Goal: Task Accomplishment & Management: Manage account settings

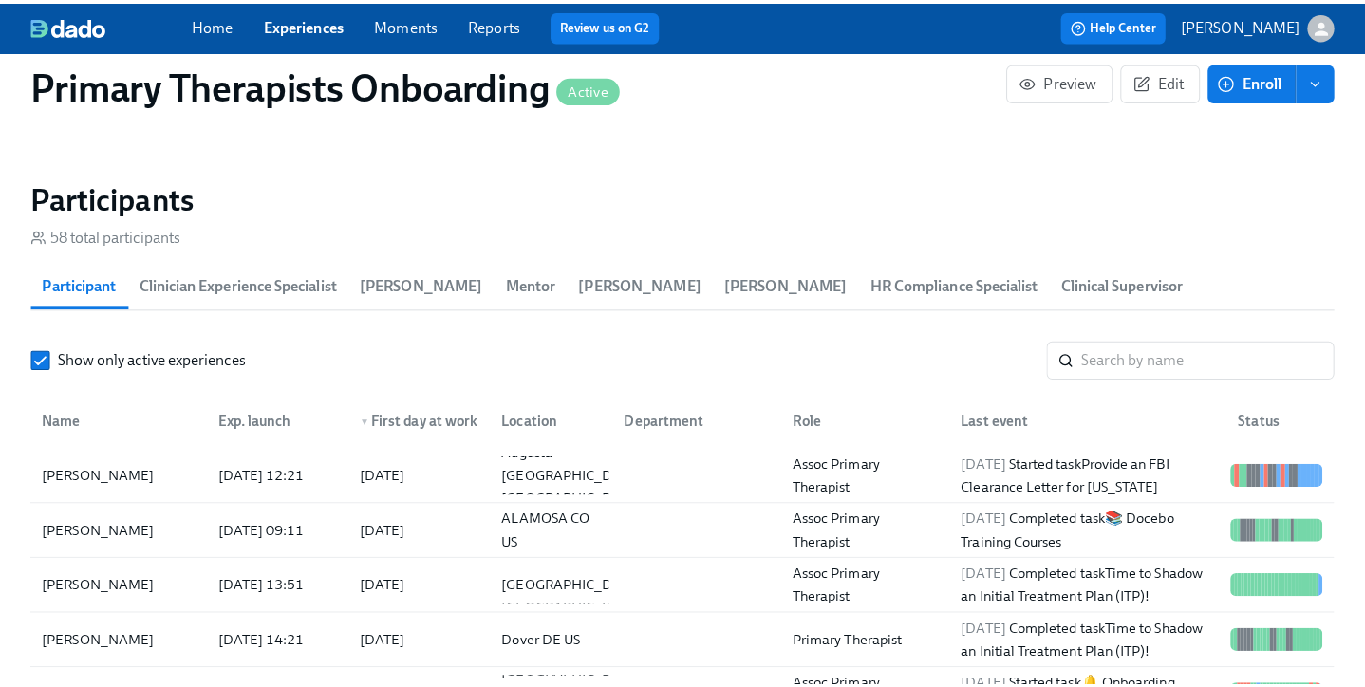
scroll to position [1820, 0]
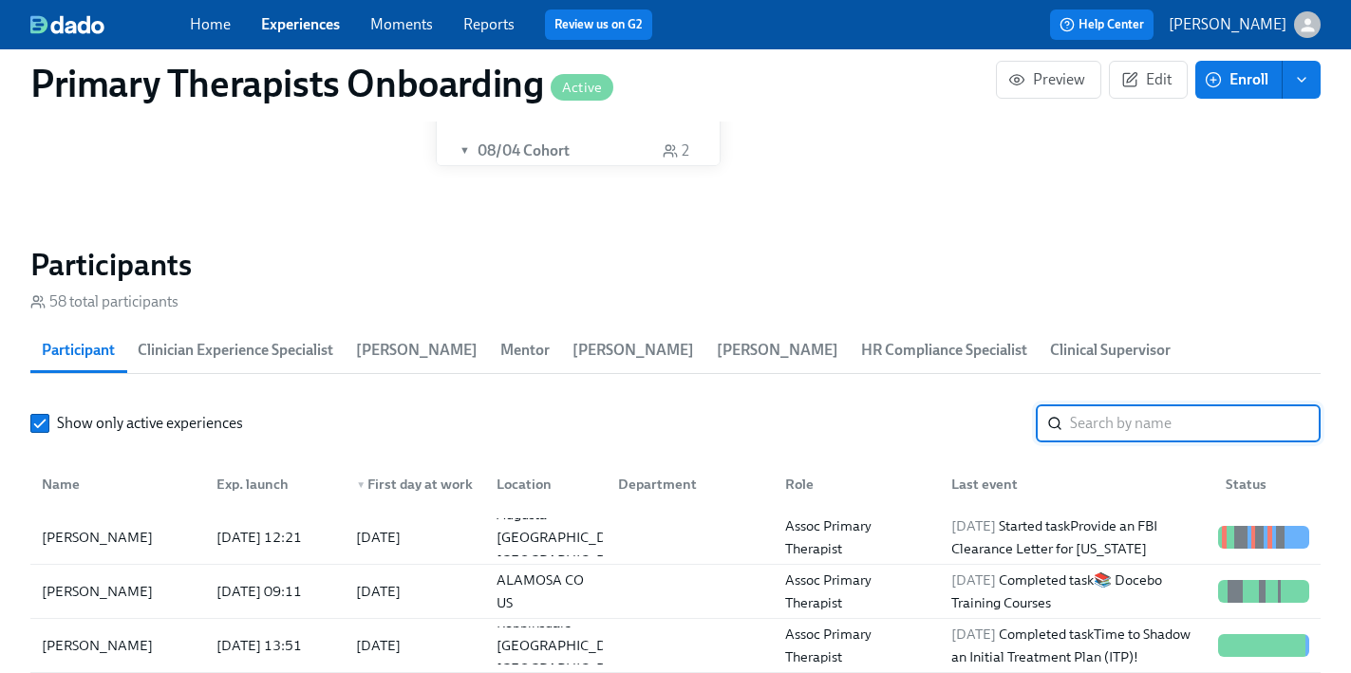
click at [1112, 404] on input "search" at bounding box center [1195, 423] width 251 height 38
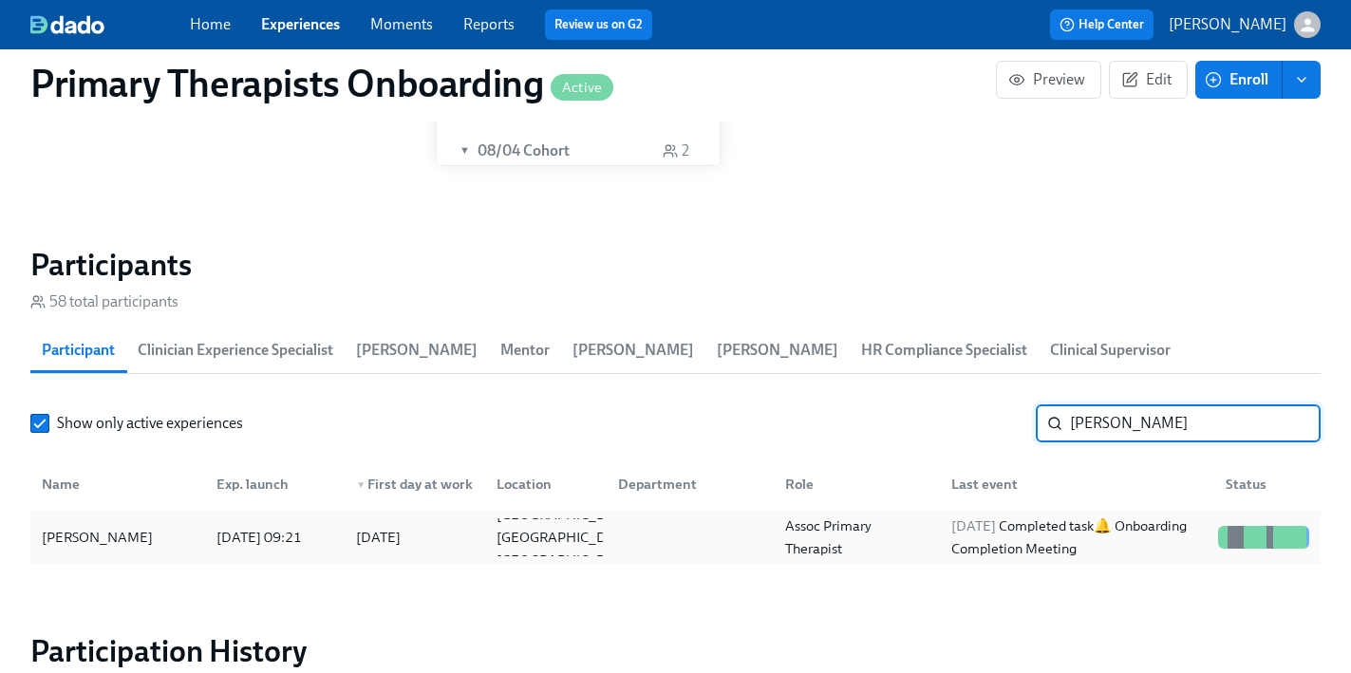
type input "aime lerma"
click at [123, 518] on div "Aime Lerma" at bounding box center [117, 537] width 167 height 38
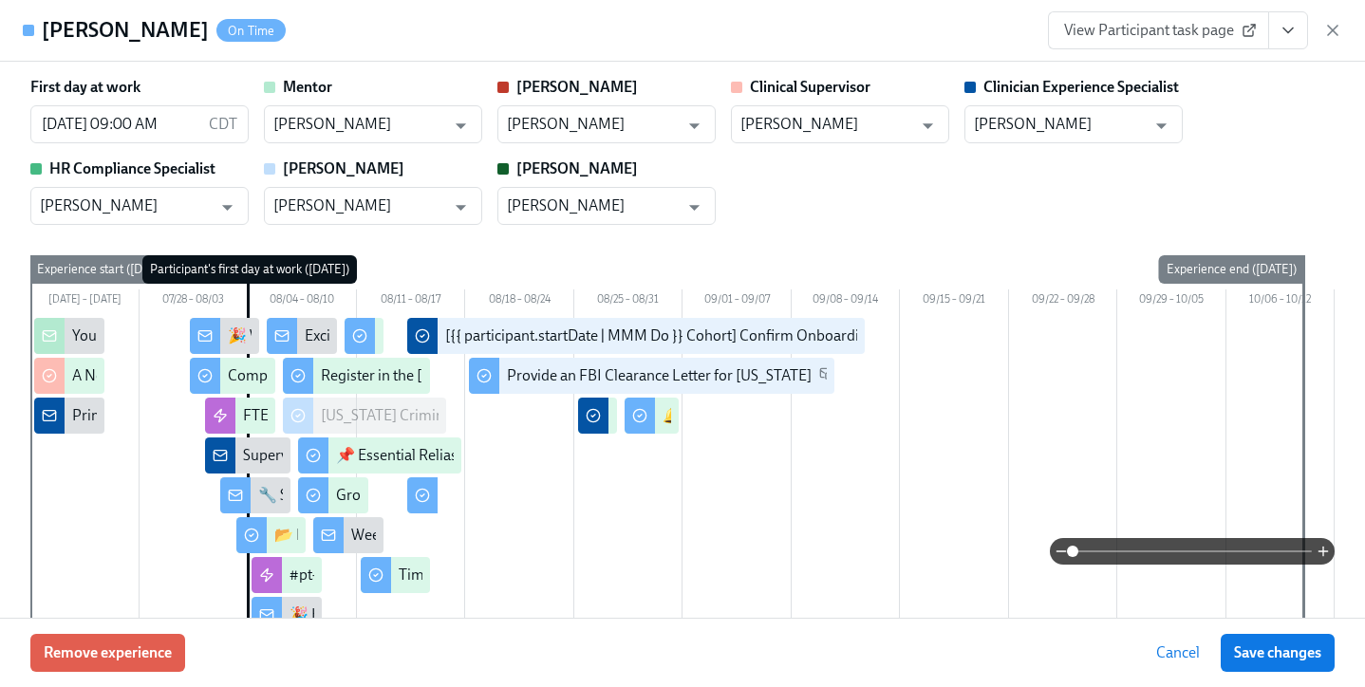
click at [1299, 24] on button "View task page" at bounding box center [1288, 30] width 40 height 38
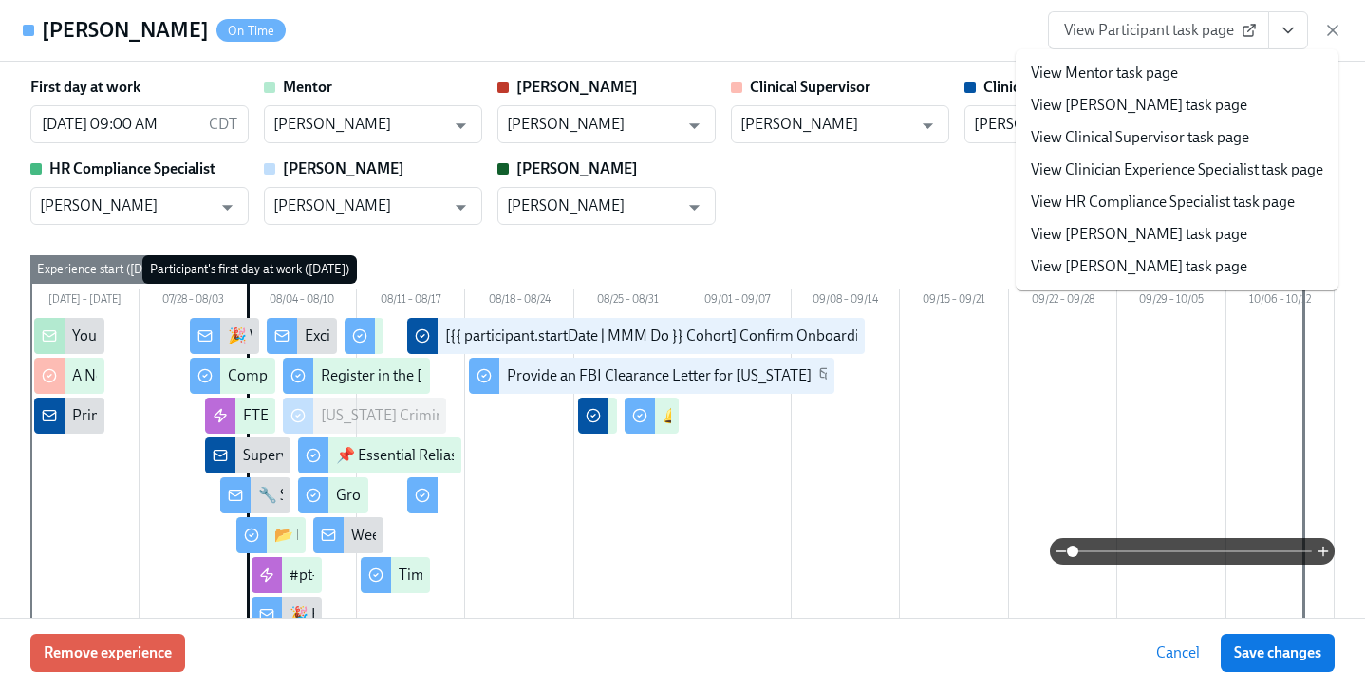
click at [1250, 167] on link "View Clinician Experience Specialist task page" at bounding box center [1177, 169] width 292 height 21
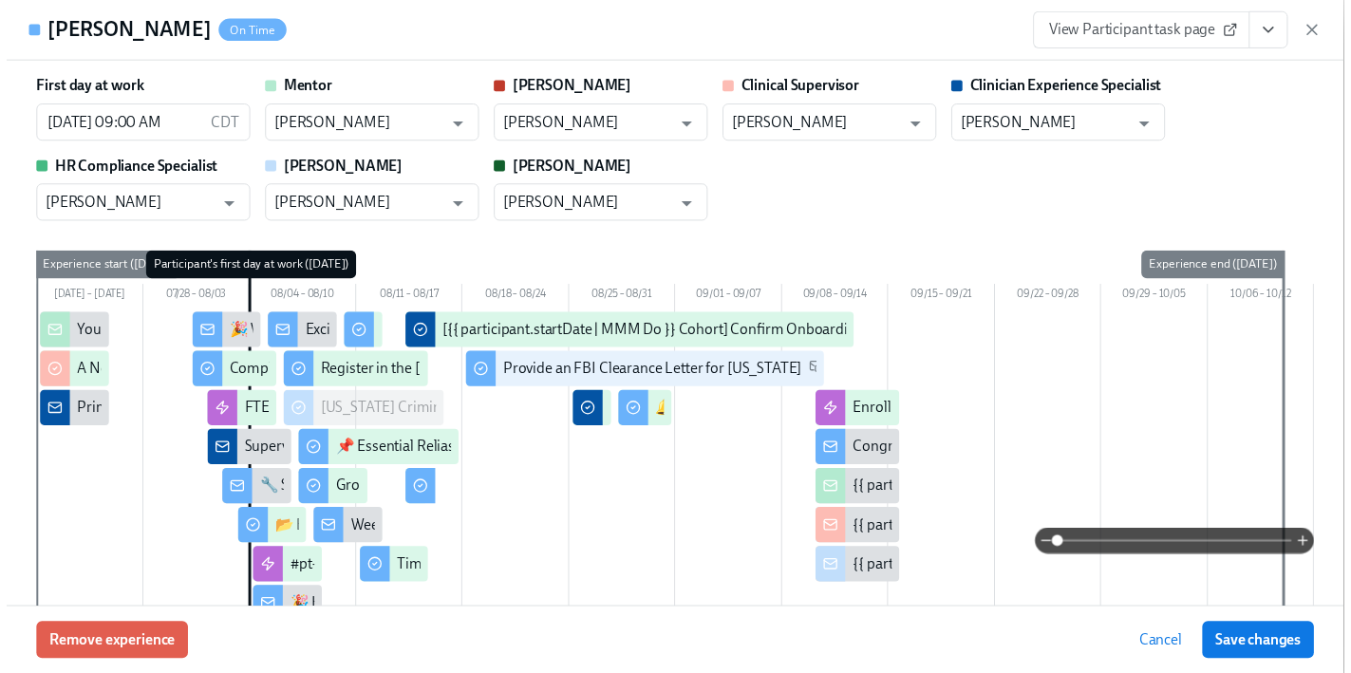
scroll to position [0, 22989]
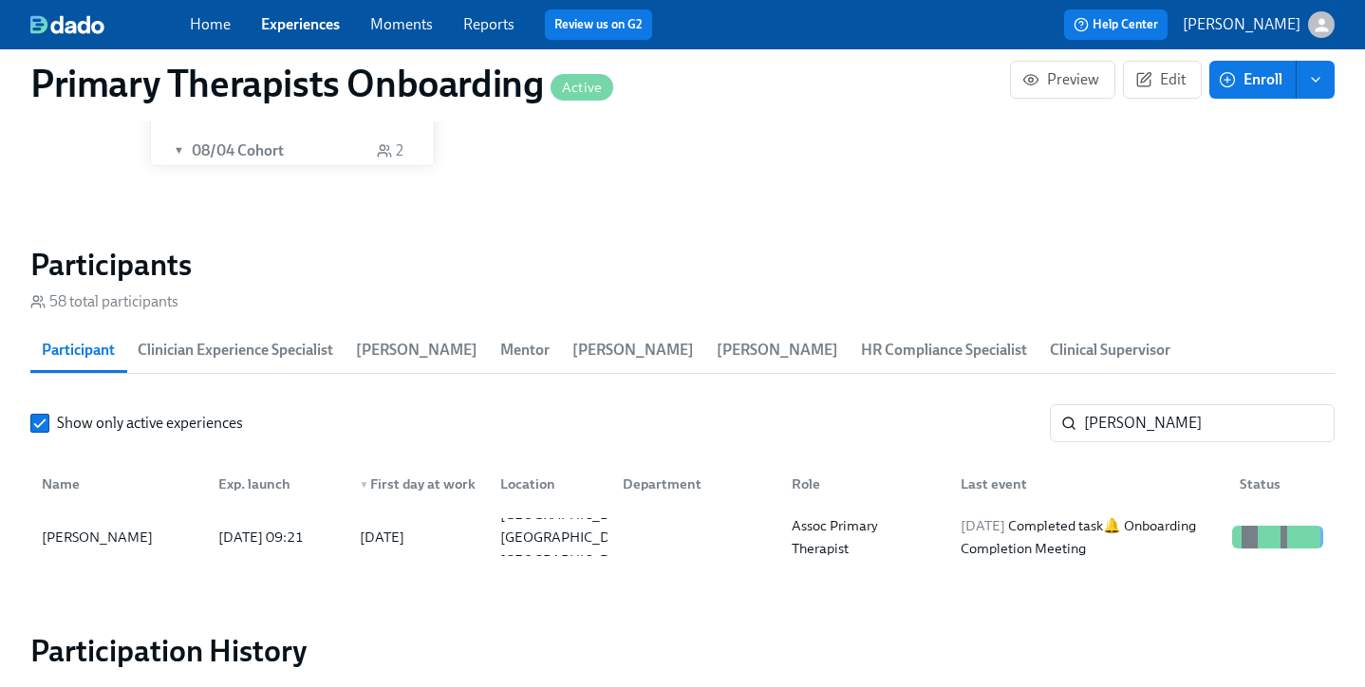
scroll to position [0, 22975]
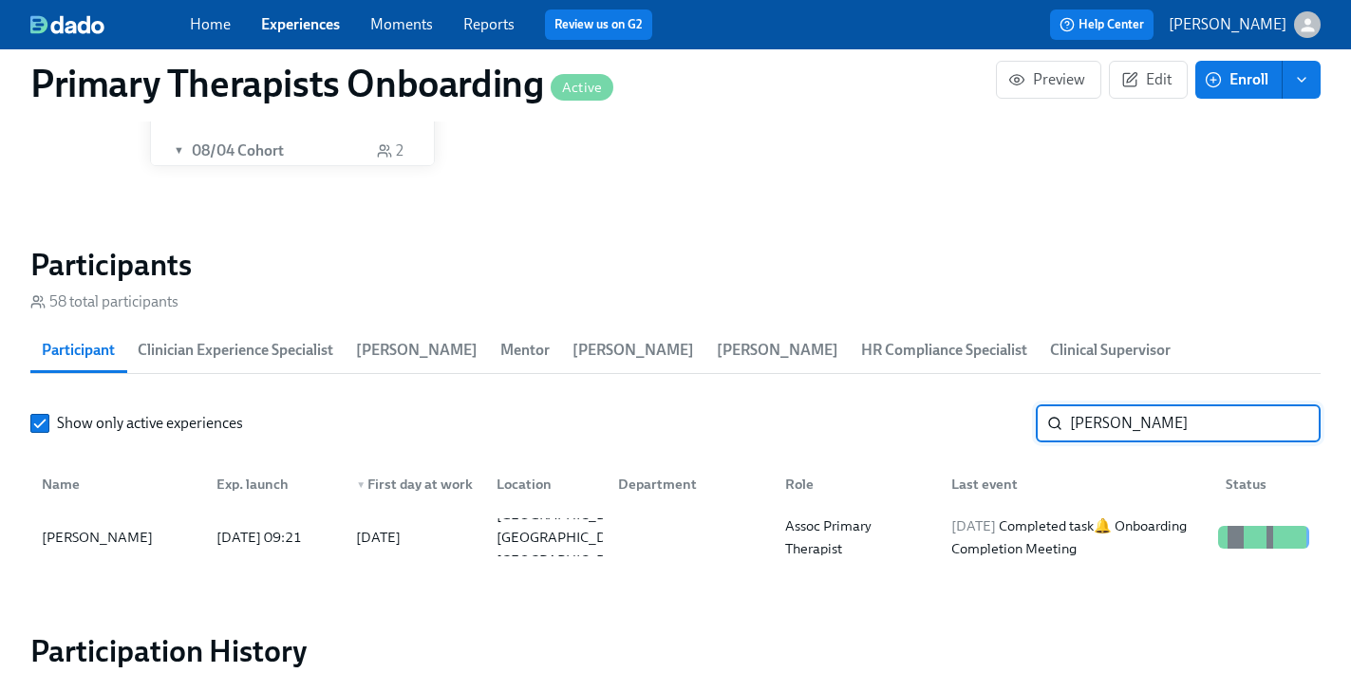
drag, startPoint x: 1161, startPoint y: 391, endPoint x: 1009, endPoint y: 384, distance: 152.0
click at [1009, 404] on div "Show only active experiences aime lerma ​" at bounding box center [675, 423] width 1290 height 38
type input "mia"
click at [137, 518] on div "Mia Pettit" at bounding box center [117, 537] width 167 height 38
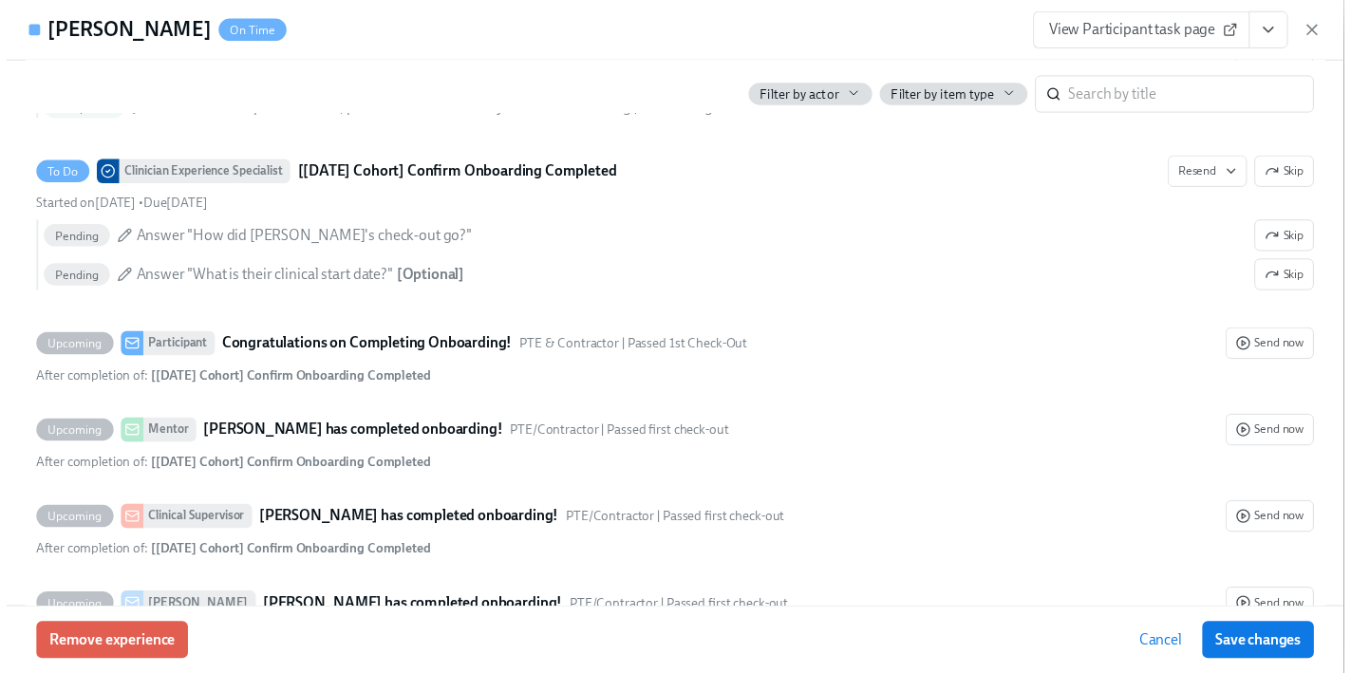
scroll to position [4534, 0]
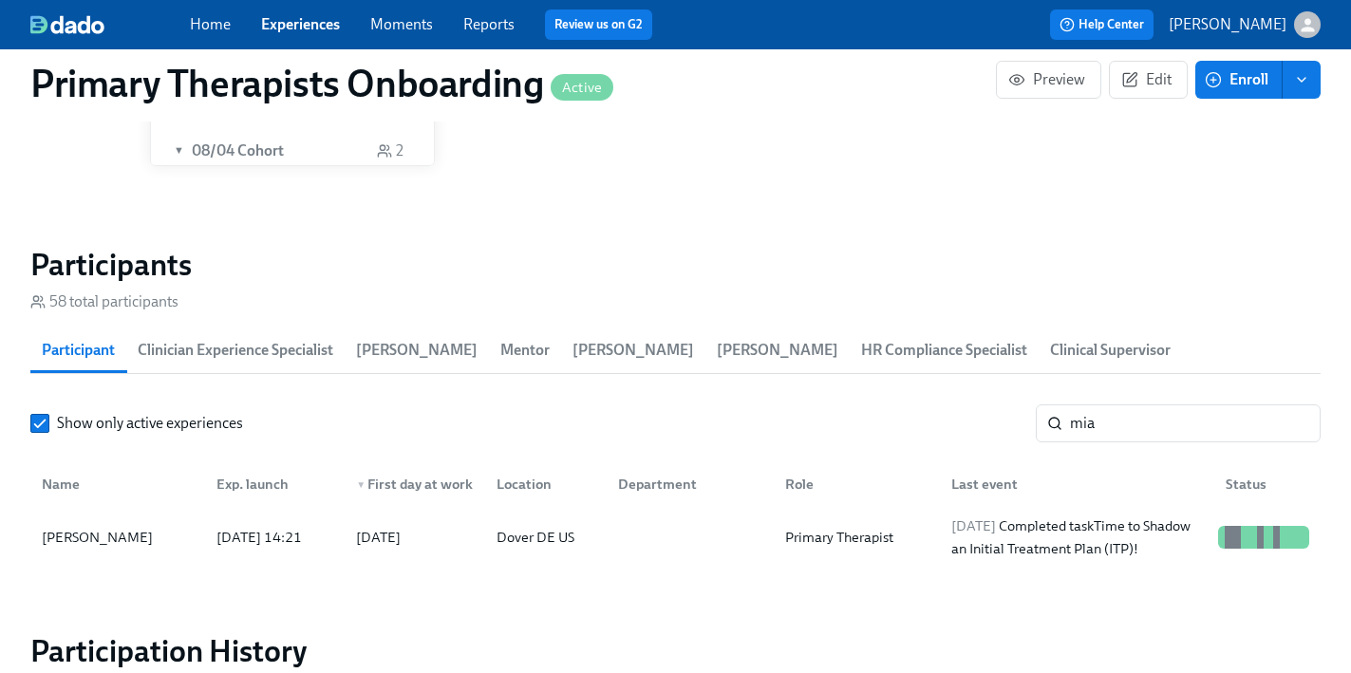
click at [312, 25] on link "Experiences" at bounding box center [300, 24] width 79 height 18
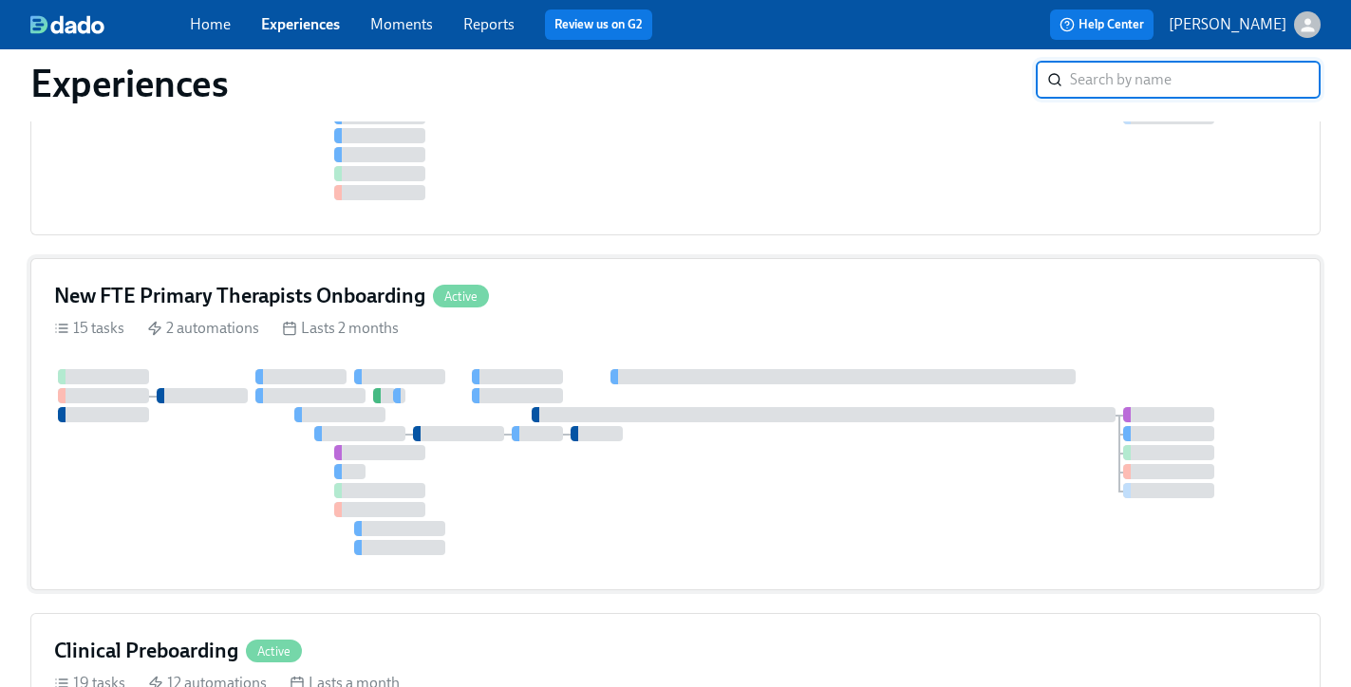
scroll to position [285, 0]
click at [564, 285] on div "New FTE Primary Therapists Onboarding Active" at bounding box center [675, 298] width 1242 height 28
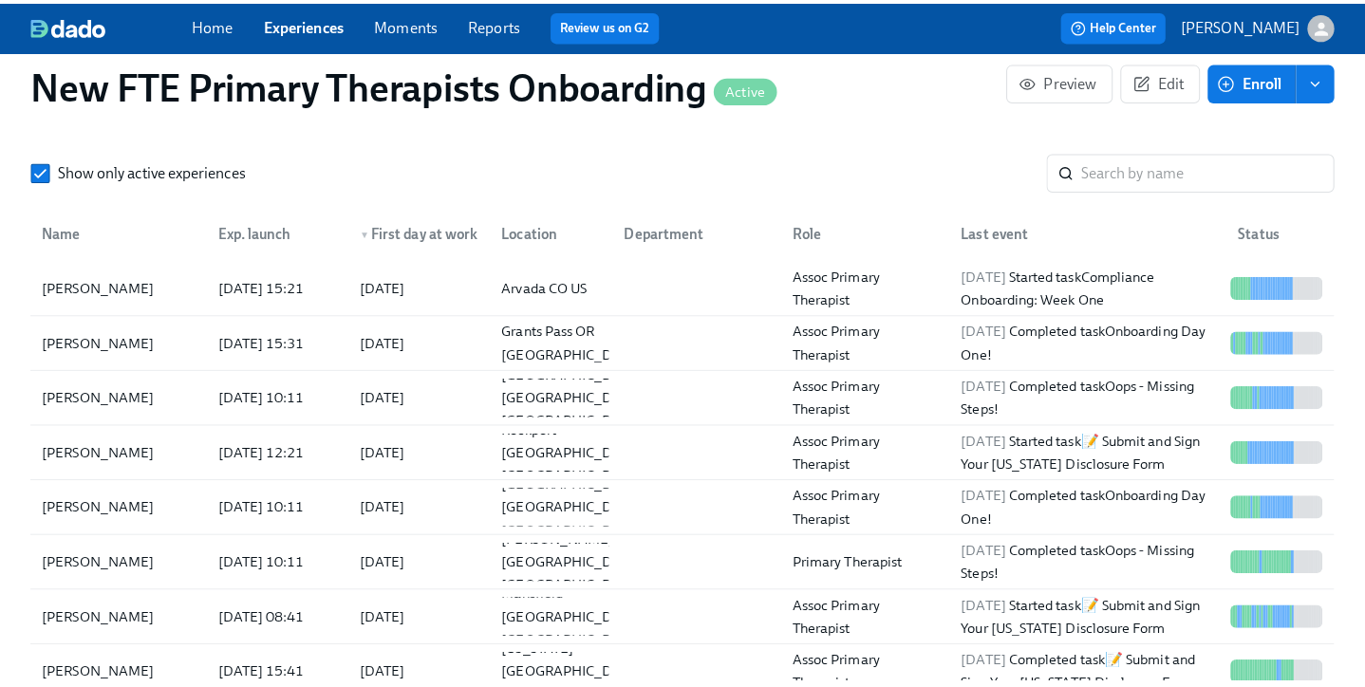
scroll to position [1884, 0]
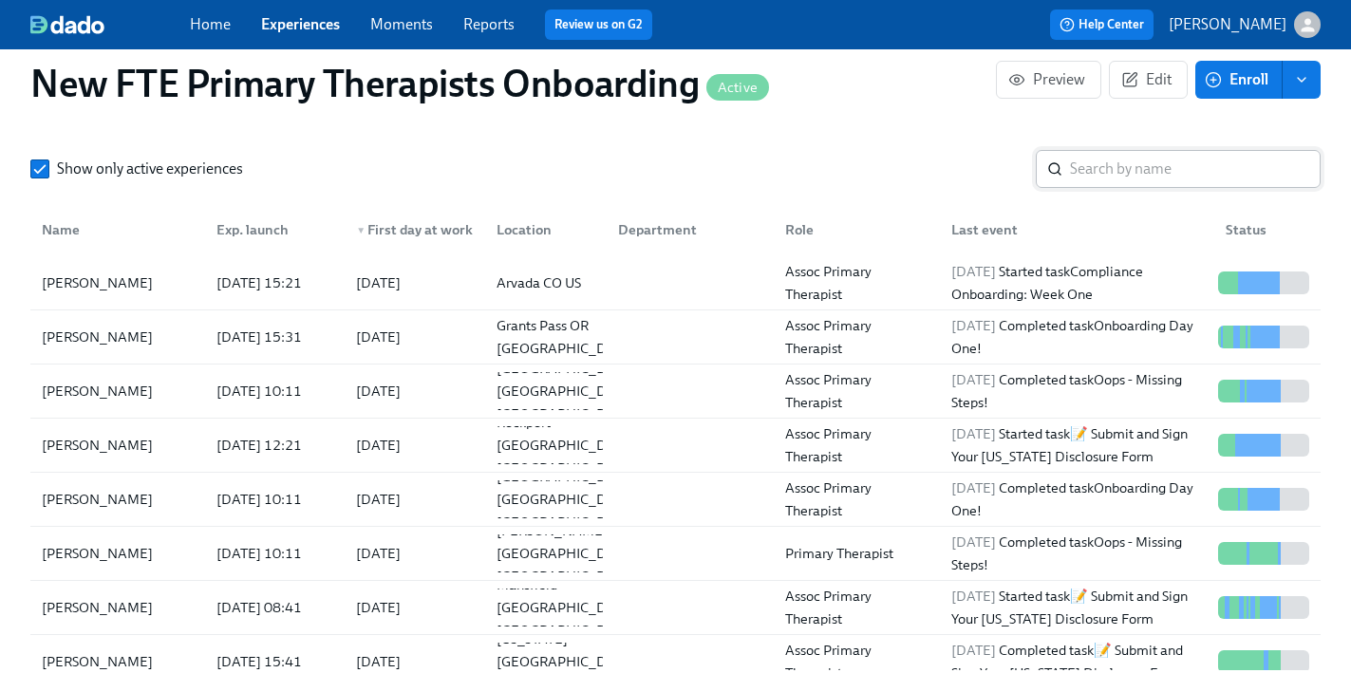
click at [1142, 150] on input "search" at bounding box center [1195, 169] width 251 height 38
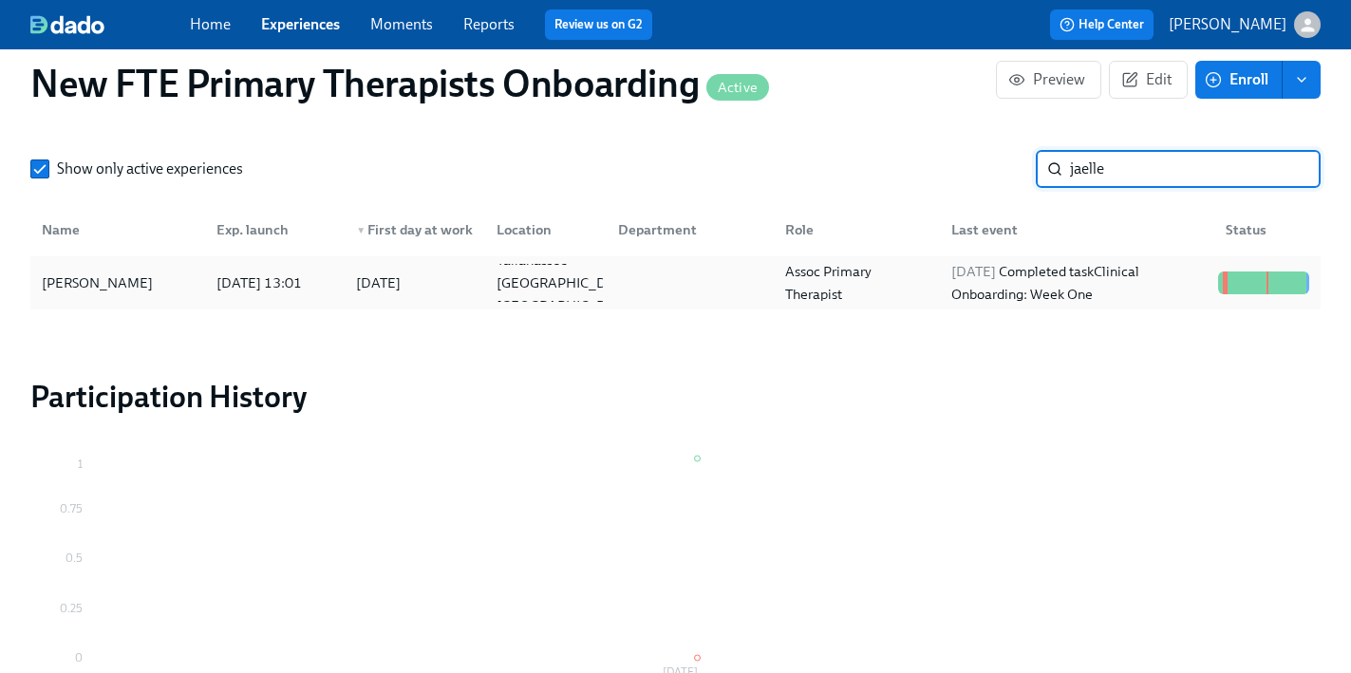
type input "jaelle"
click at [101, 264] on div "Jaelle Gilot" at bounding box center [117, 283] width 167 height 38
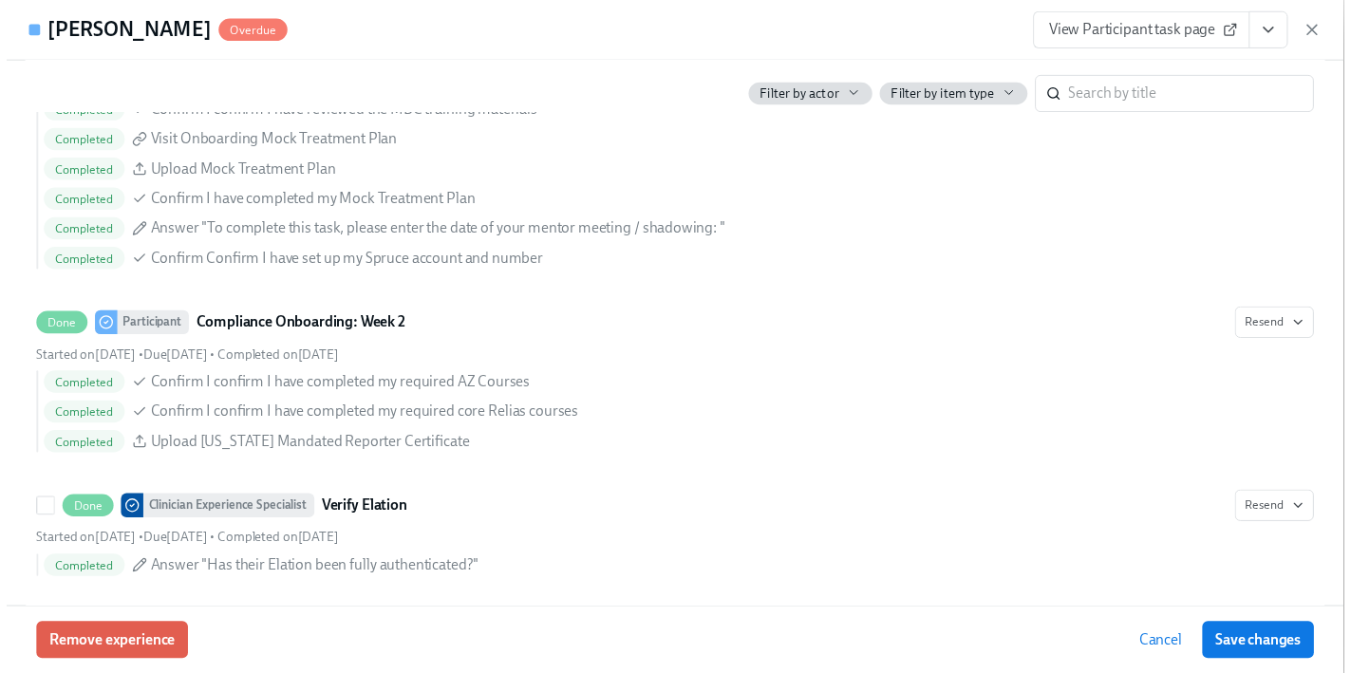
scroll to position [3517, 0]
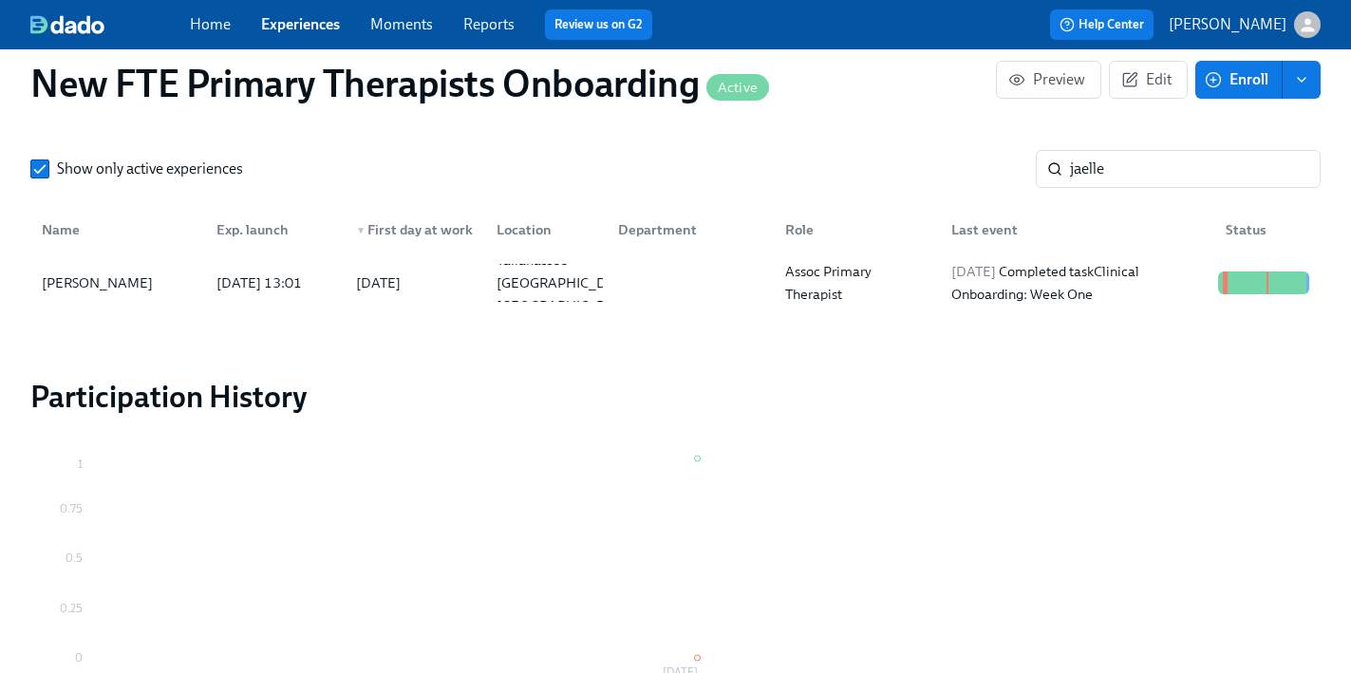
click at [302, 31] on link "Experiences" at bounding box center [300, 24] width 79 height 18
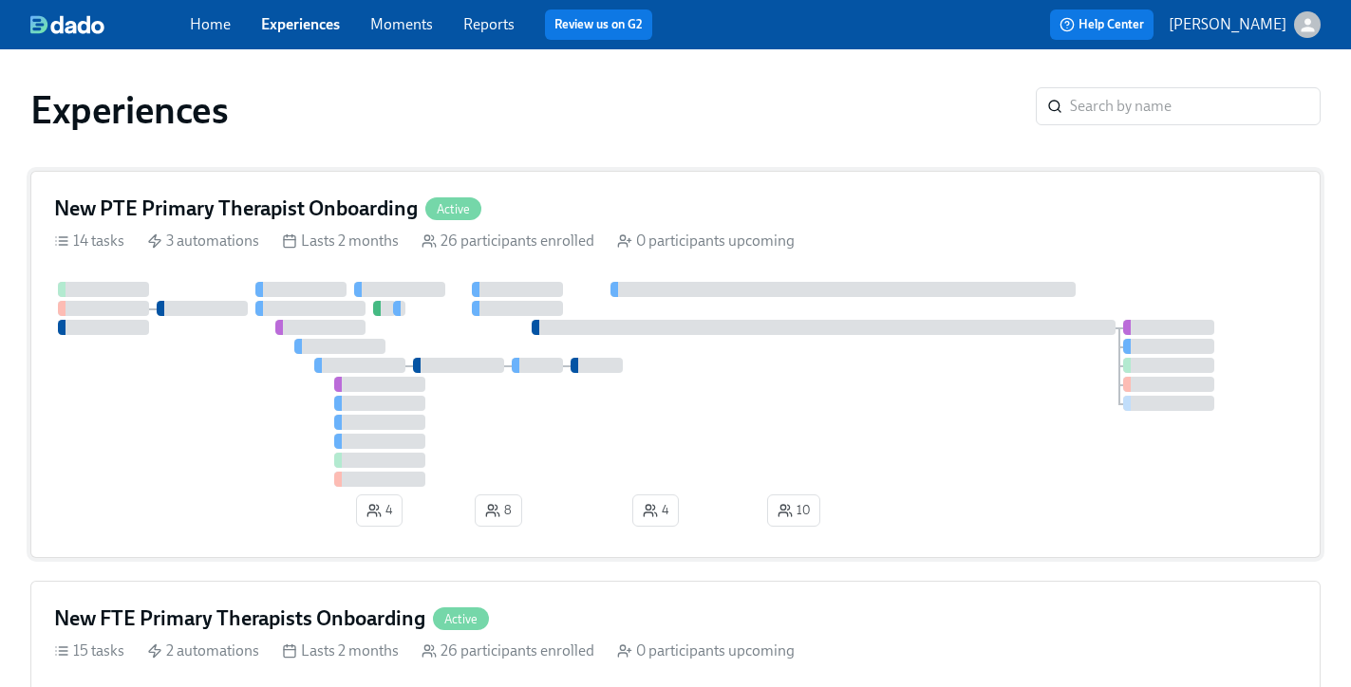
click at [529, 203] on div "New PTE Primary Therapist Onboarding Active" at bounding box center [675, 209] width 1242 height 28
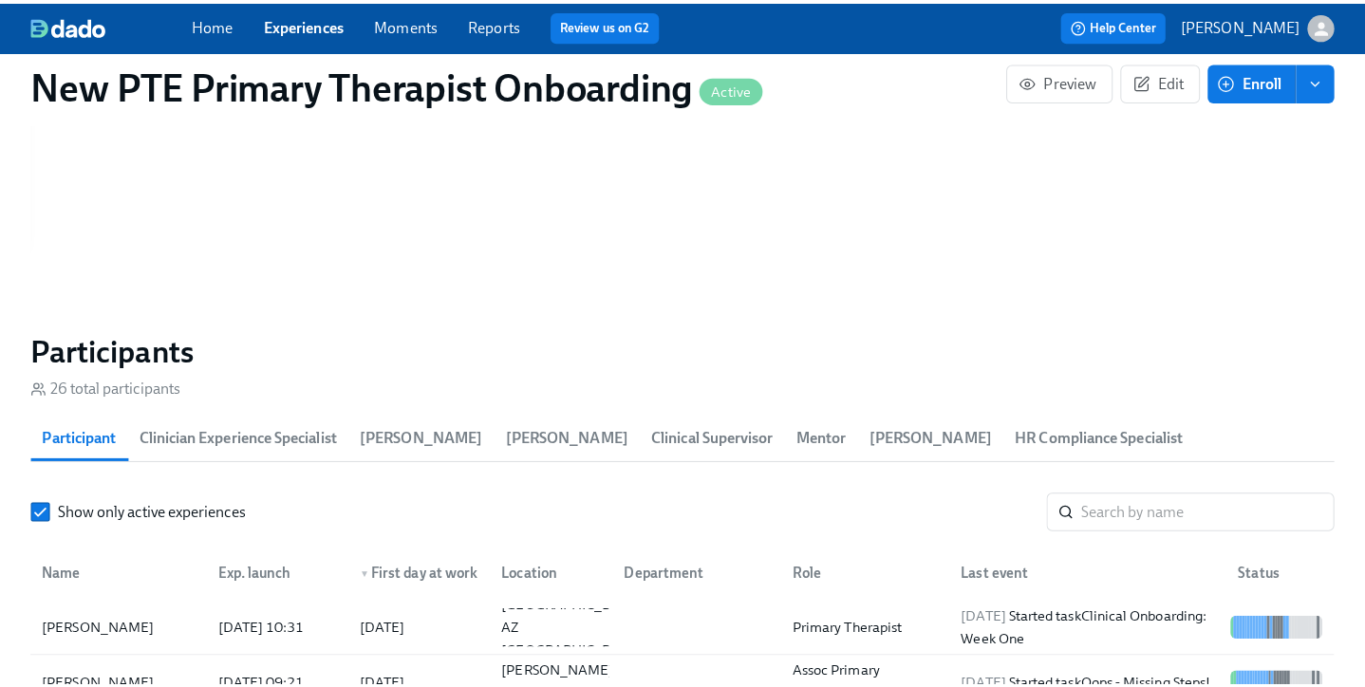
scroll to position [1718, 0]
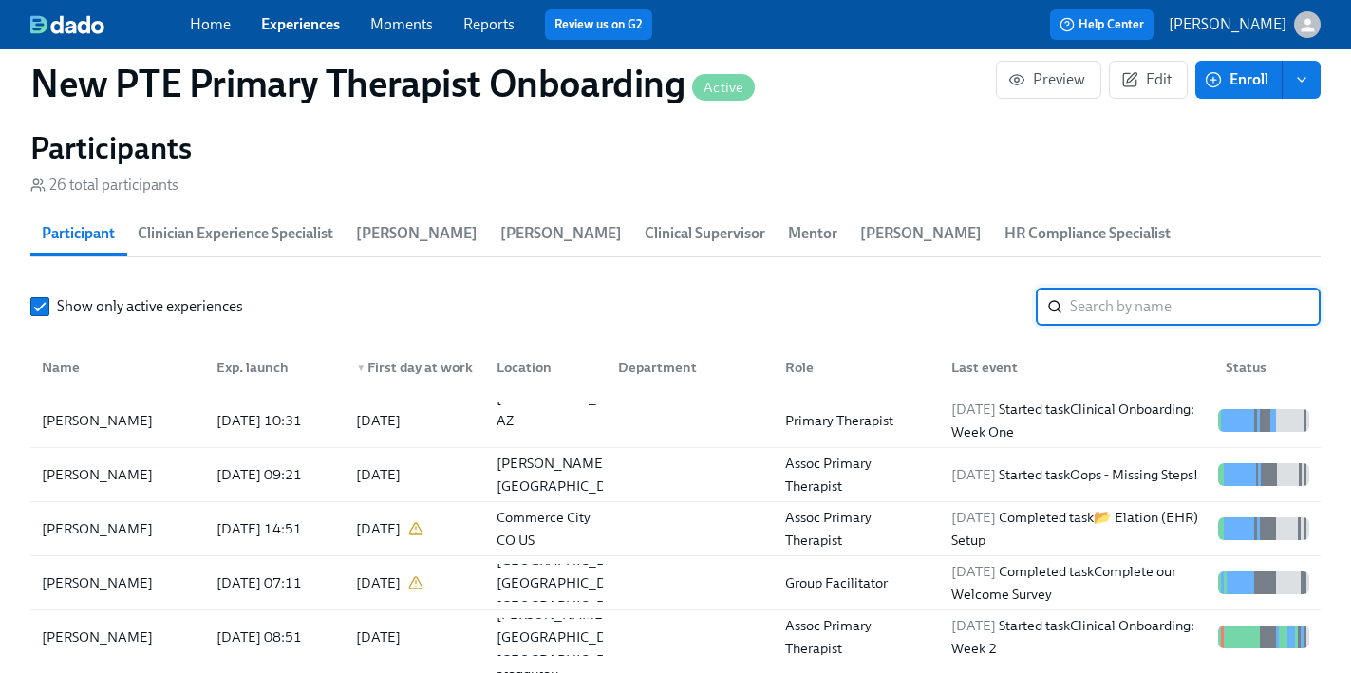
click at [1143, 288] on input "search" at bounding box center [1195, 307] width 251 height 38
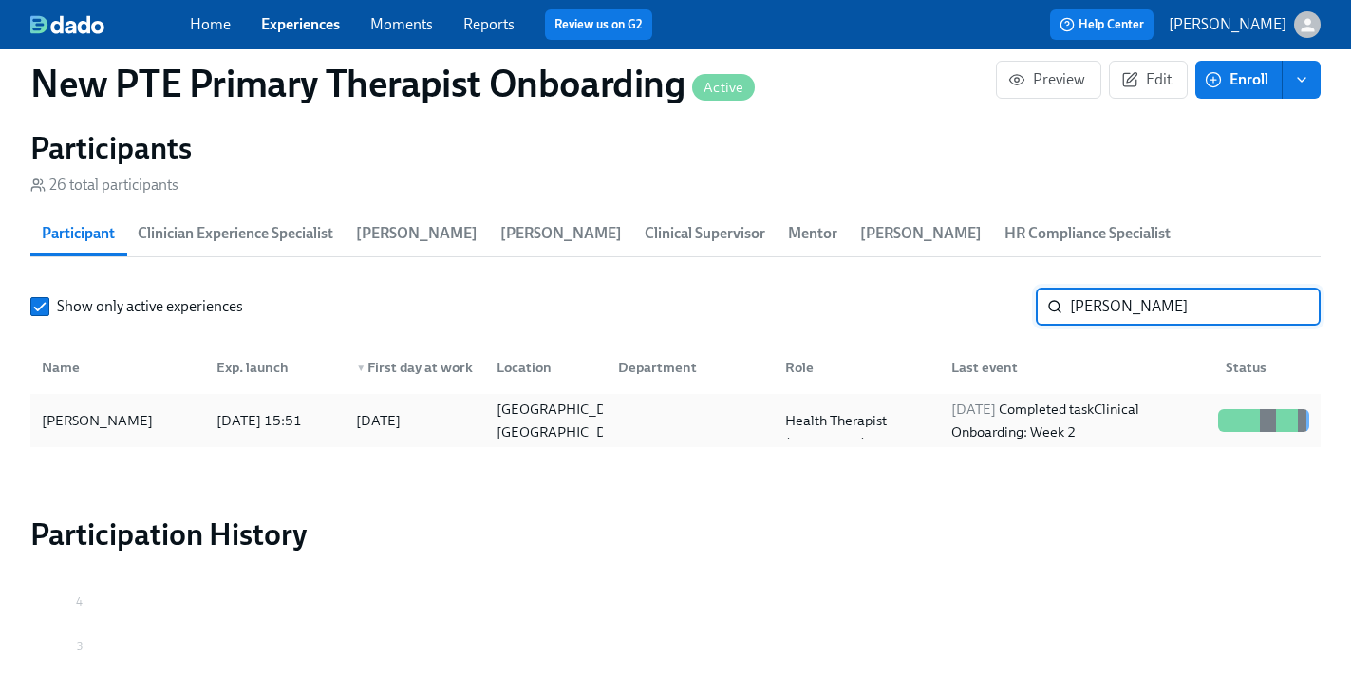
type input "teresa"
click at [179, 401] on div "Teresa McCafferty Dunn" at bounding box center [117, 420] width 167 height 38
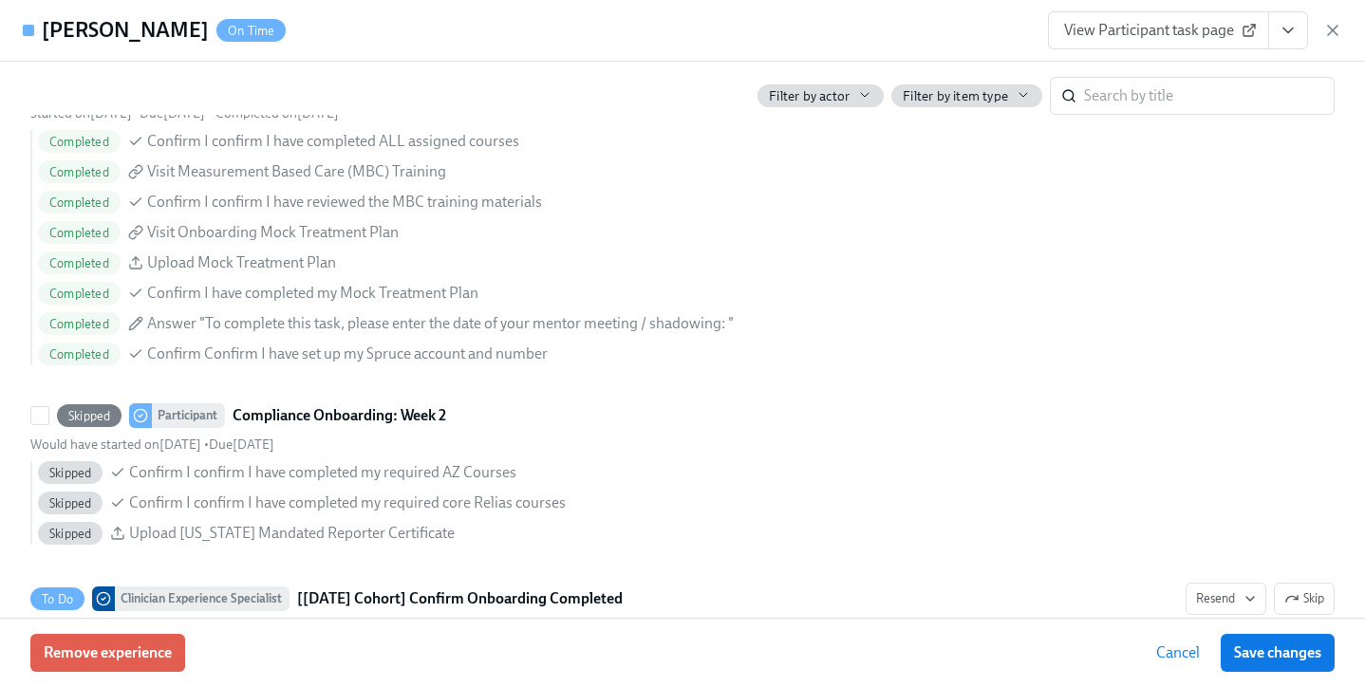
scroll to position [3369, 0]
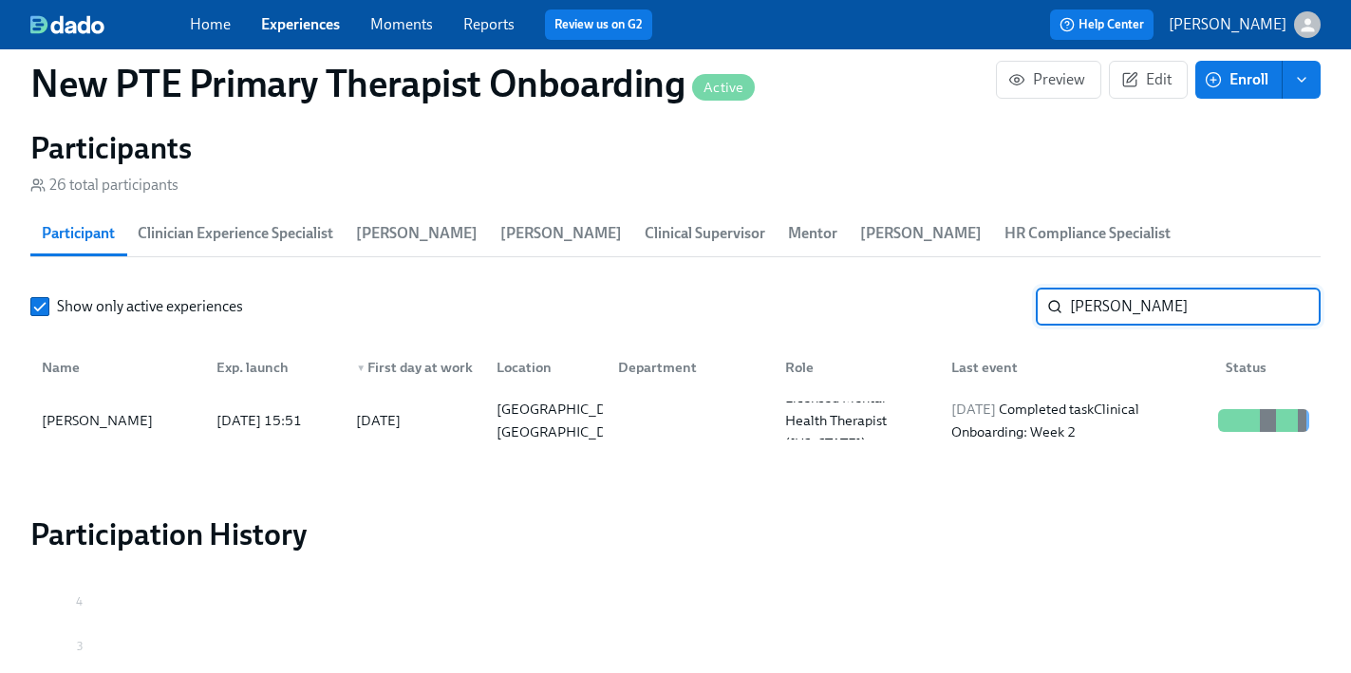
drag, startPoint x: 1202, startPoint y: 286, endPoint x: 1000, endPoint y: 274, distance: 201.5
click at [1000, 288] on div "Show only active experiences teresa ​" at bounding box center [675, 307] width 1290 height 38
type input "grace cry"
click at [162, 402] on div "Grace Cryderman" at bounding box center [117, 420] width 167 height 38
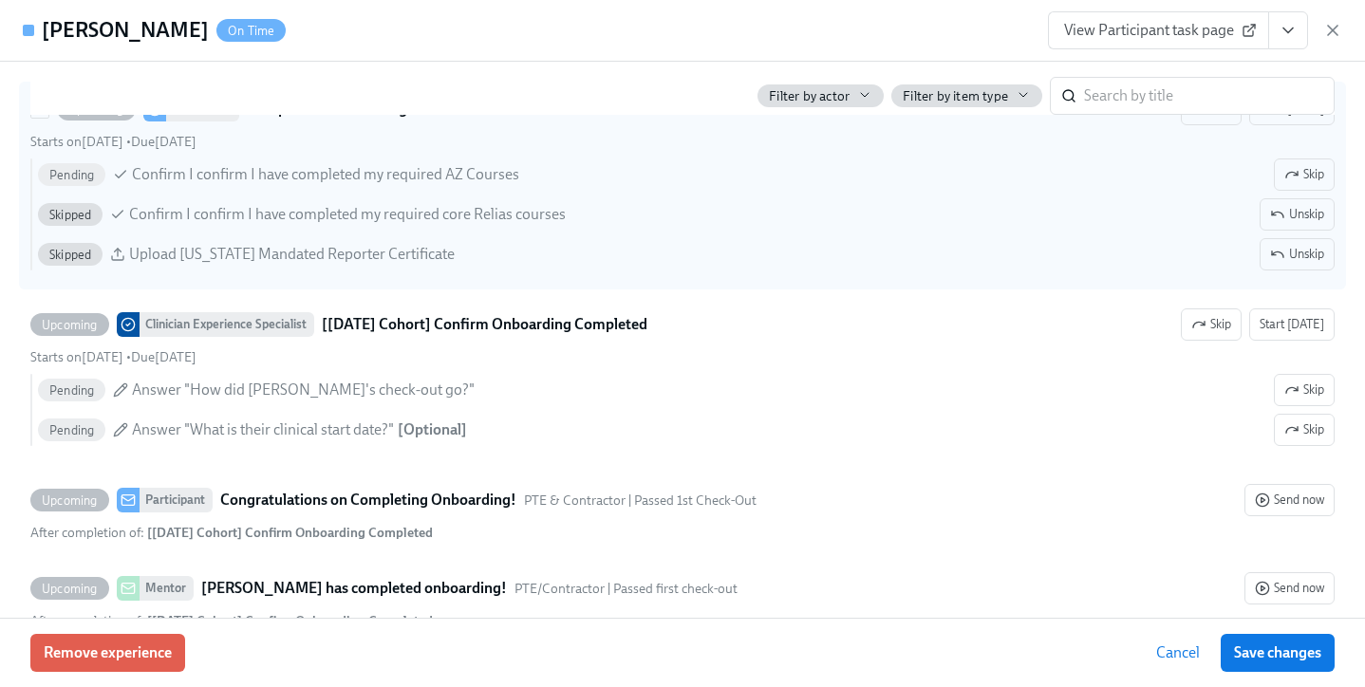
scroll to position [3961, 0]
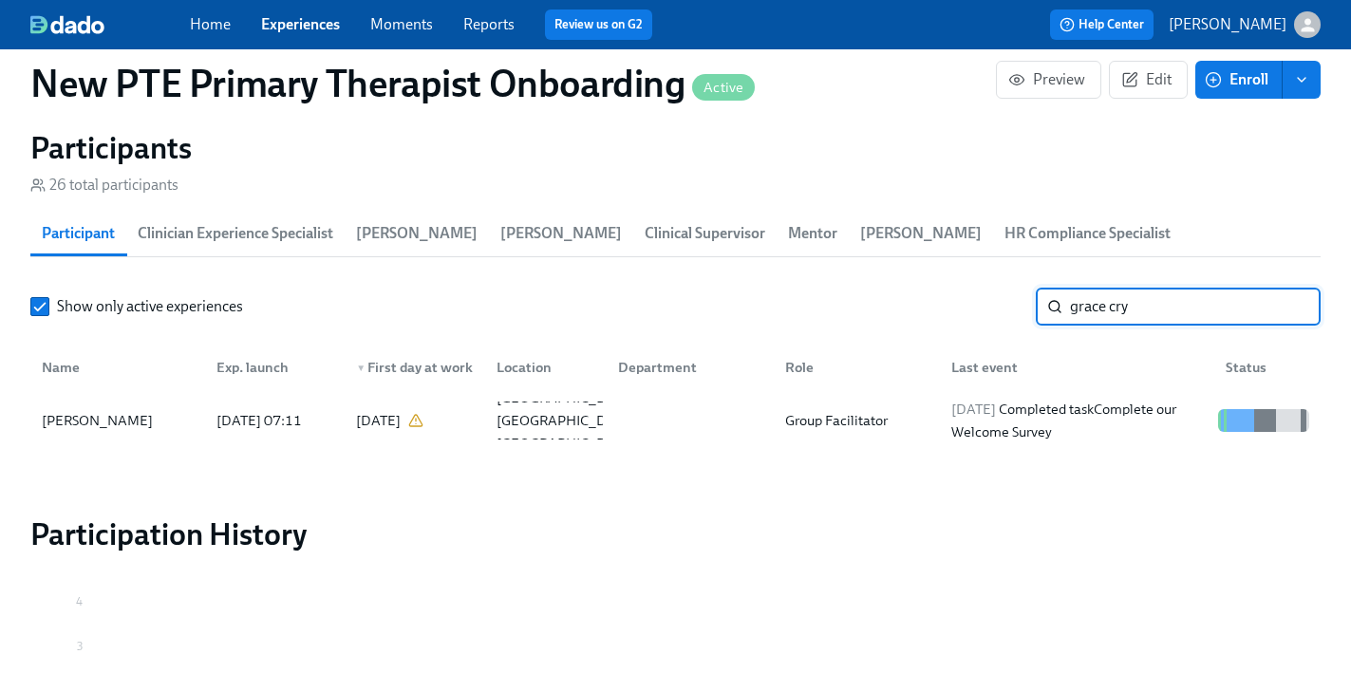
drag, startPoint x: 1149, startPoint y: 285, endPoint x: 1080, endPoint y: 261, distance: 73.2
click at [1080, 288] on input "grace cry" at bounding box center [1195, 307] width 251 height 38
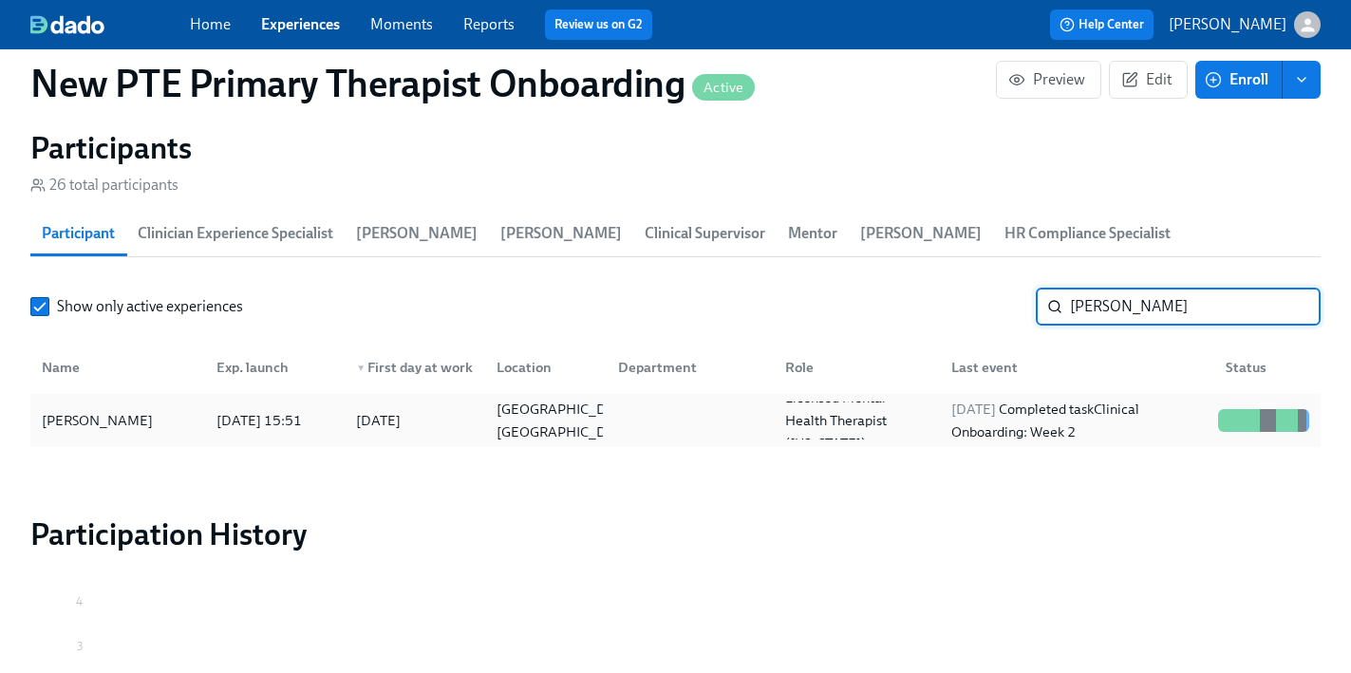
type input "teresa"
click at [141, 409] on div "Teresa McCafferty Dunn" at bounding box center [97, 420] width 126 height 23
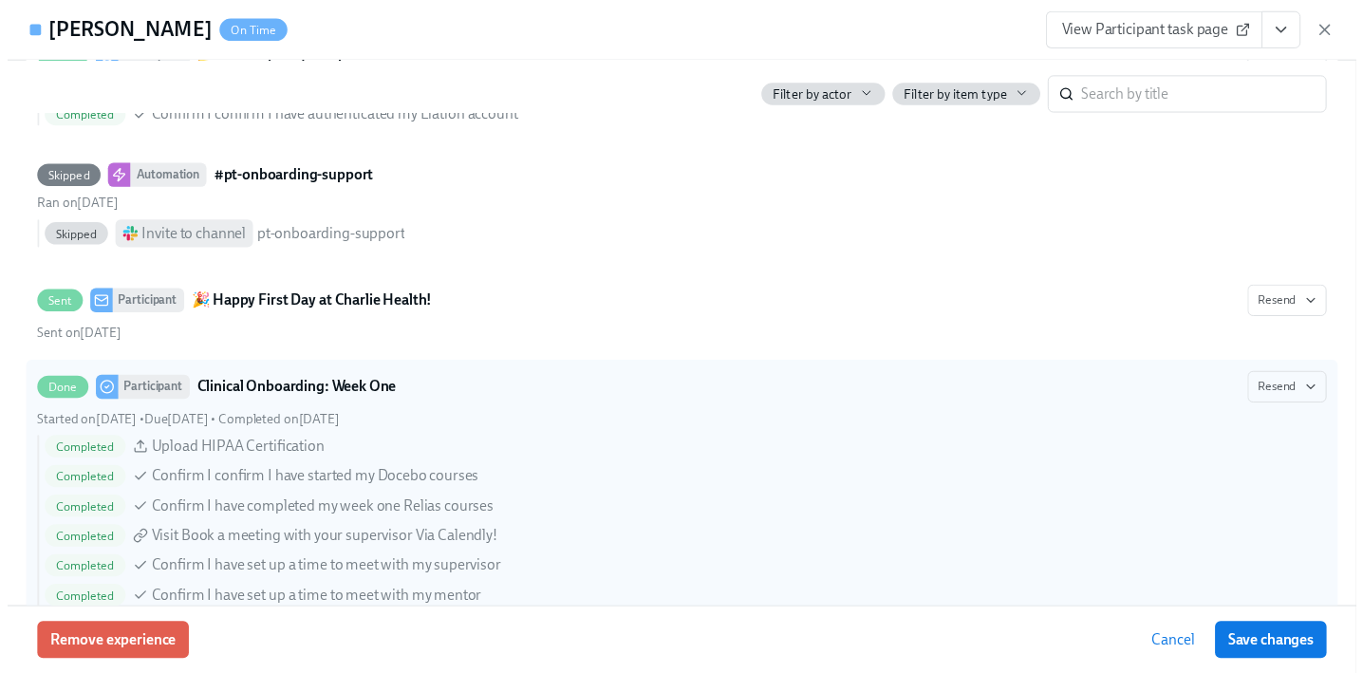
scroll to position [0, 8280]
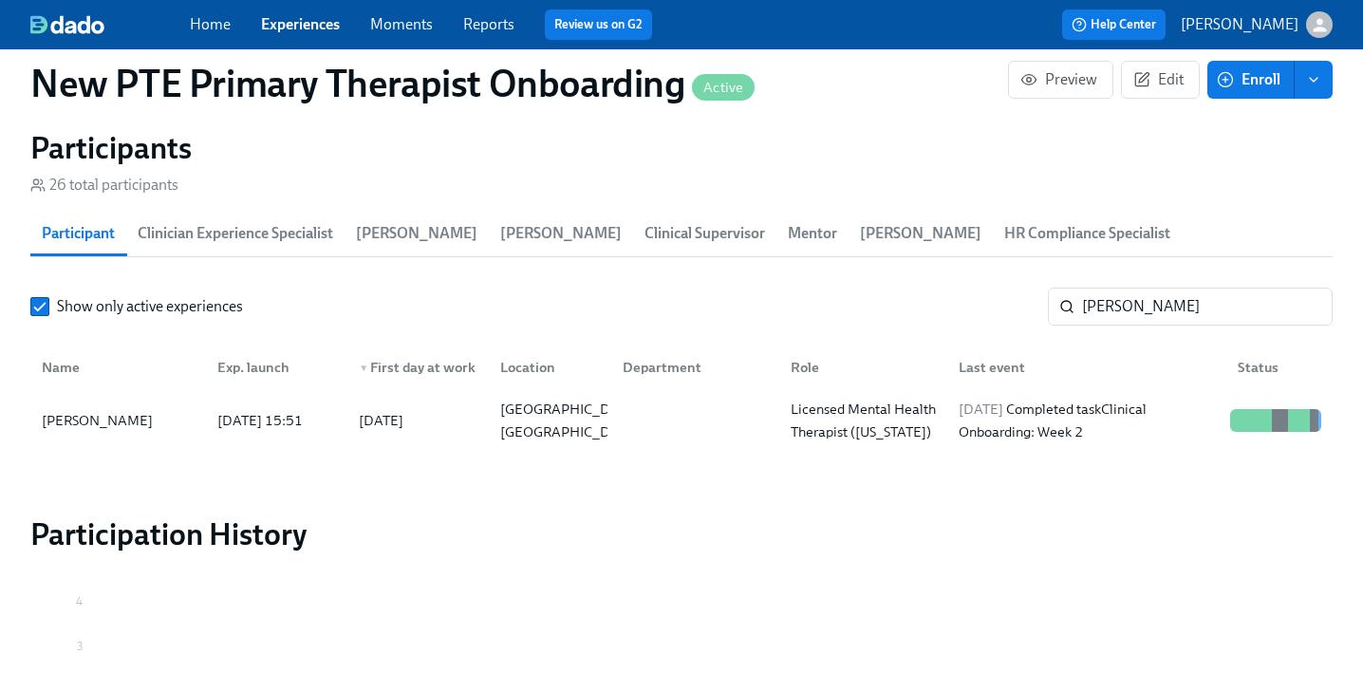
scroll to position [0, 8266]
click at [298, 16] on link "Experiences" at bounding box center [300, 24] width 79 height 18
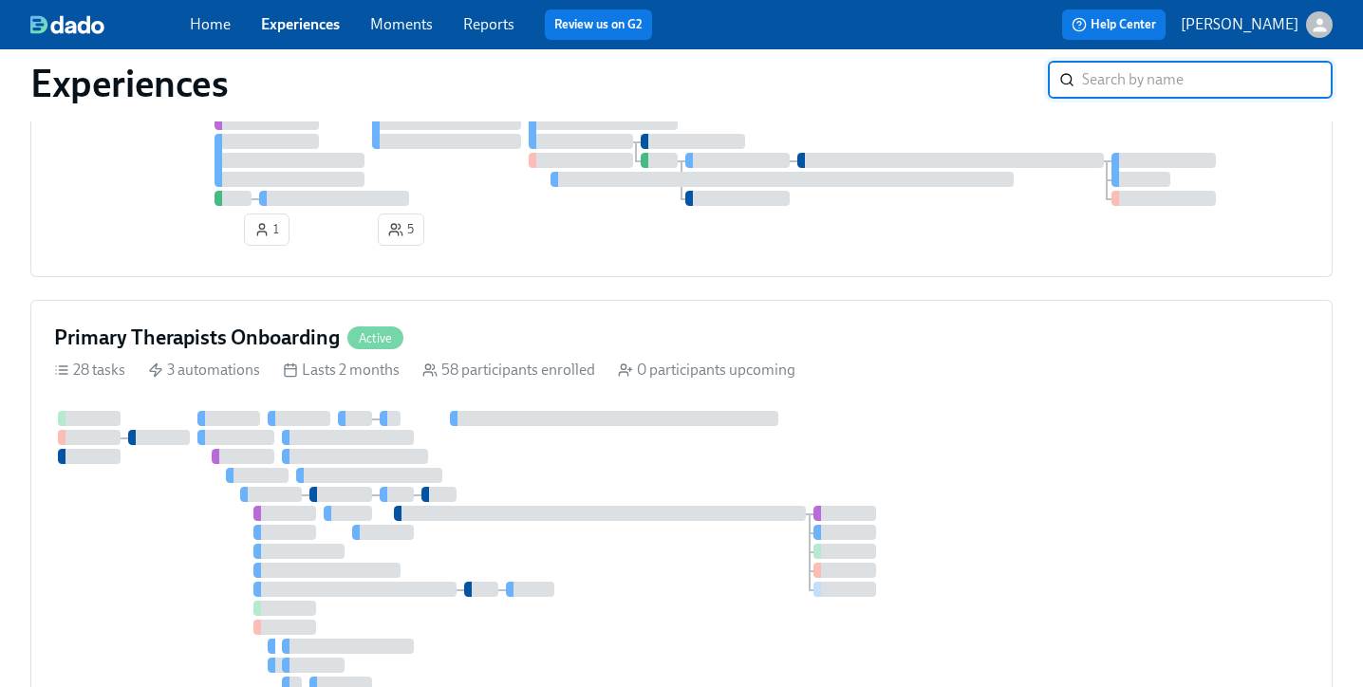
scroll to position [1492, 0]
click at [551, 352] on div "Primary Therapists Onboarding Active" at bounding box center [681, 338] width 1255 height 28
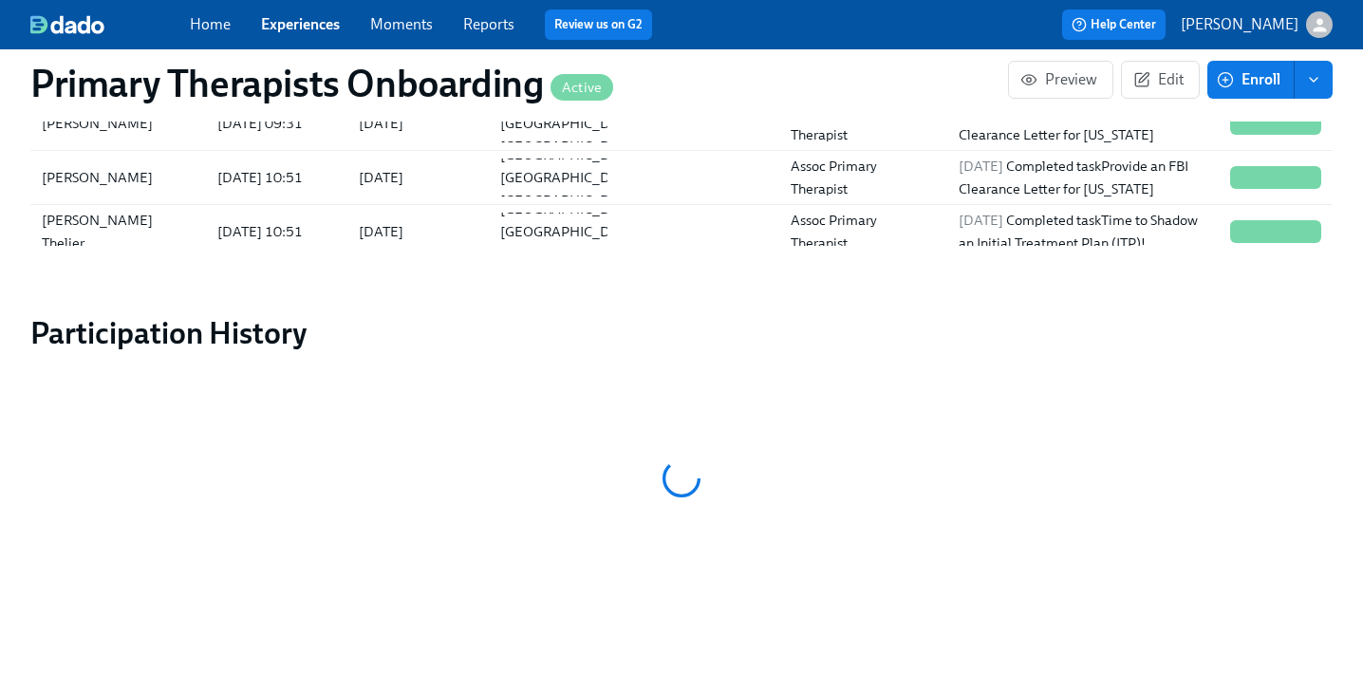
scroll to position [1683, 0]
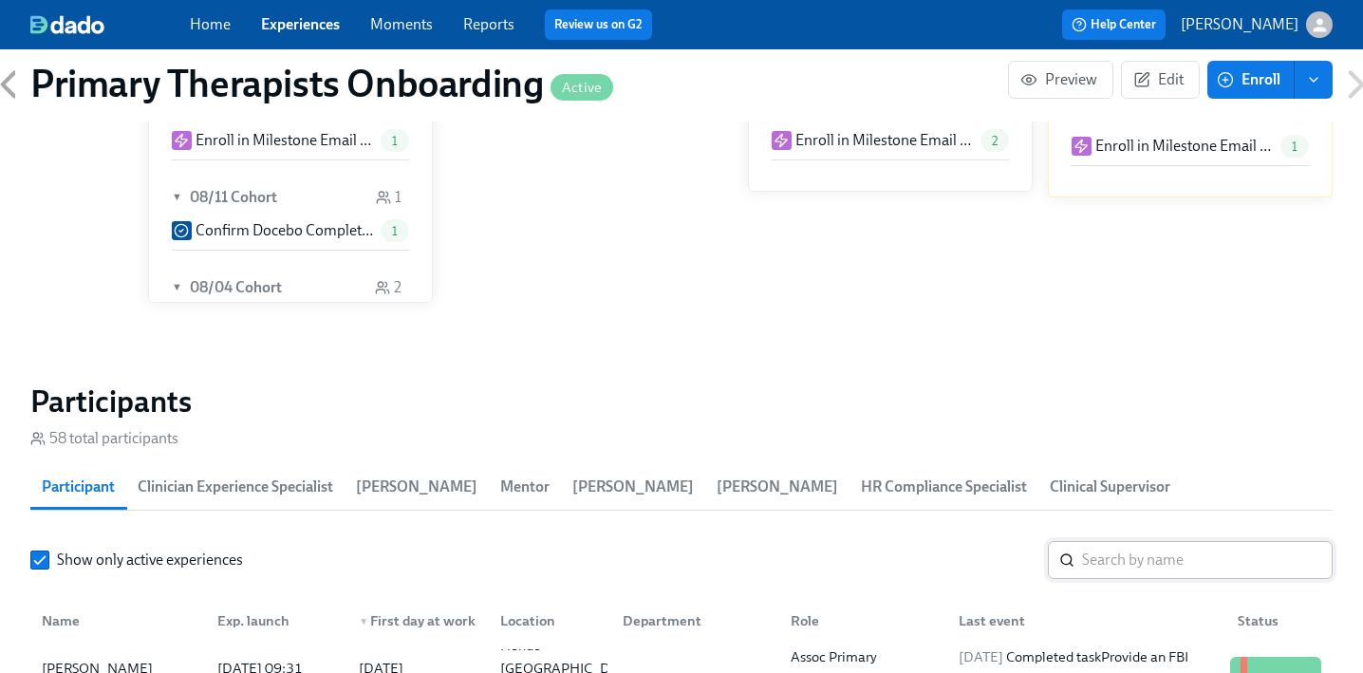
click at [1143, 541] on input "search" at bounding box center [1207, 560] width 251 height 38
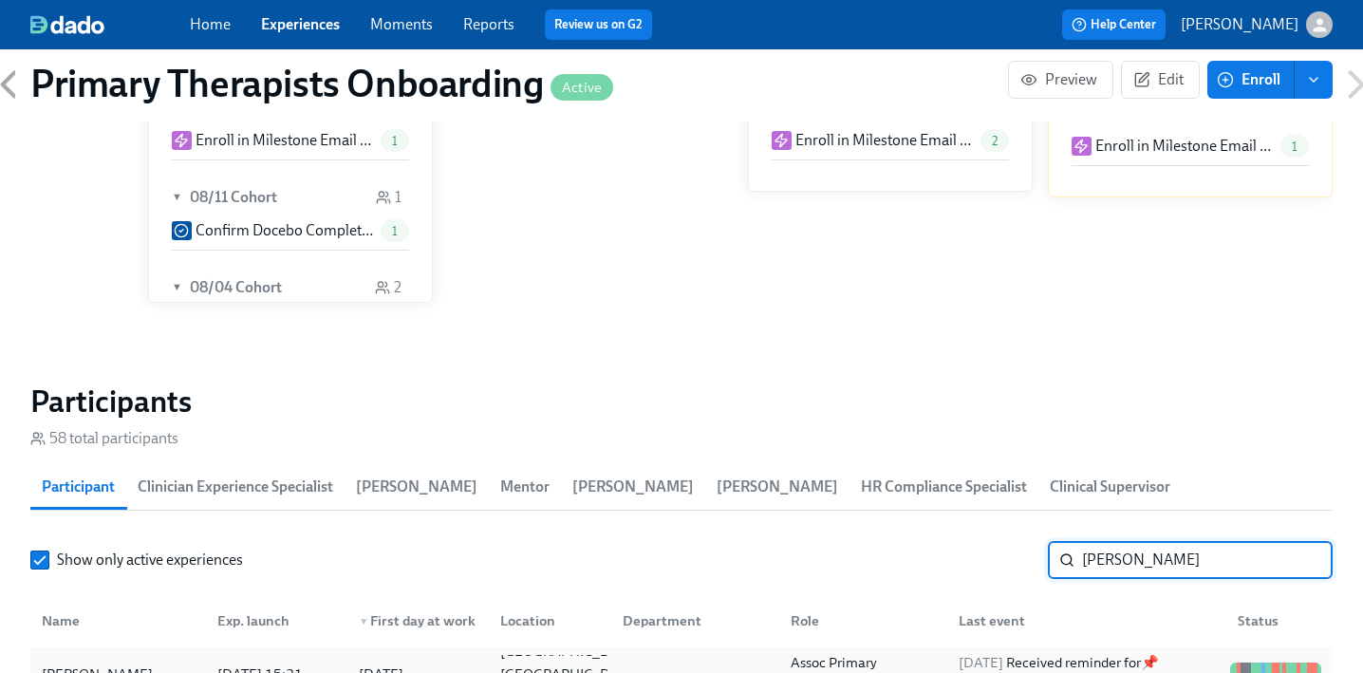
click at [171, 655] on div "Sharon Hawkins" at bounding box center [118, 674] width 168 height 38
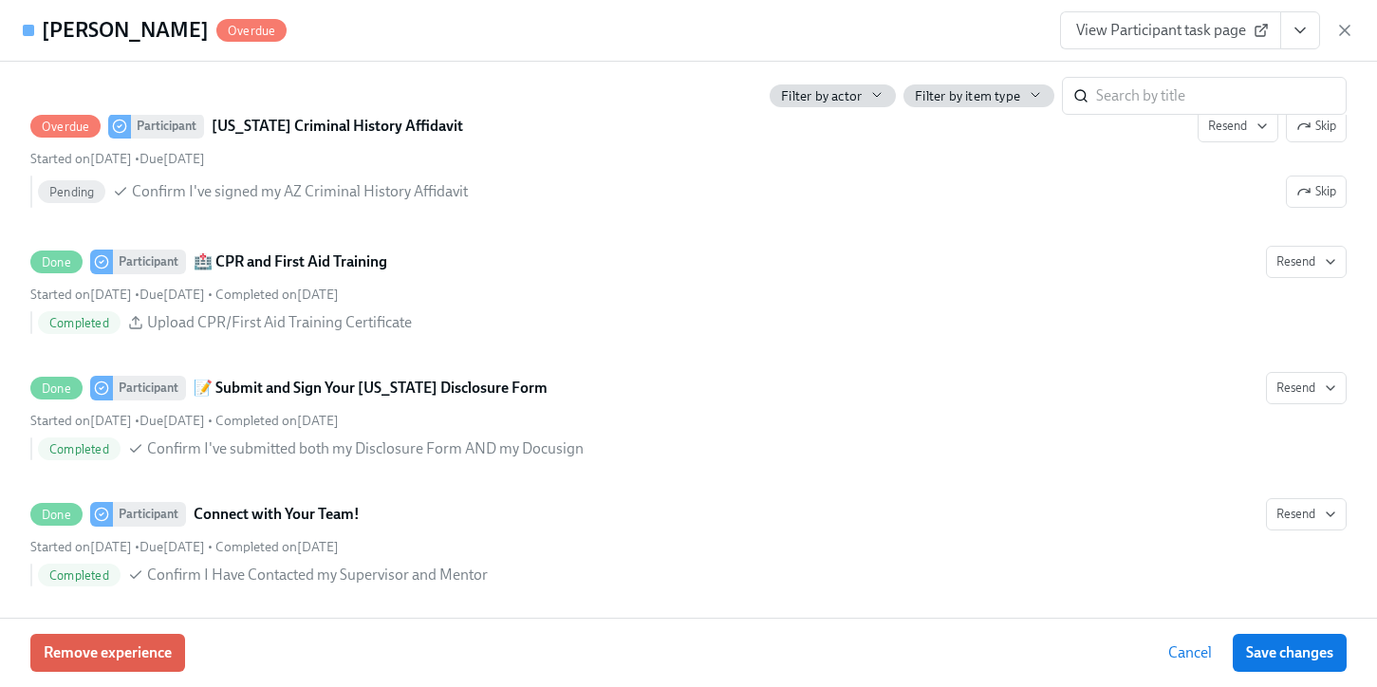
scroll to position [3263, 0]
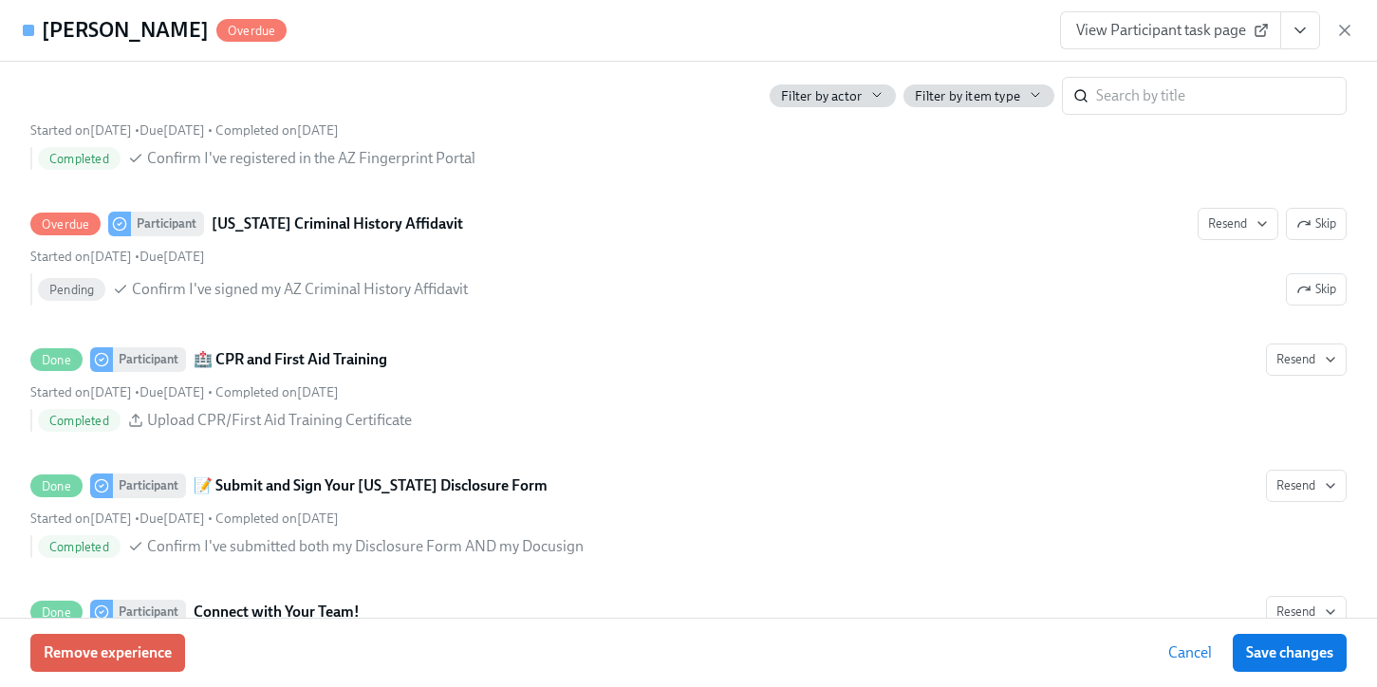
click at [1225, 24] on span "View Participant task page" at bounding box center [1170, 30] width 189 height 19
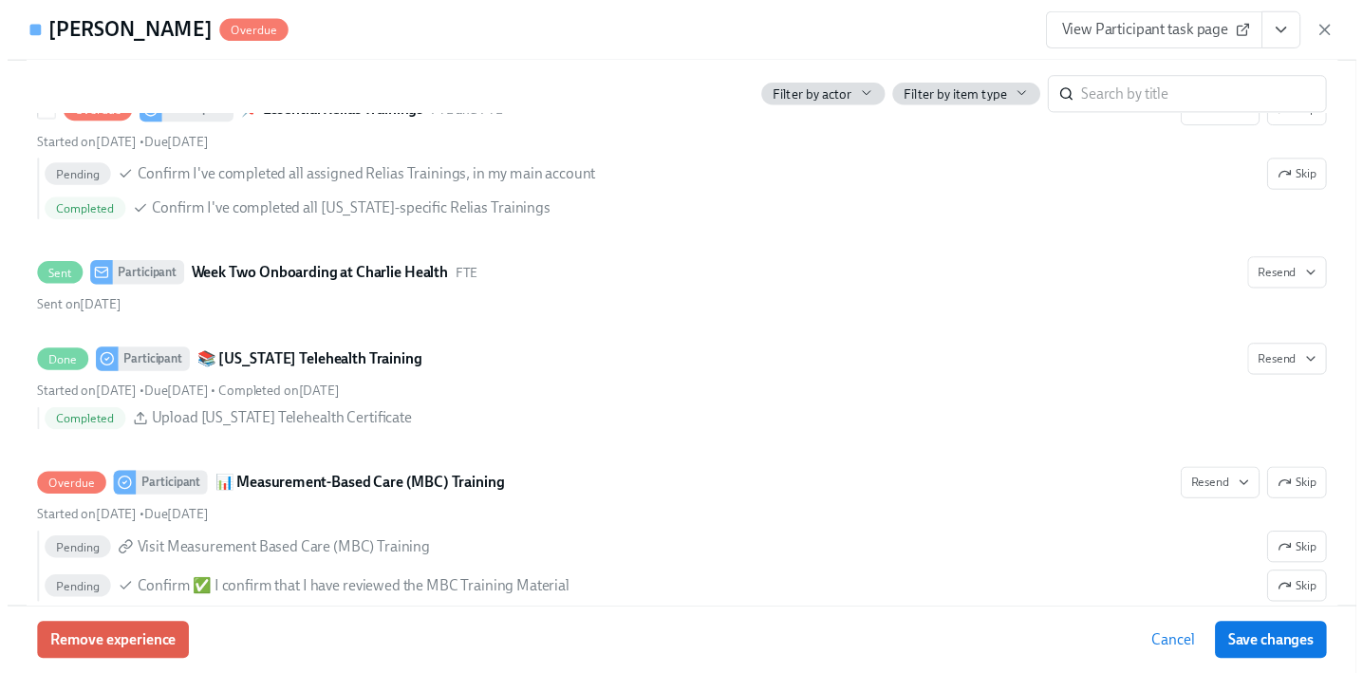
scroll to position [3685, 0]
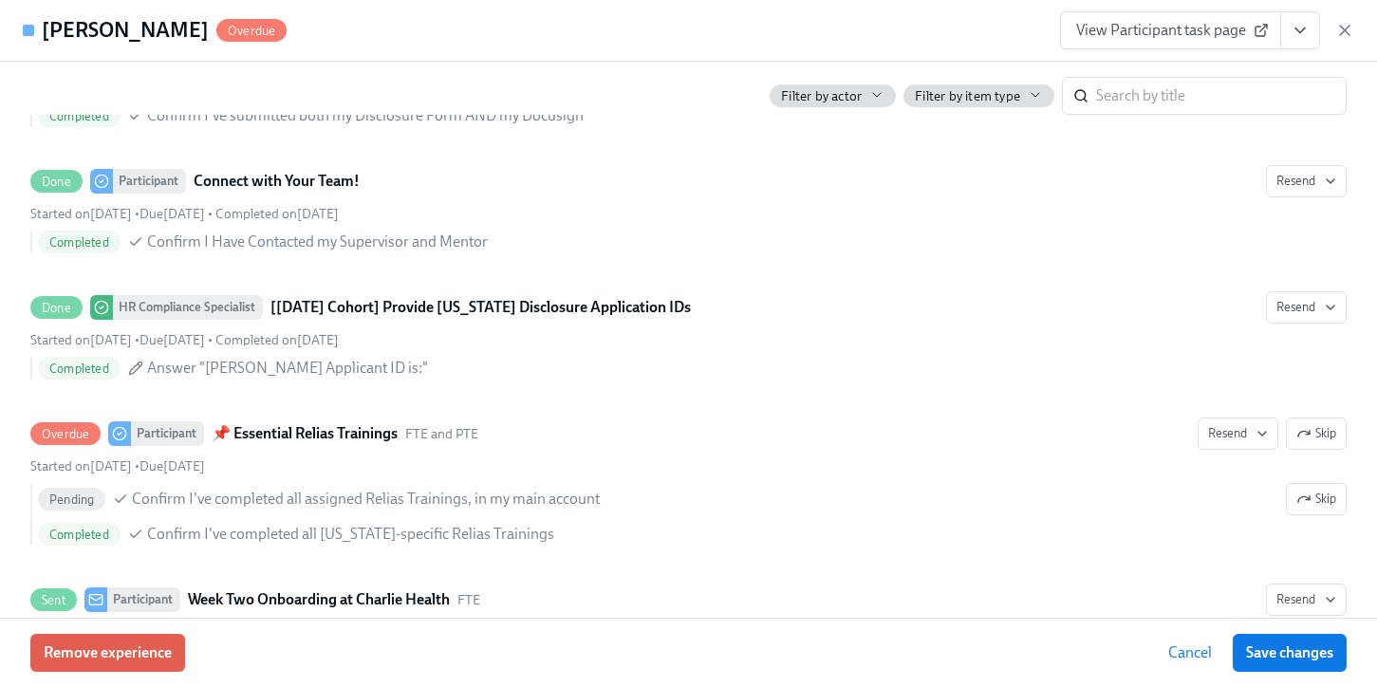
click at [1157, 33] on span "View Participant task page" at bounding box center [1170, 30] width 189 height 19
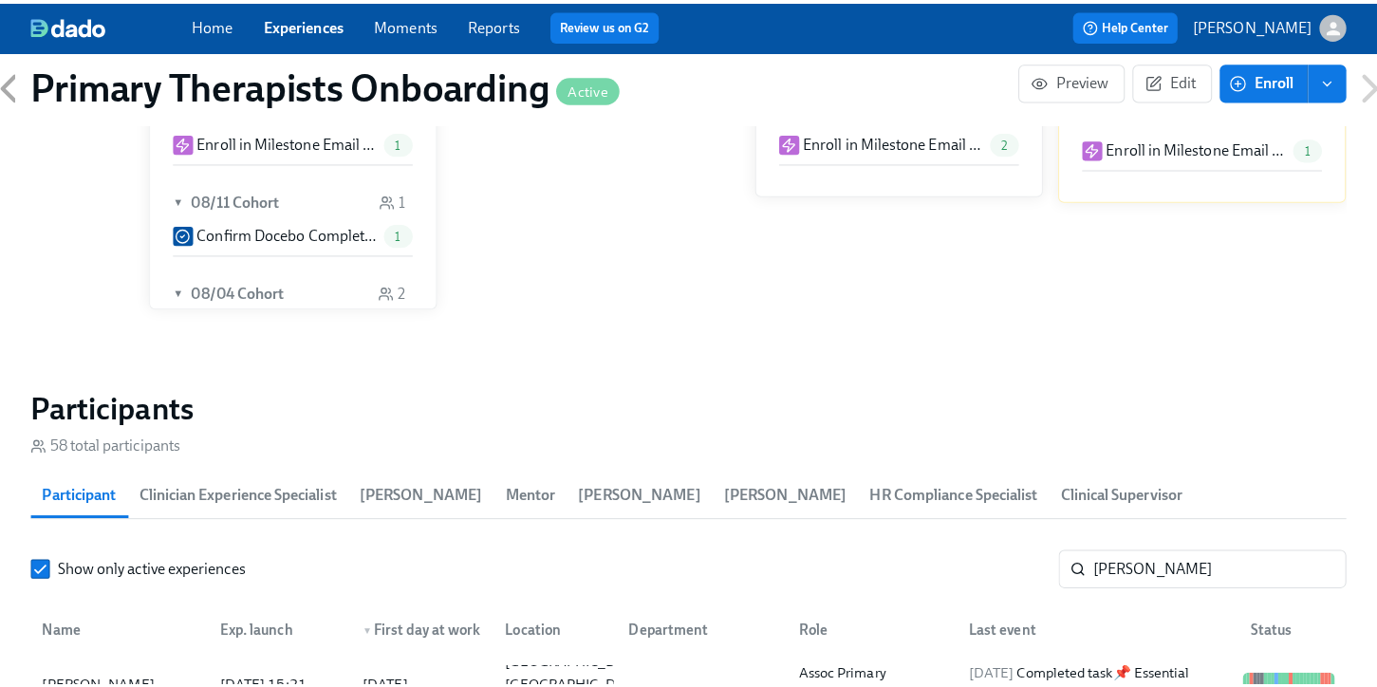
scroll to position [0, 22963]
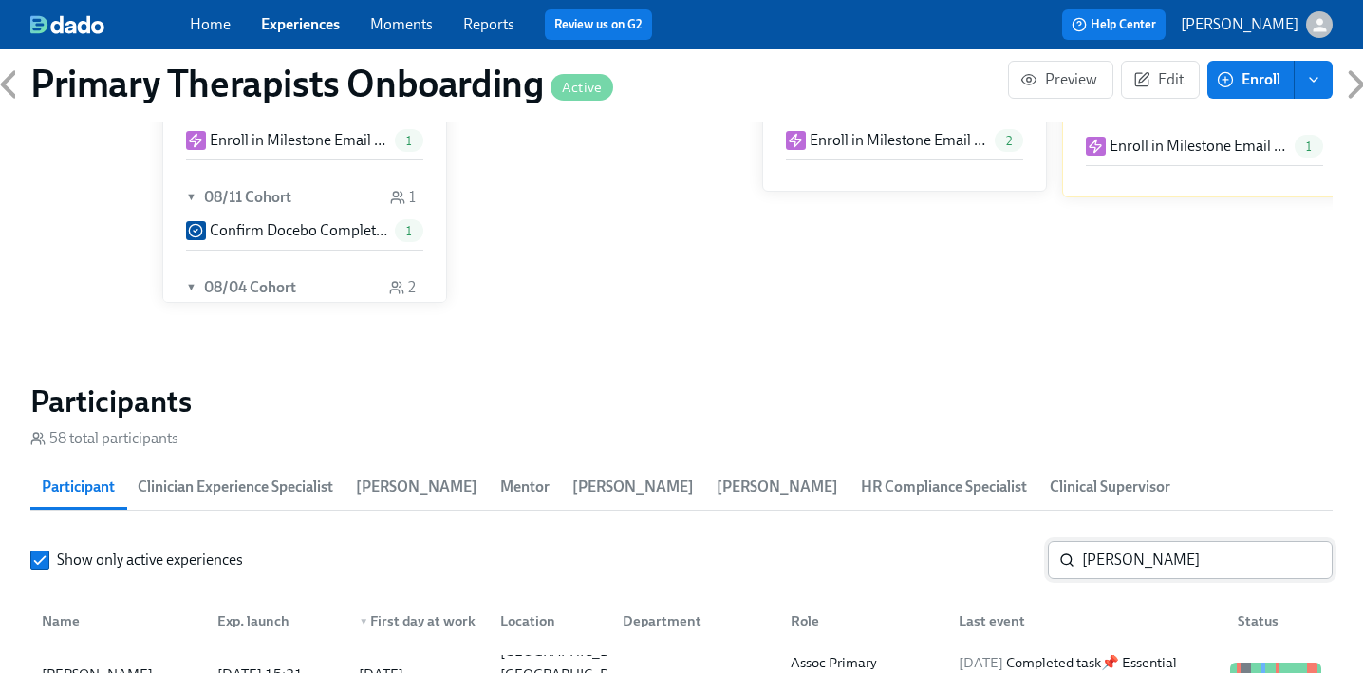
click at [1229, 541] on input "sharon" at bounding box center [1207, 560] width 251 height 38
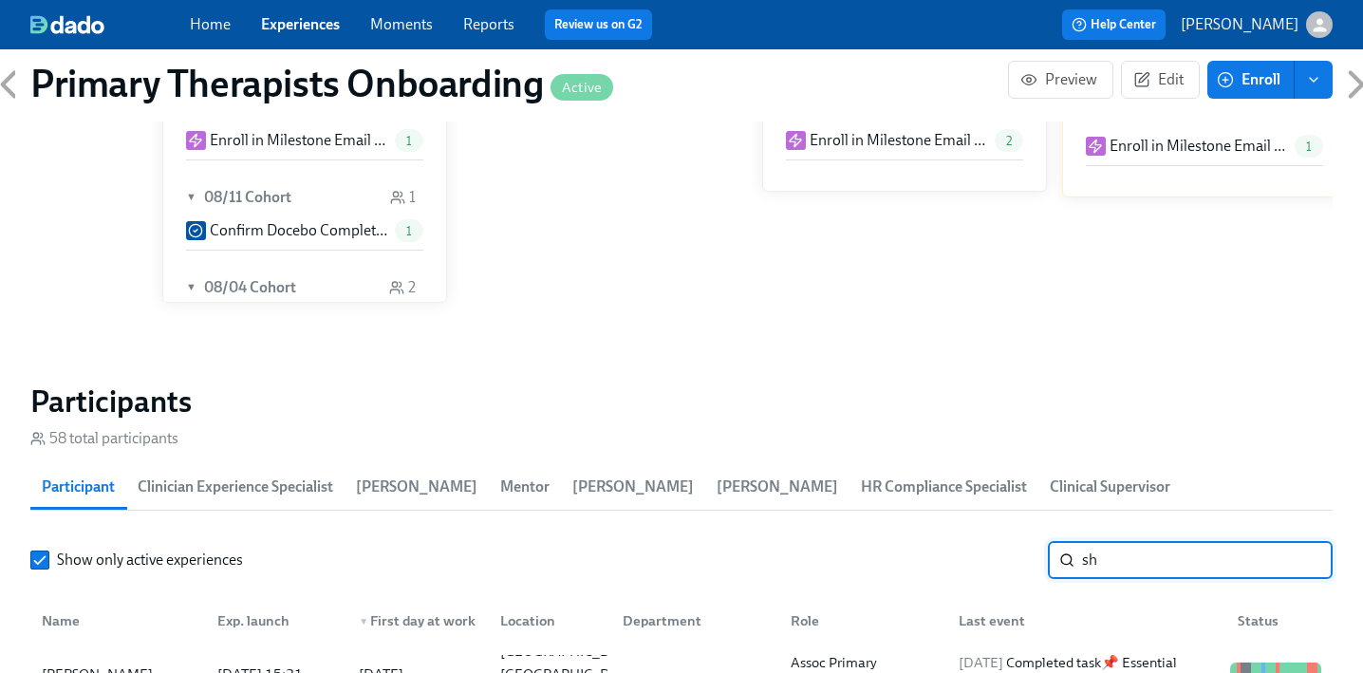
type input "s"
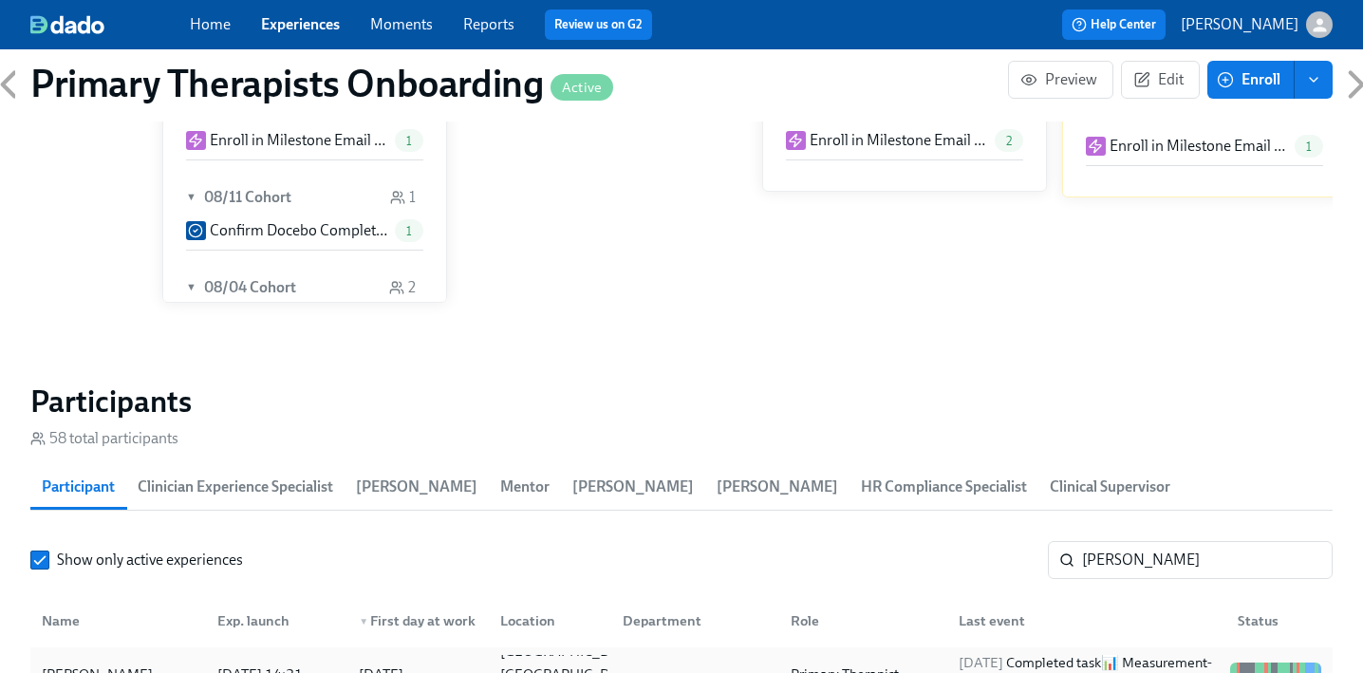
click at [113, 663] on div "Jeanie Jefferson" at bounding box center [97, 674] width 126 height 23
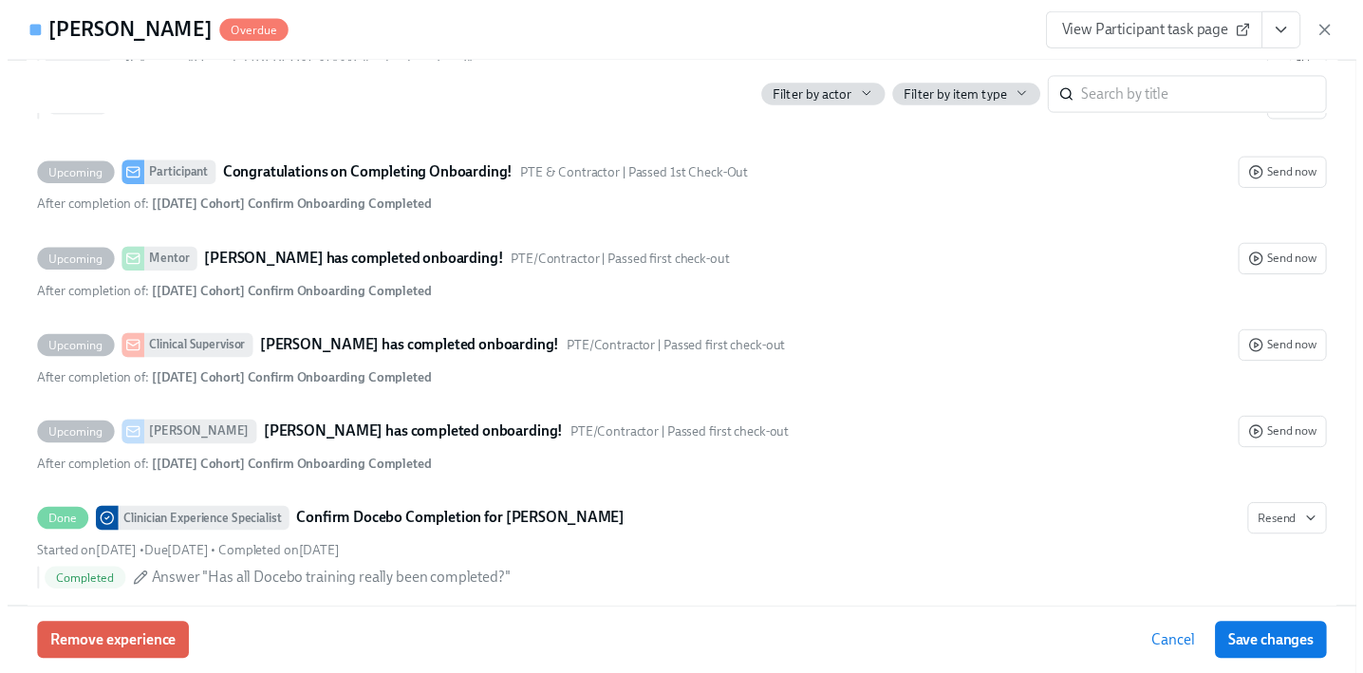
scroll to position [5609, 0]
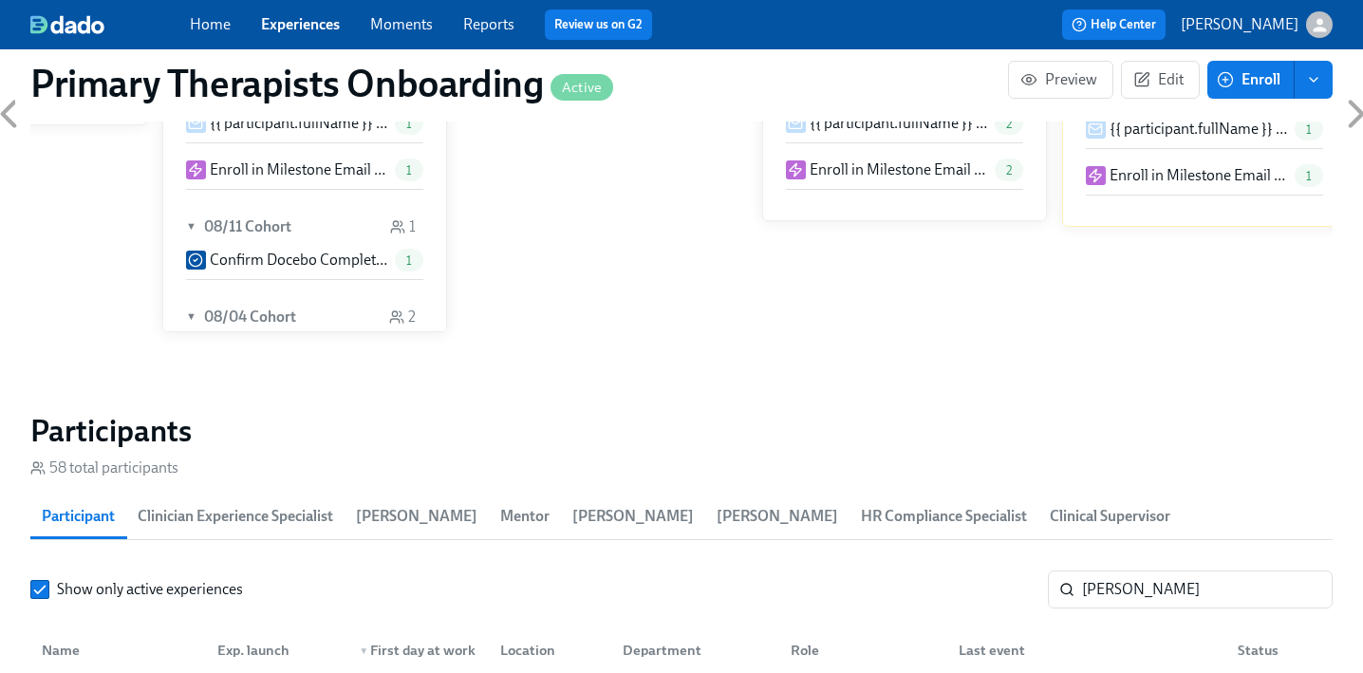
scroll to position [1855, 0]
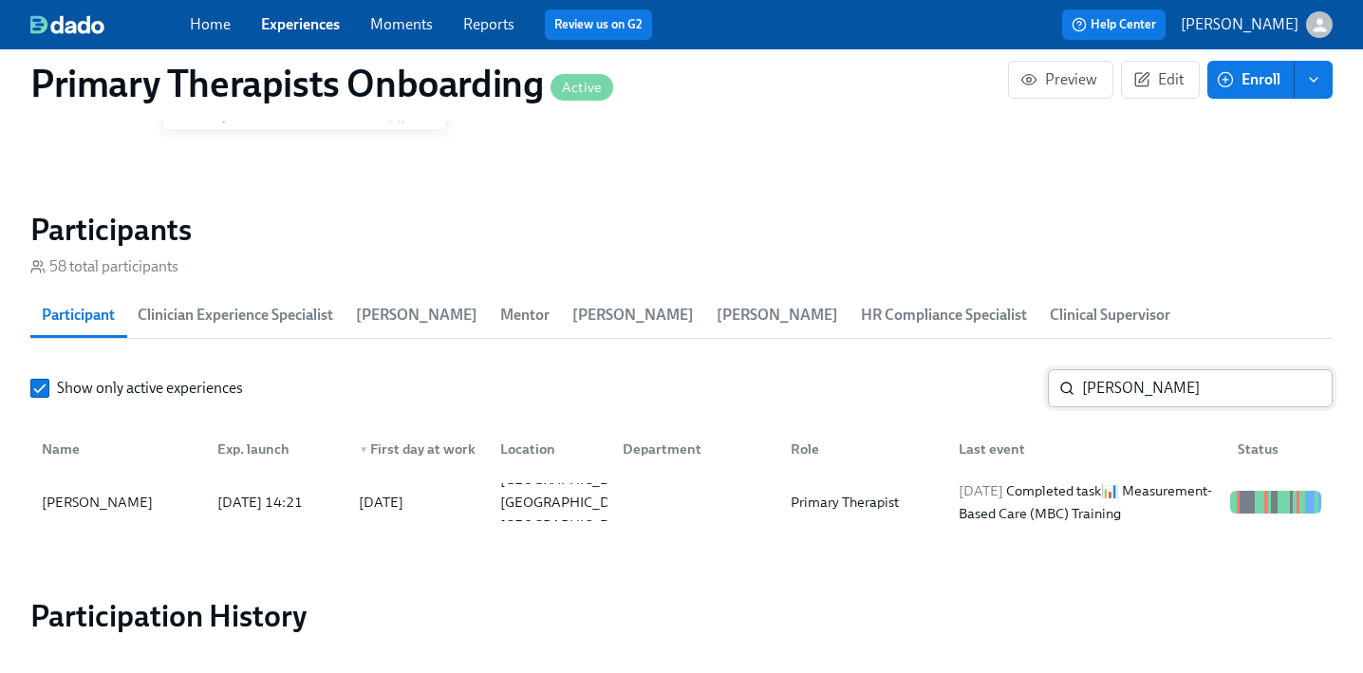
click at [1149, 369] on input "jeanie" at bounding box center [1207, 388] width 251 height 38
type input "j"
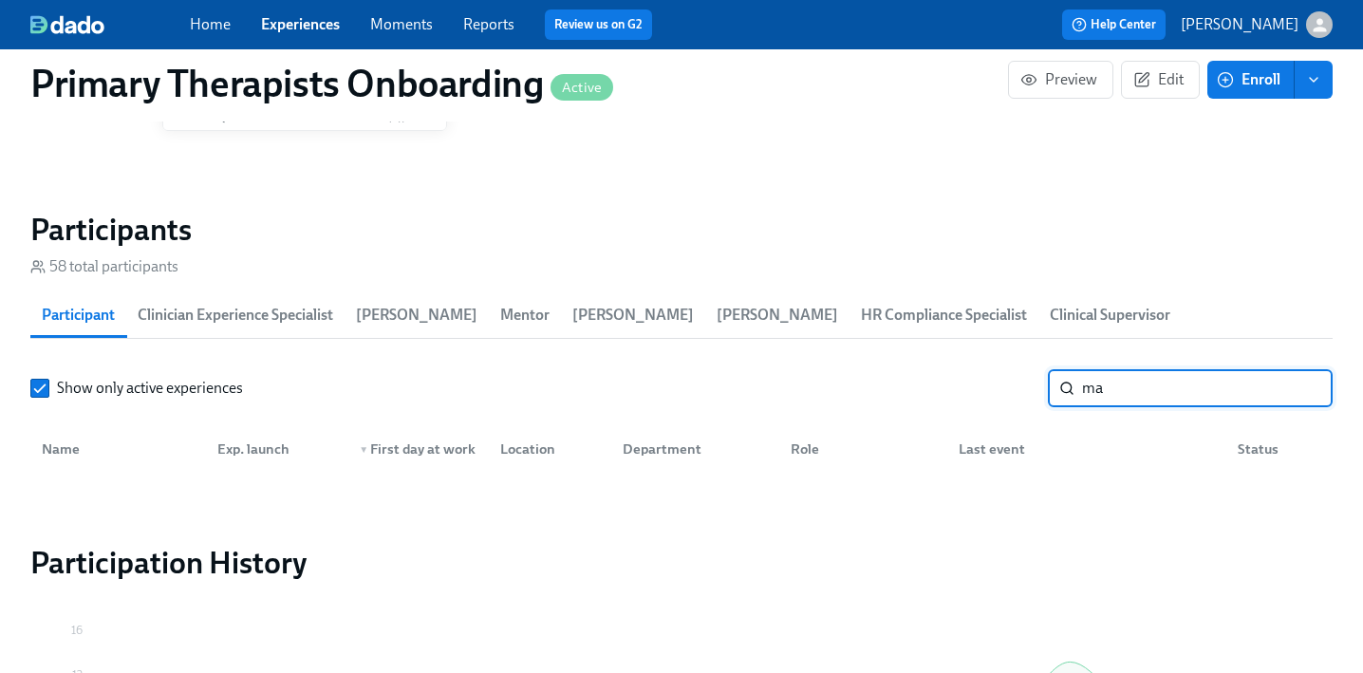
type input "m"
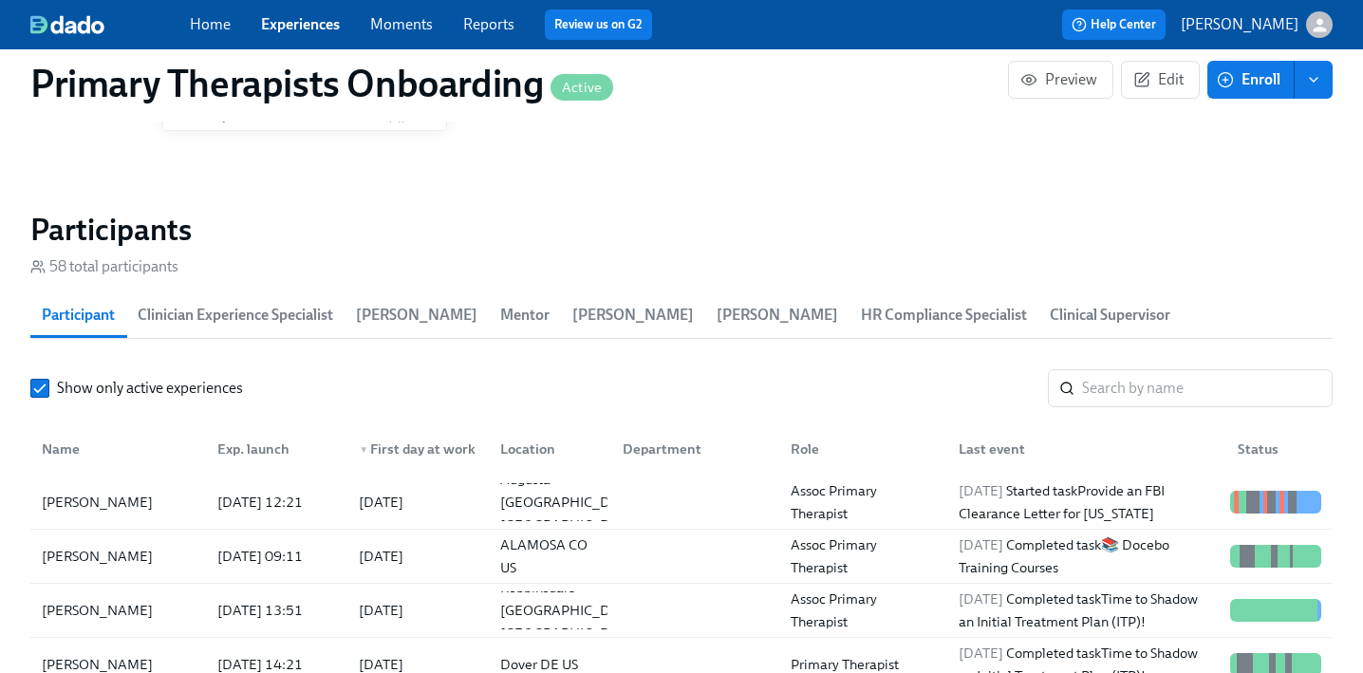
click at [319, 28] on link "Experiences" at bounding box center [300, 24] width 79 height 18
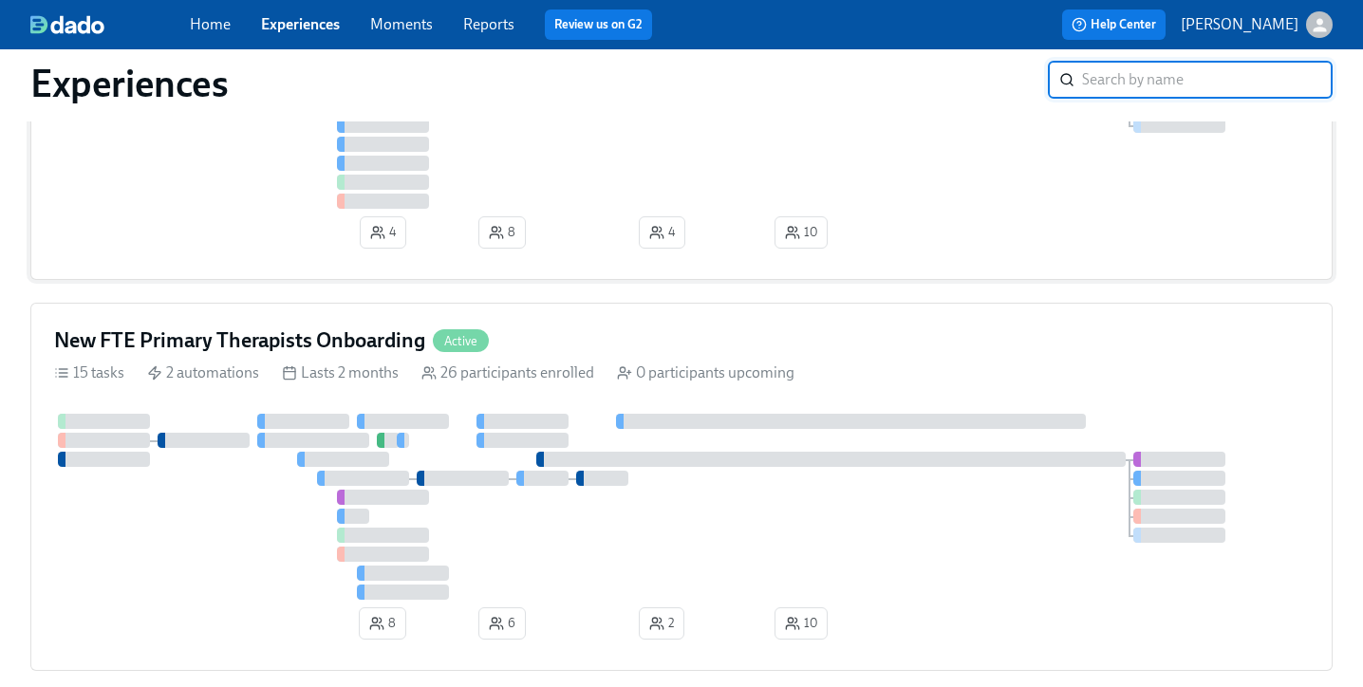
scroll to position [402, 0]
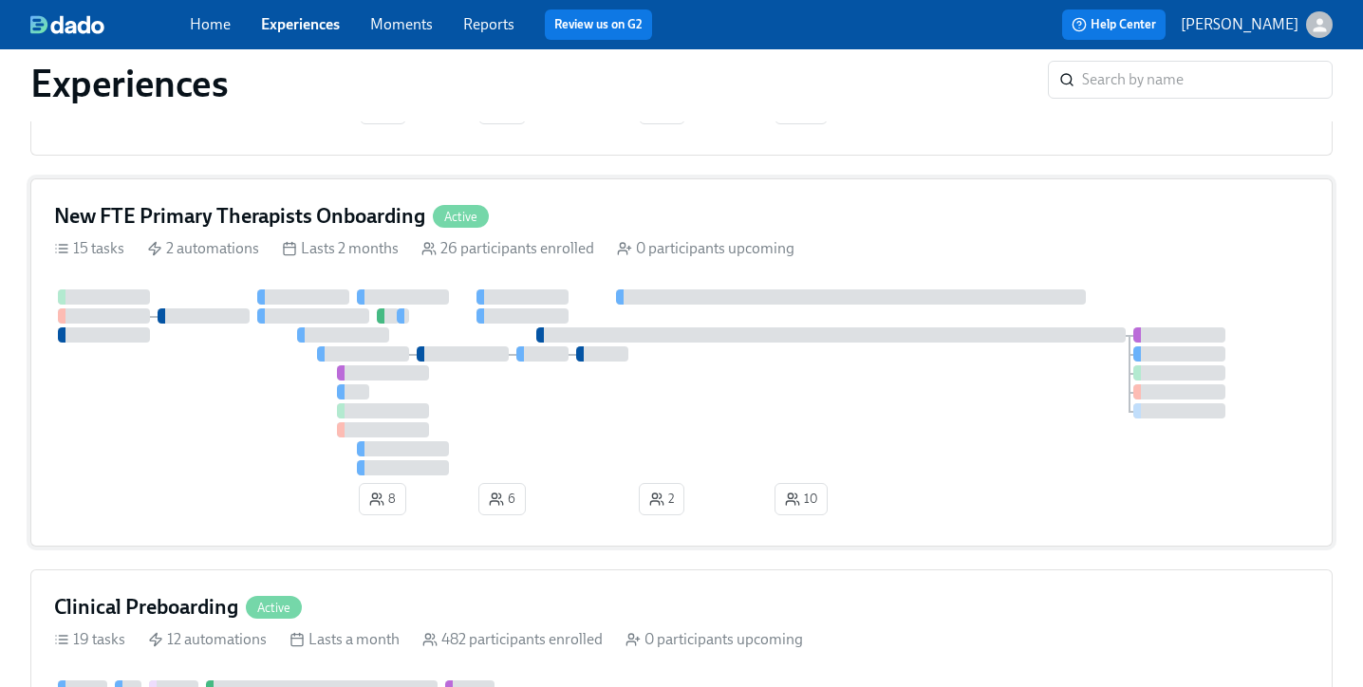
click at [545, 214] on div "New FTE Primary Therapists Onboarding Active" at bounding box center [681, 216] width 1255 height 28
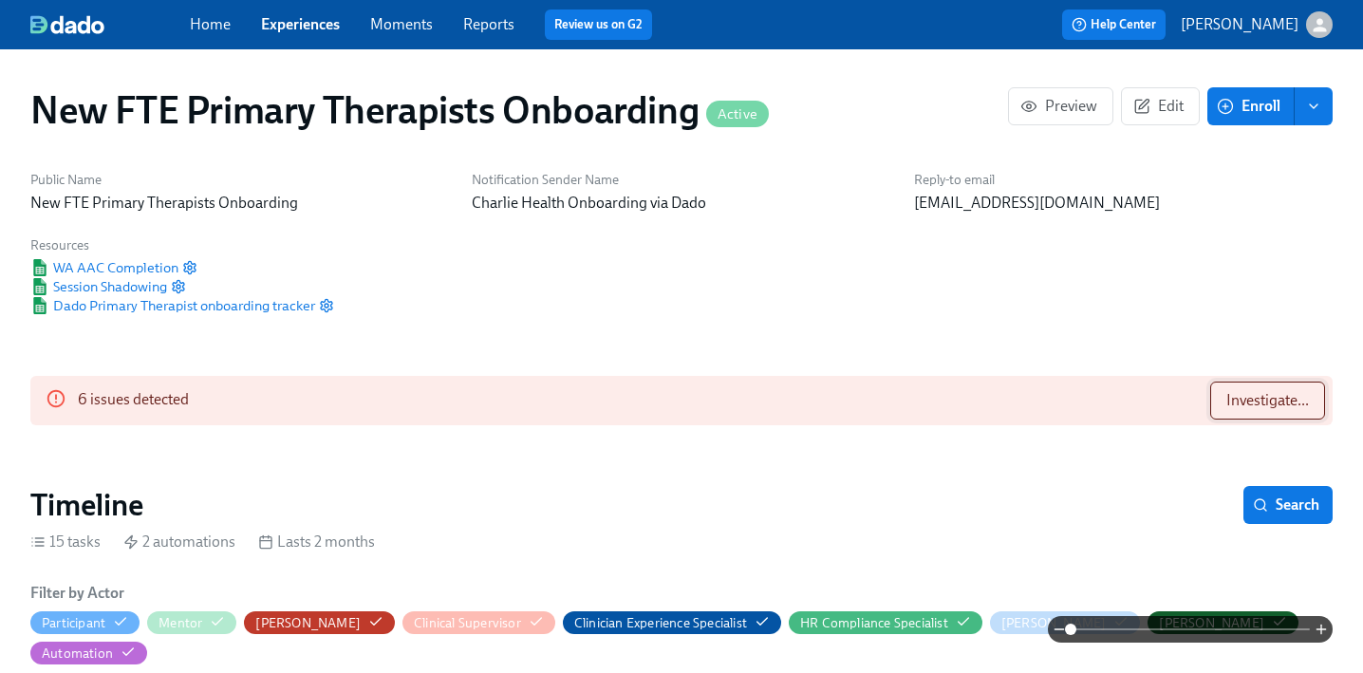
click at [1250, 398] on span "Investigate..." at bounding box center [1267, 400] width 83 height 19
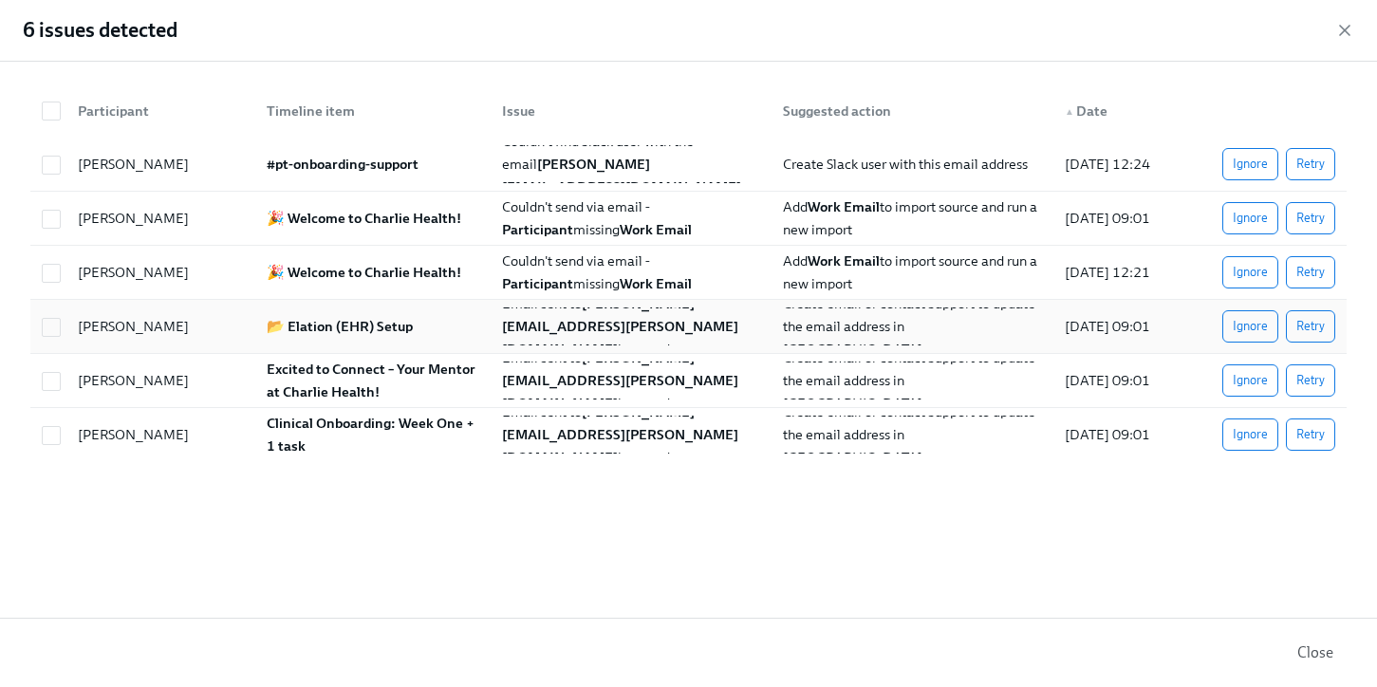
scroll to position [0, 7791]
click at [1303, 165] on span "Retry" at bounding box center [1311, 164] width 28 height 19
click at [1309, 212] on span "Retry" at bounding box center [1311, 218] width 28 height 19
click at [1322, 263] on span "Retry" at bounding box center [1311, 272] width 28 height 19
click at [1316, 322] on span "Retry" at bounding box center [1311, 326] width 28 height 19
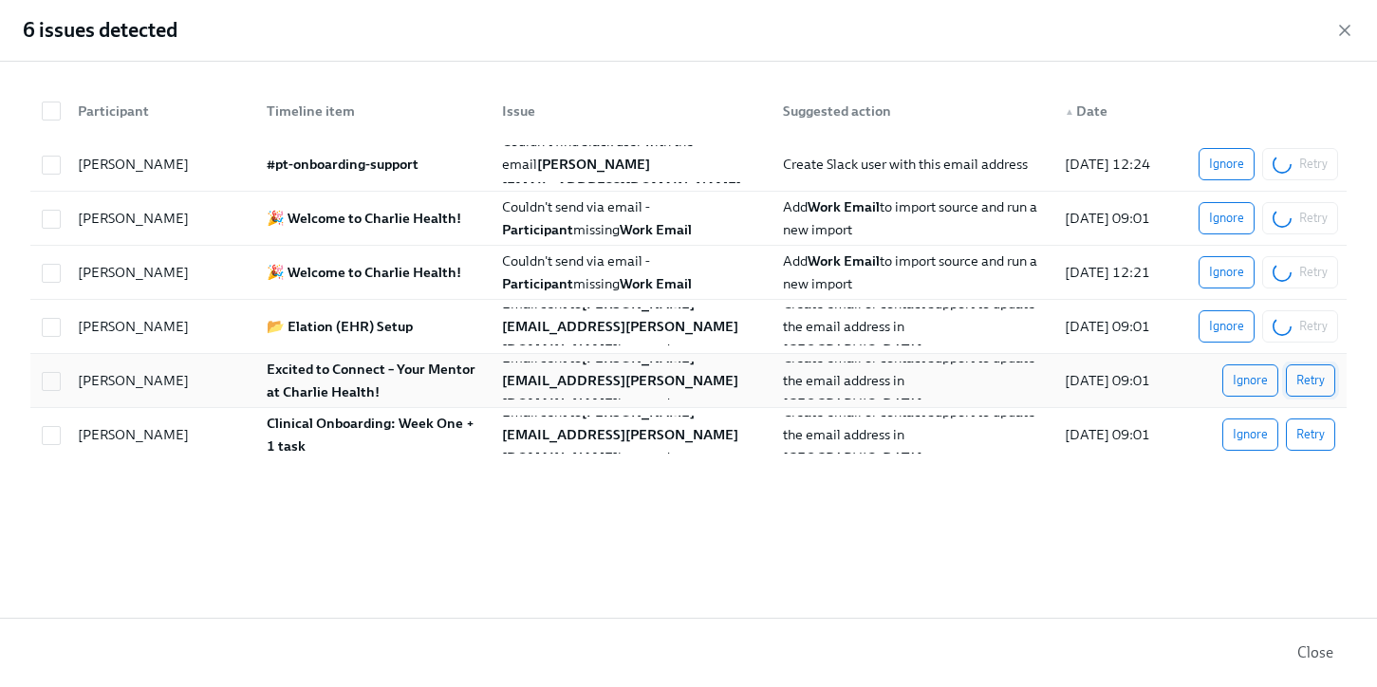
click at [1313, 376] on span "Retry" at bounding box center [1311, 380] width 28 height 19
click at [1331, 433] on button "Retry" at bounding box center [1310, 435] width 49 height 32
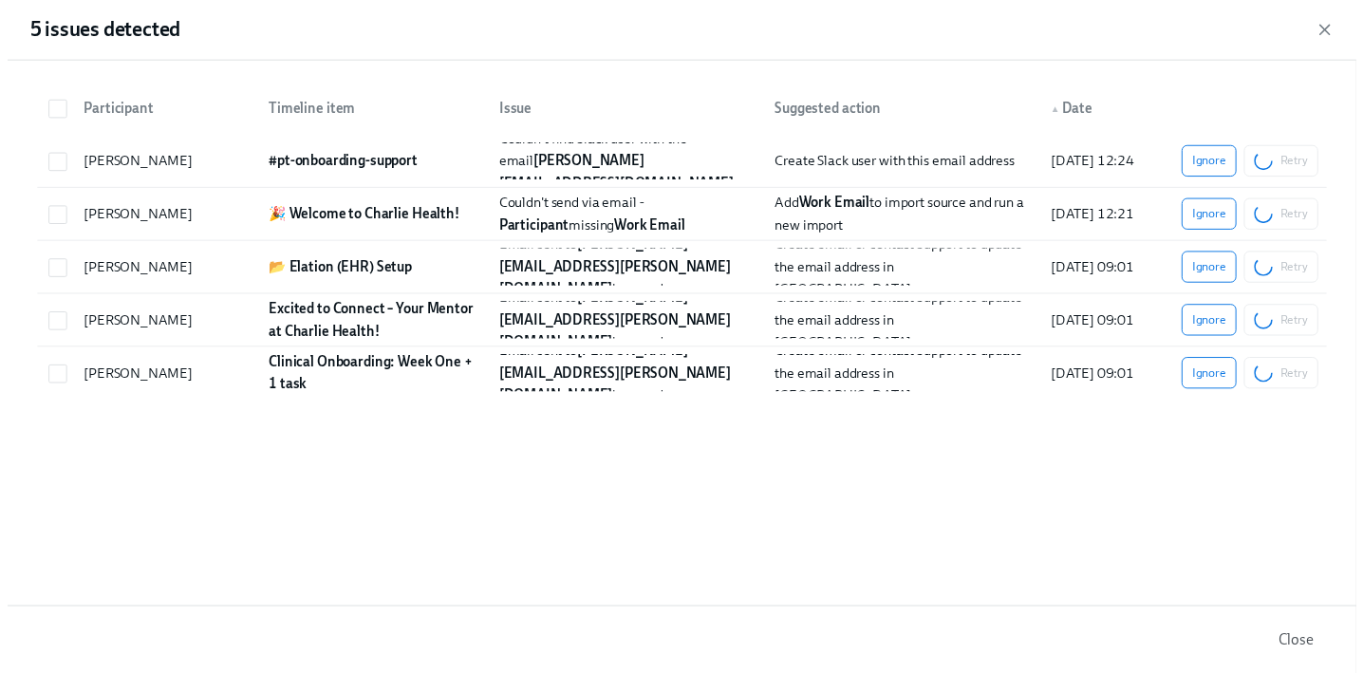
scroll to position [0, 8280]
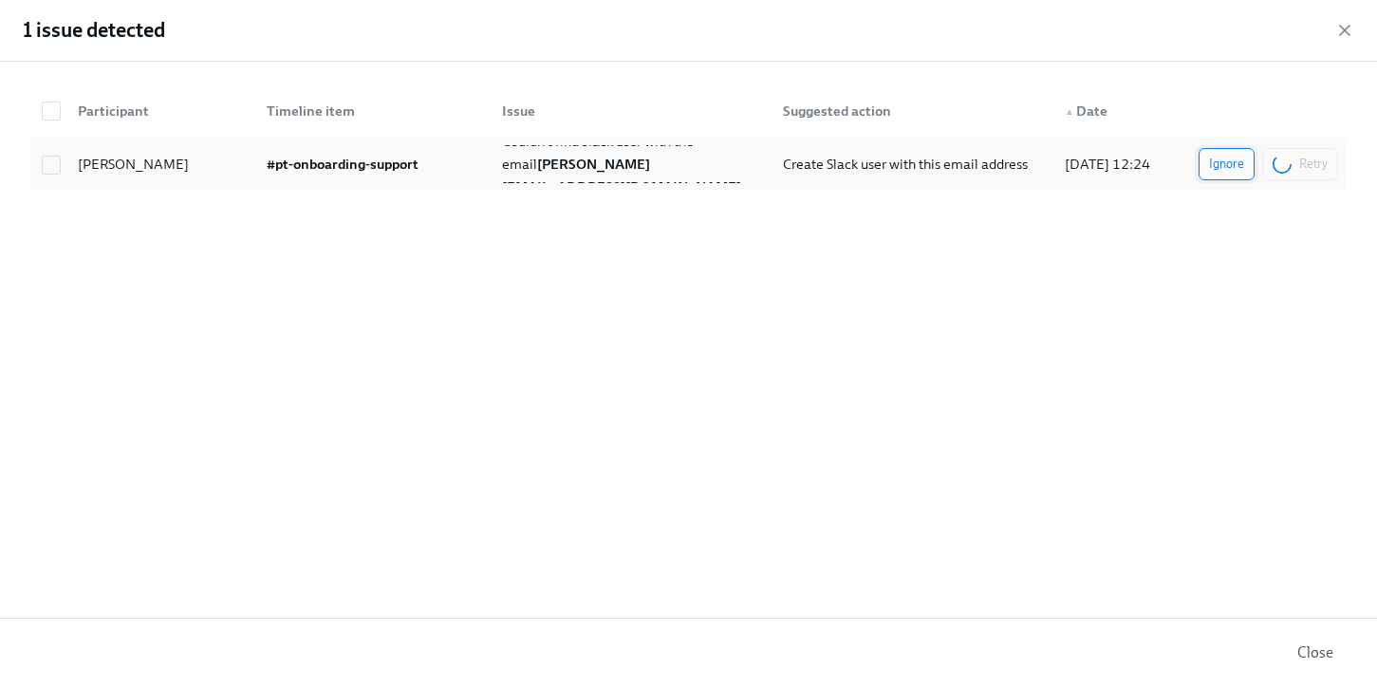
click at [1223, 163] on span "Ignore" at bounding box center [1226, 164] width 35 height 19
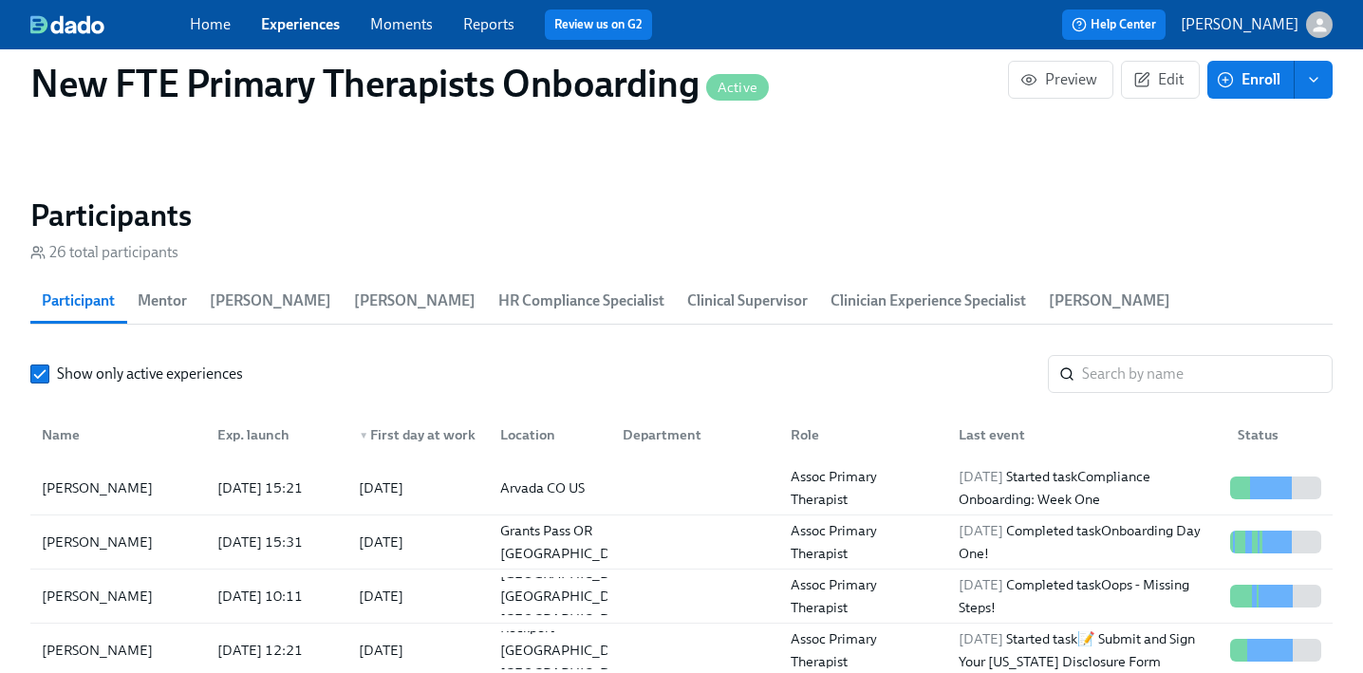
scroll to position [1664, 0]
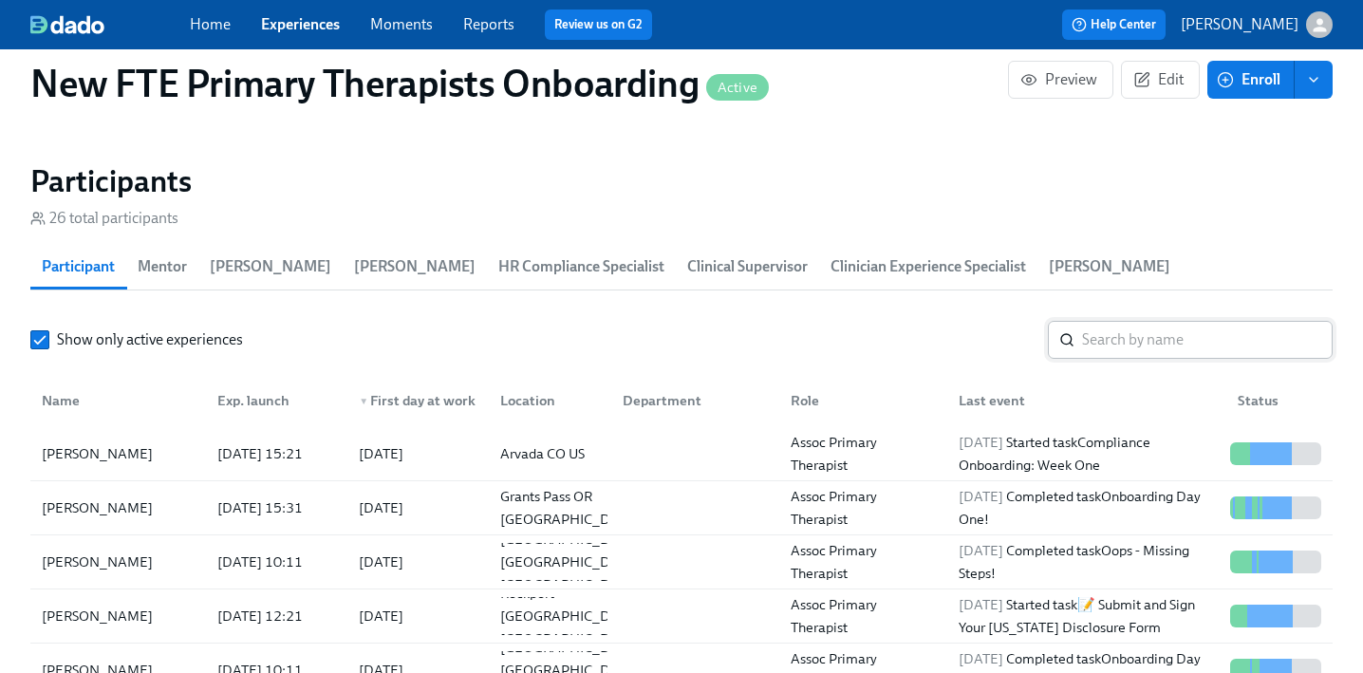
click at [1198, 321] on input "search" at bounding box center [1207, 340] width 251 height 38
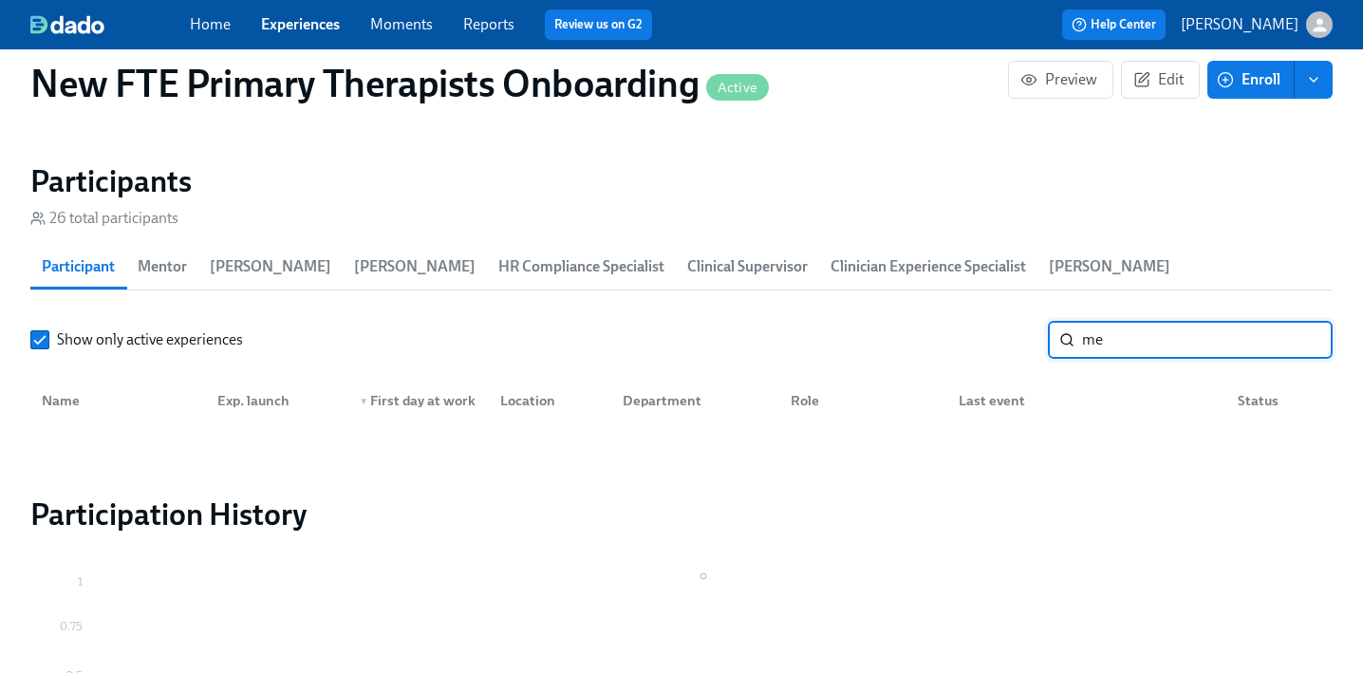
type input "m"
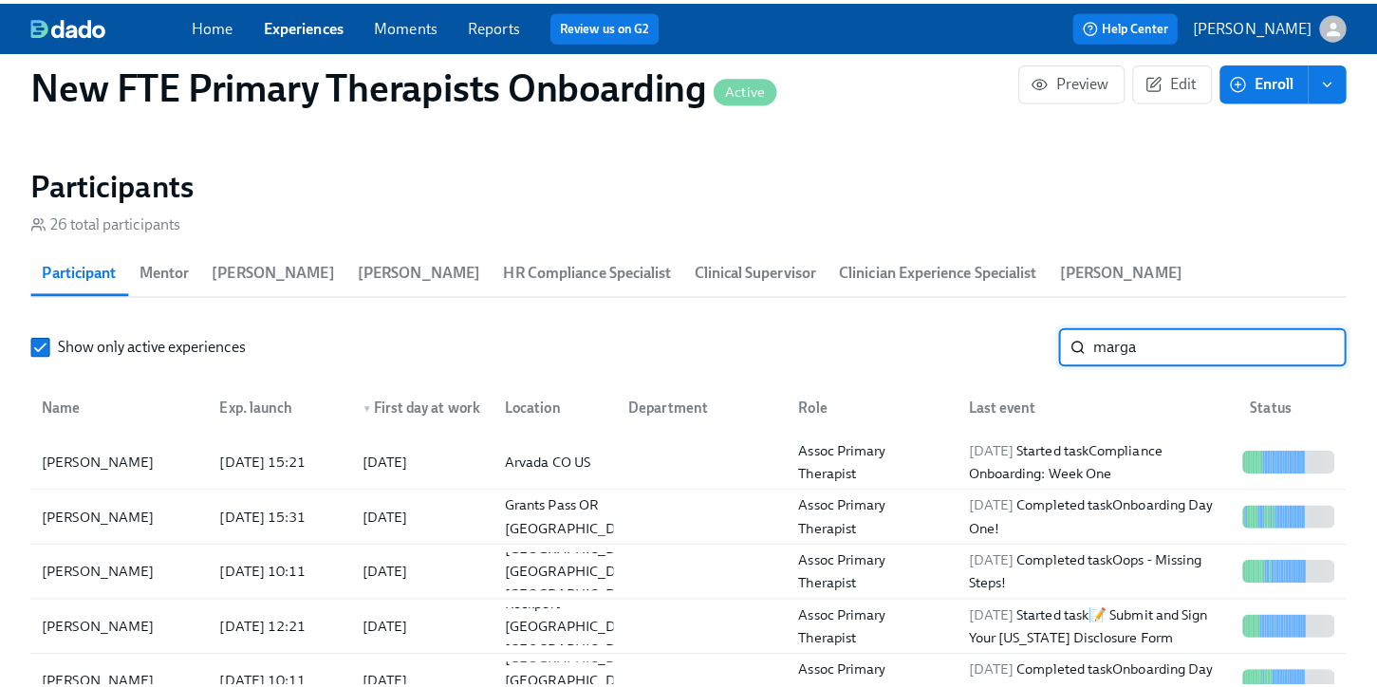
scroll to position [0, 8280]
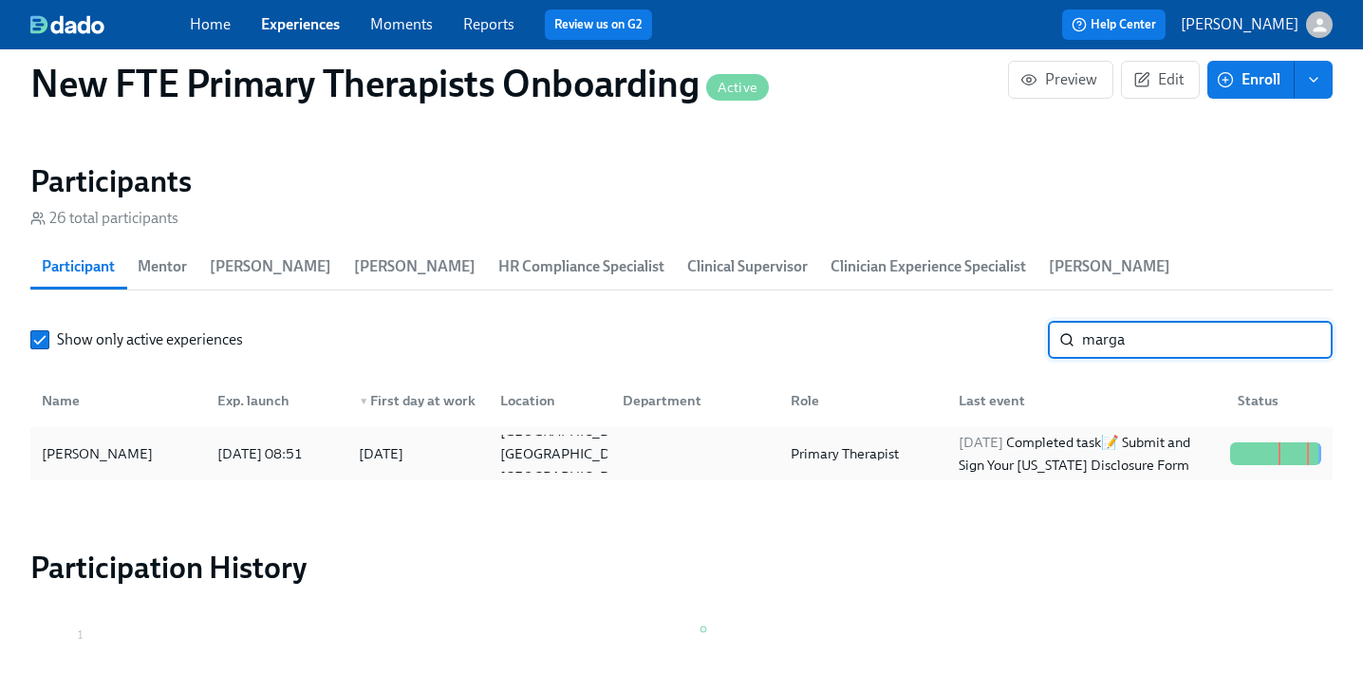
type input "marga"
click at [133, 442] on div "Margaret Murdock" at bounding box center [97, 453] width 126 height 23
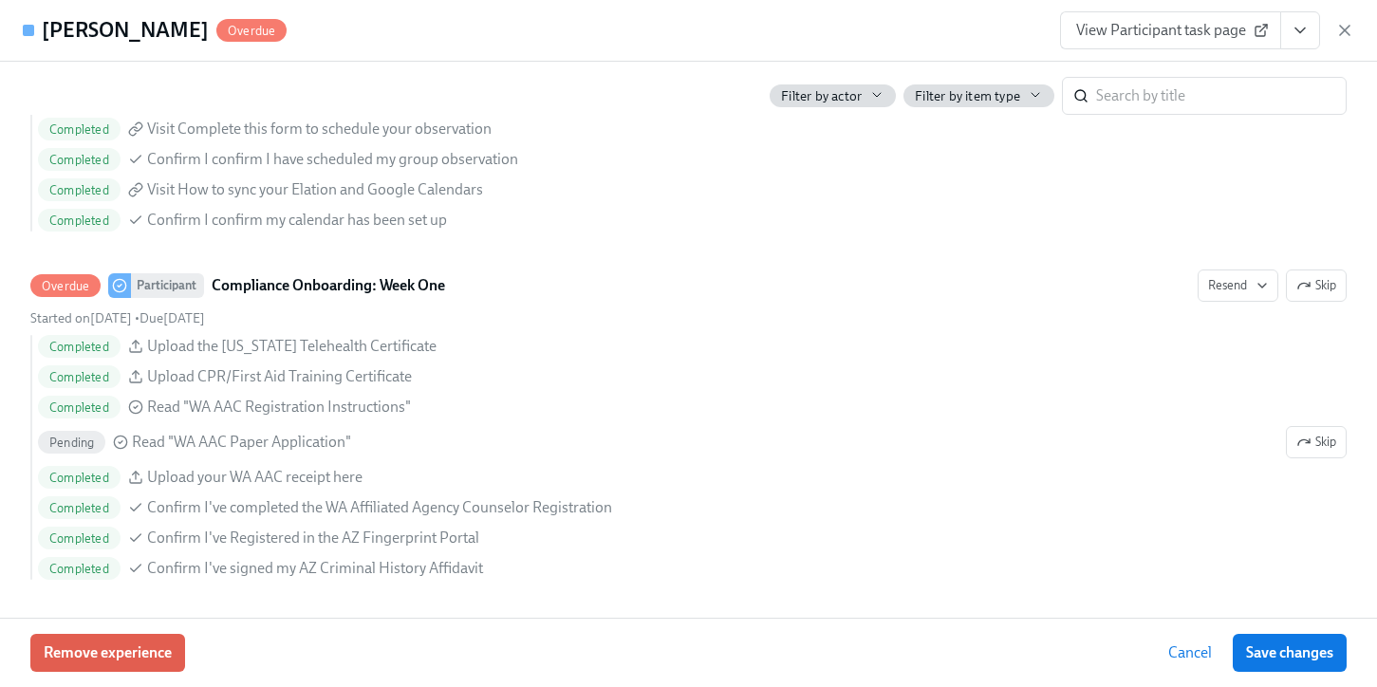
scroll to position [2804, 0]
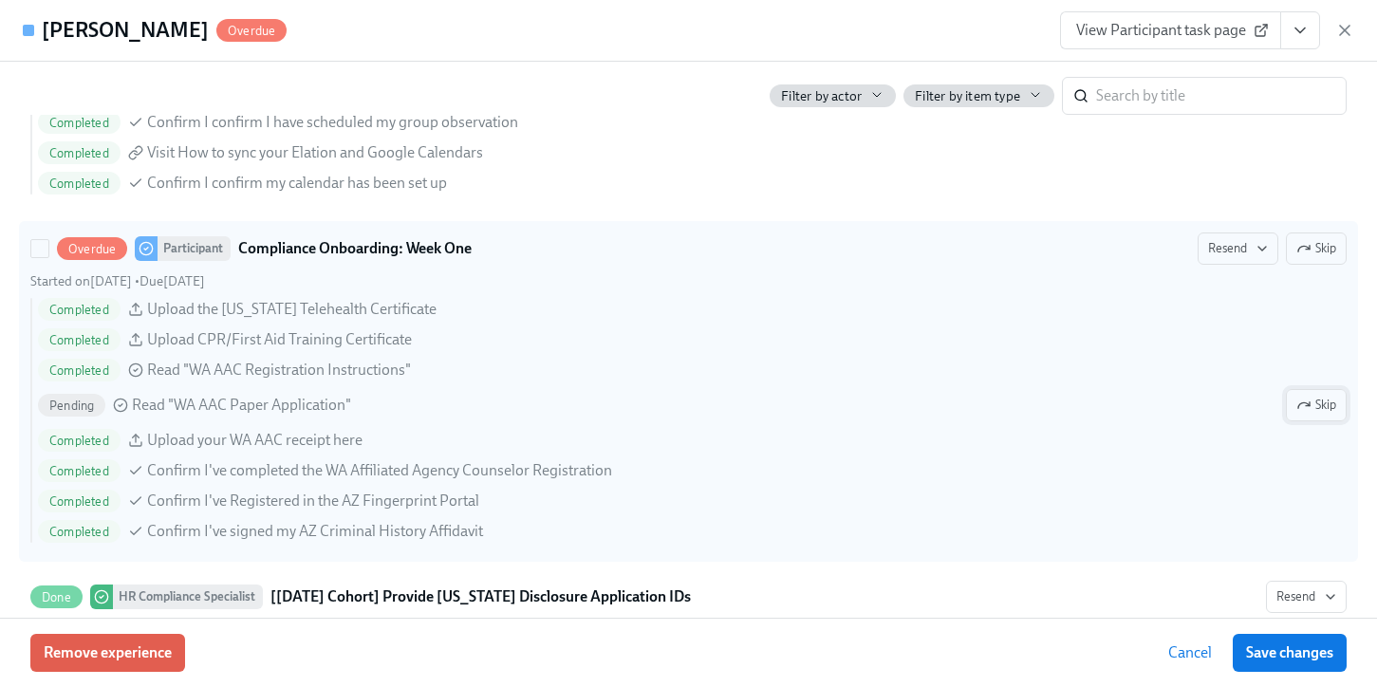
click at [1306, 399] on span "Skip" at bounding box center [1317, 405] width 40 height 19
click at [1292, 642] on button "Save changes" at bounding box center [1290, 653] width 114 height 38
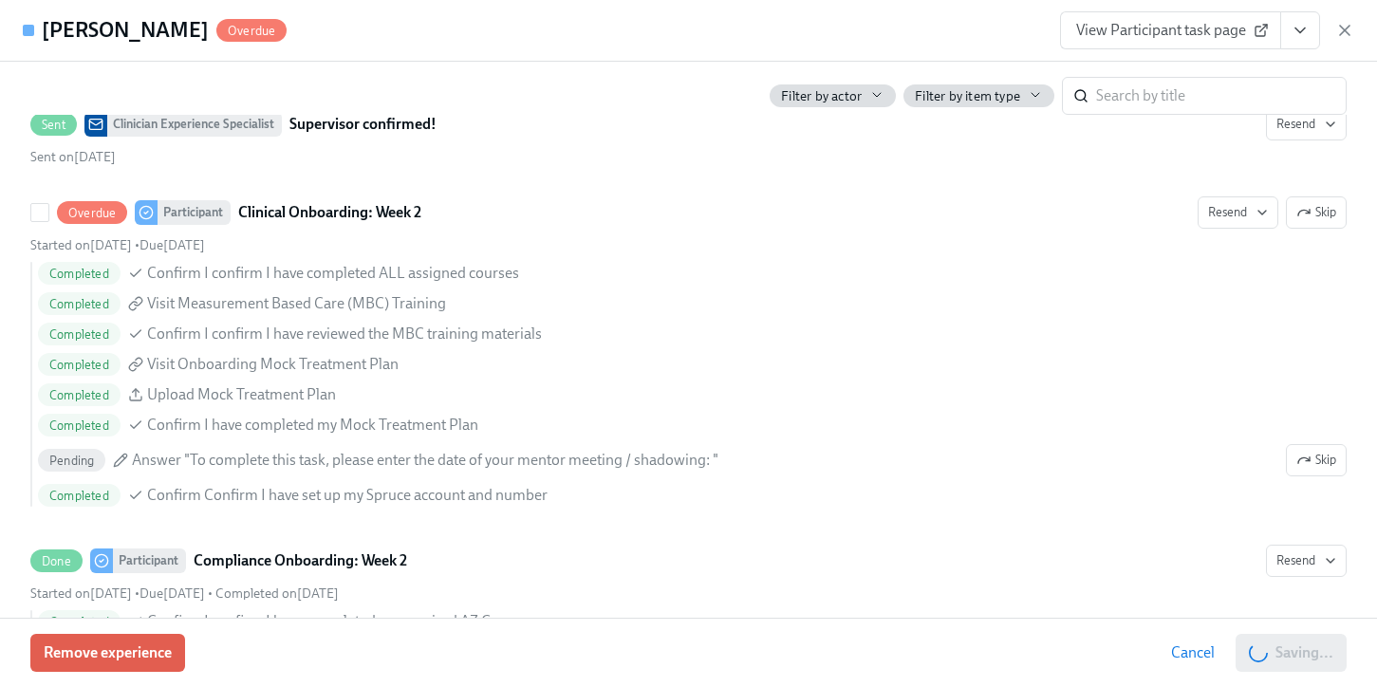
scroll to position [3533, 0]
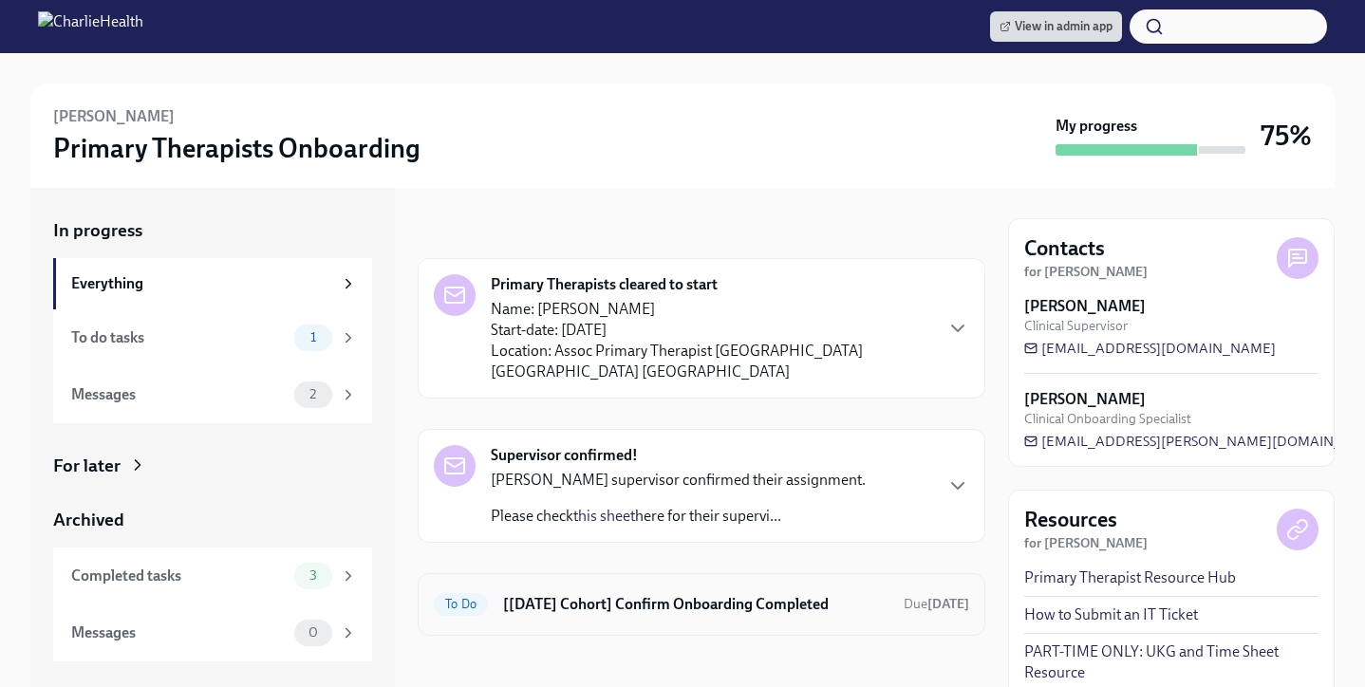
click at [802, 594] on h6 "[Aug 4th Cohort] Confirm Onboarding Completed" at bounding box center [695, 604] width 385 height 21
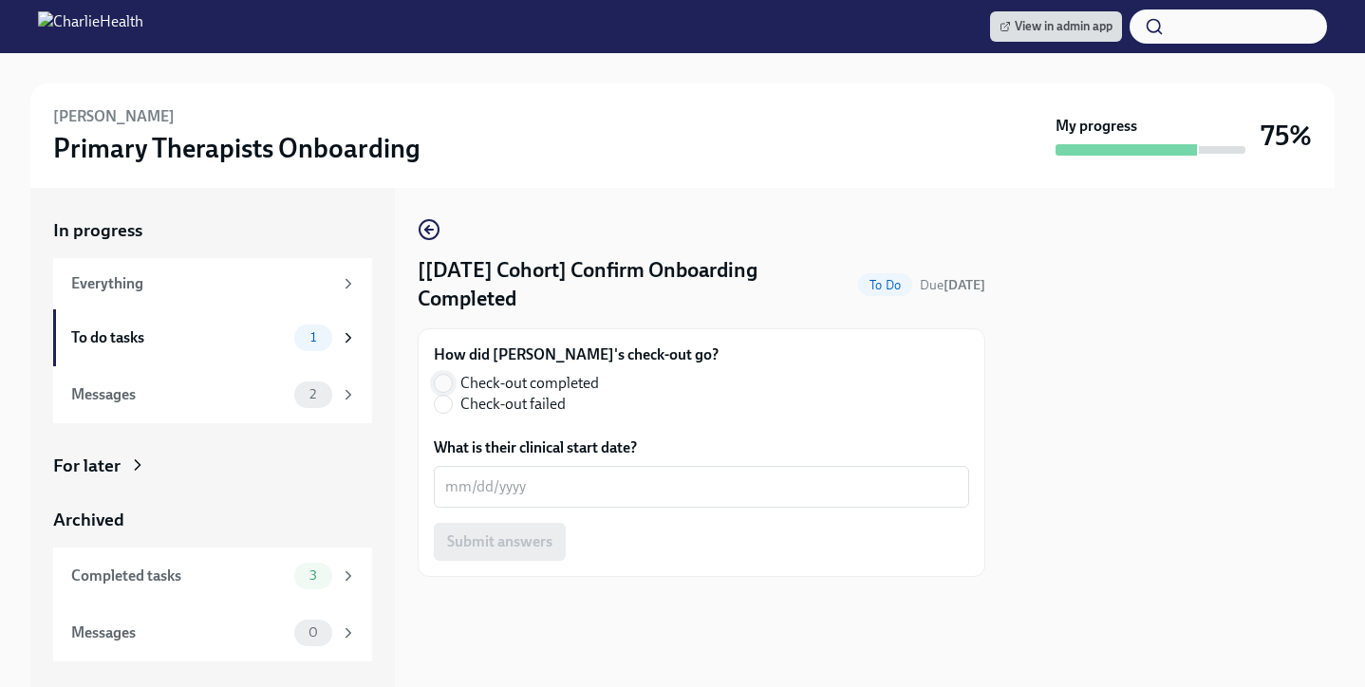
click at [445, 376] on input "Check-out completed" at bounding box center [443, 383] width 17 height 17
radio input "true"
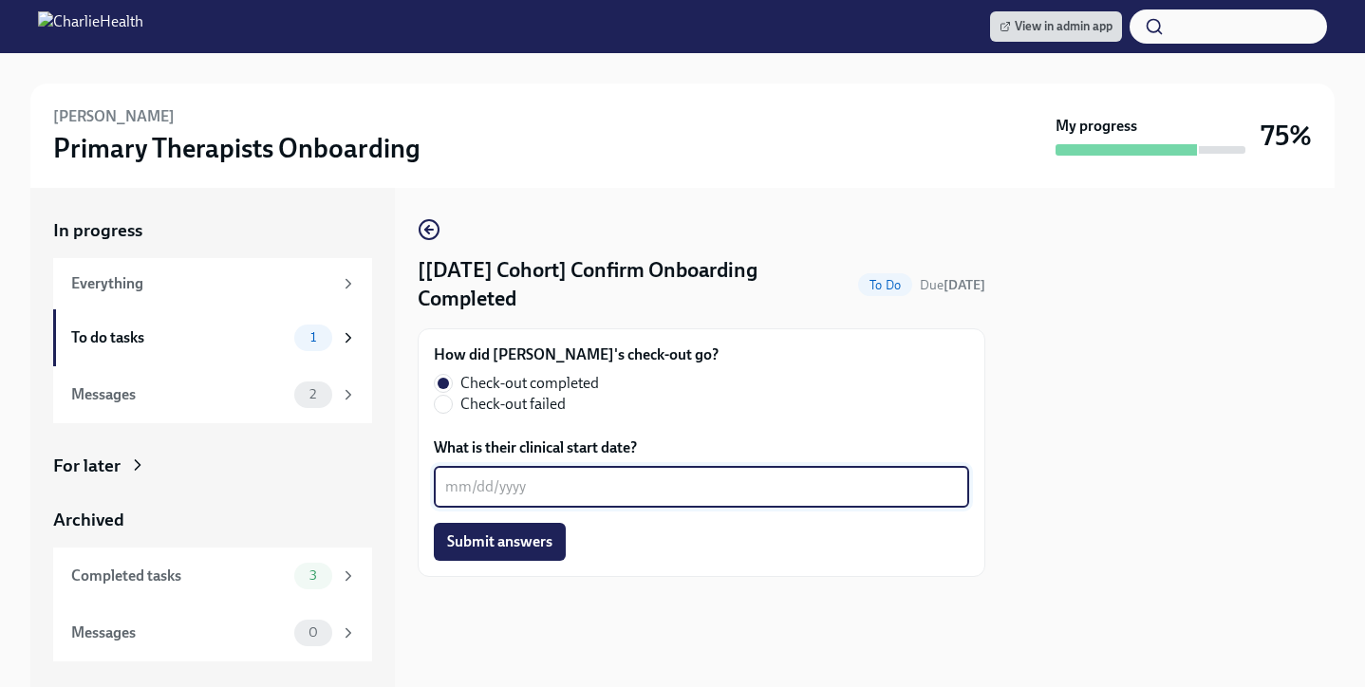
click at [494, 479] on textarea "What is their clinical start date?" at bounding box center [701, 487] width 513 height 23
type textarea "09/10/2025"
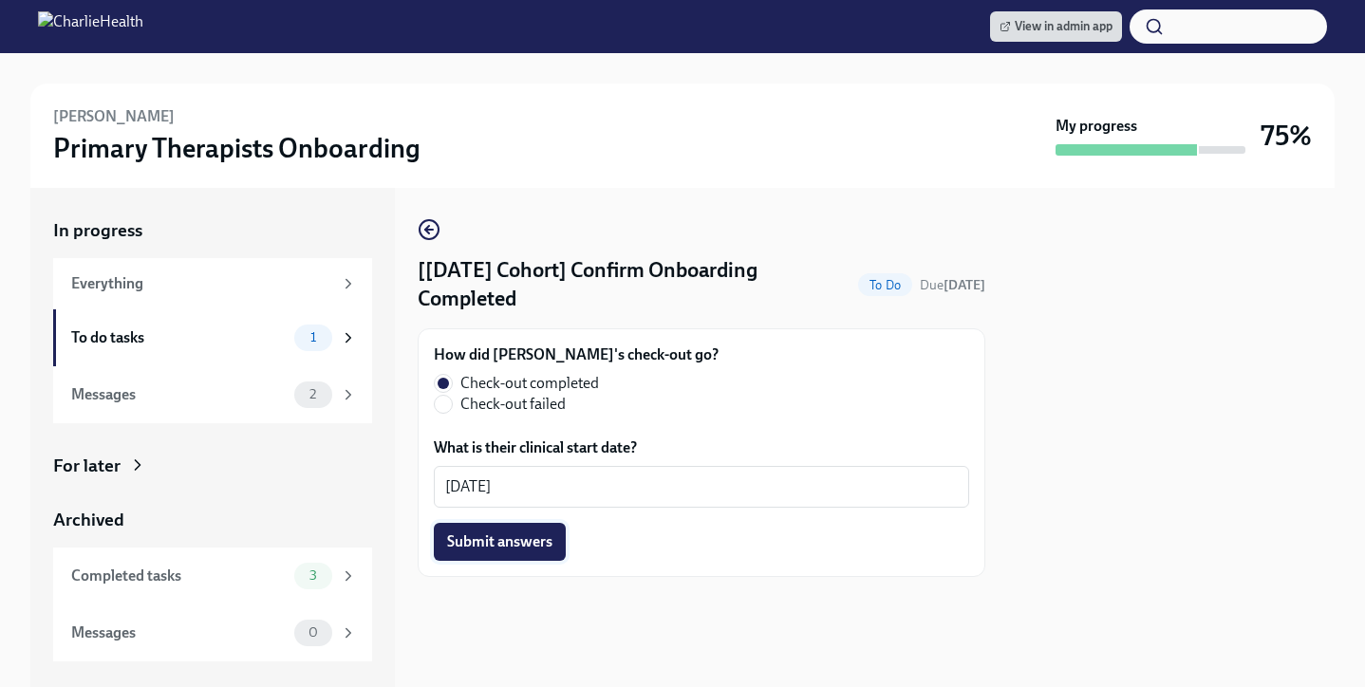
click at [534, 530] on button "Submit answers" at bounding box center [500, 542] width 132 height 38
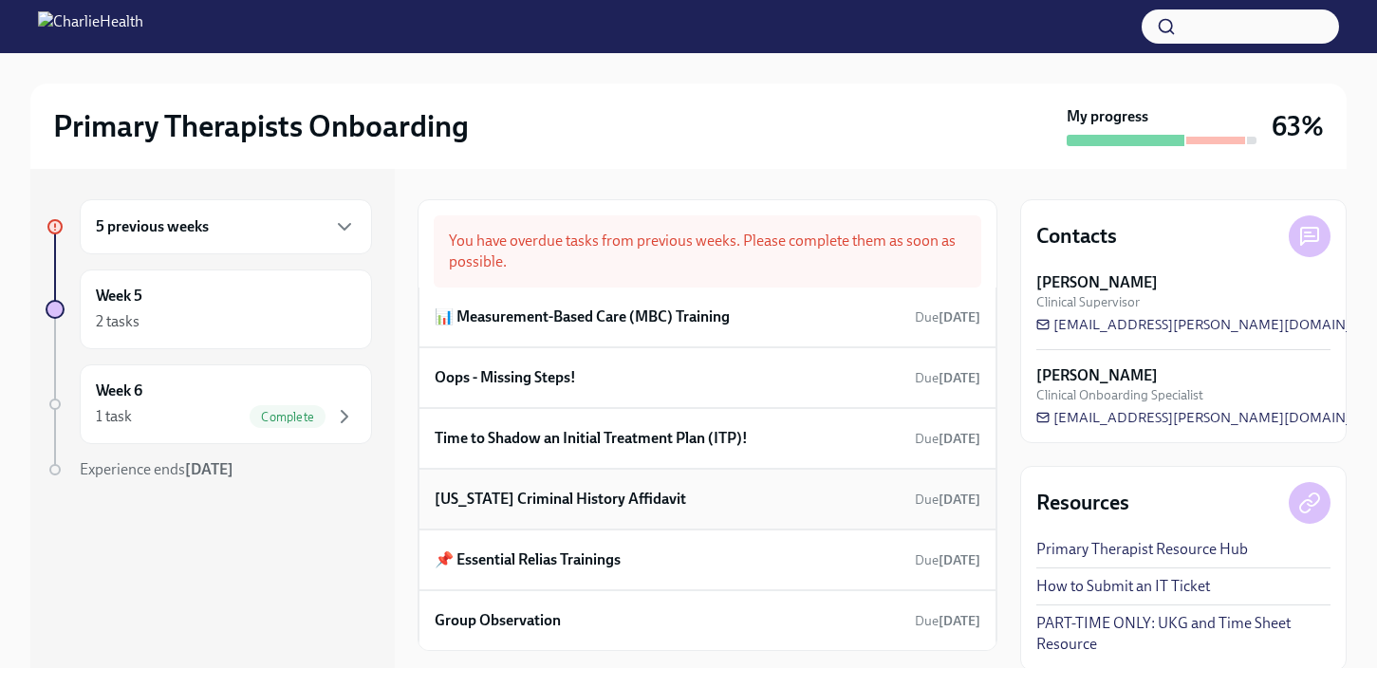
click at [638, 491] on h6 "[US_STATE] Criminal History Affidavit" at bounding box center [561, 499] width 252 height 21
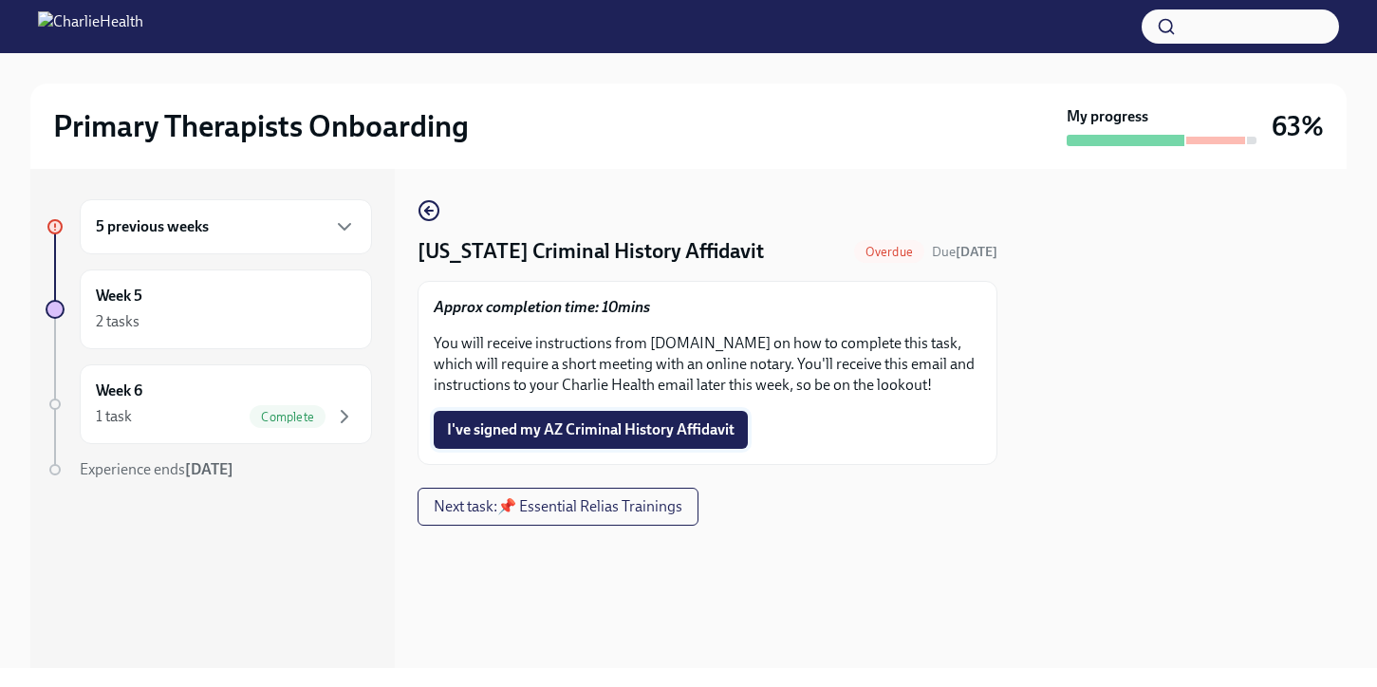
click at [608, 433] on span "I've signed my AZ Criminal History Affidavit" at bounding box center [591, 429] width 288 height 19
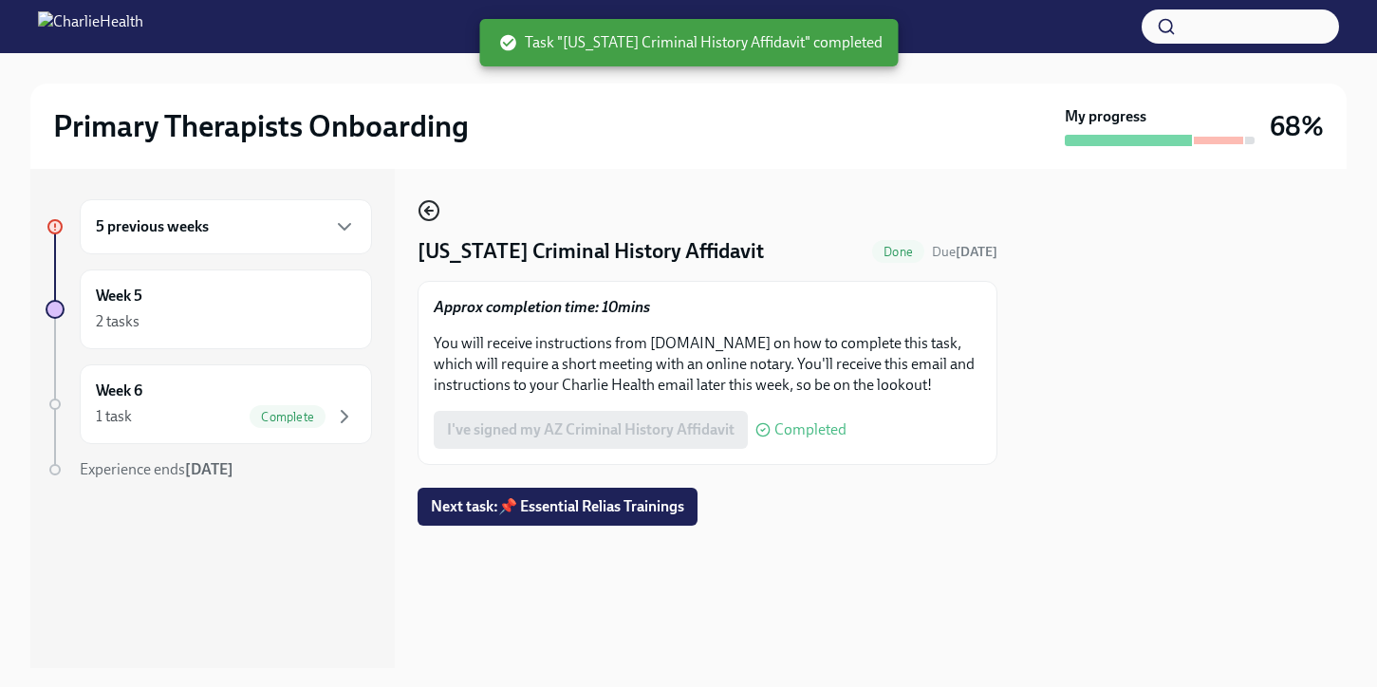
click at [434, 212] on icon "button" at bounding box center [429, 210] width 23 height 23
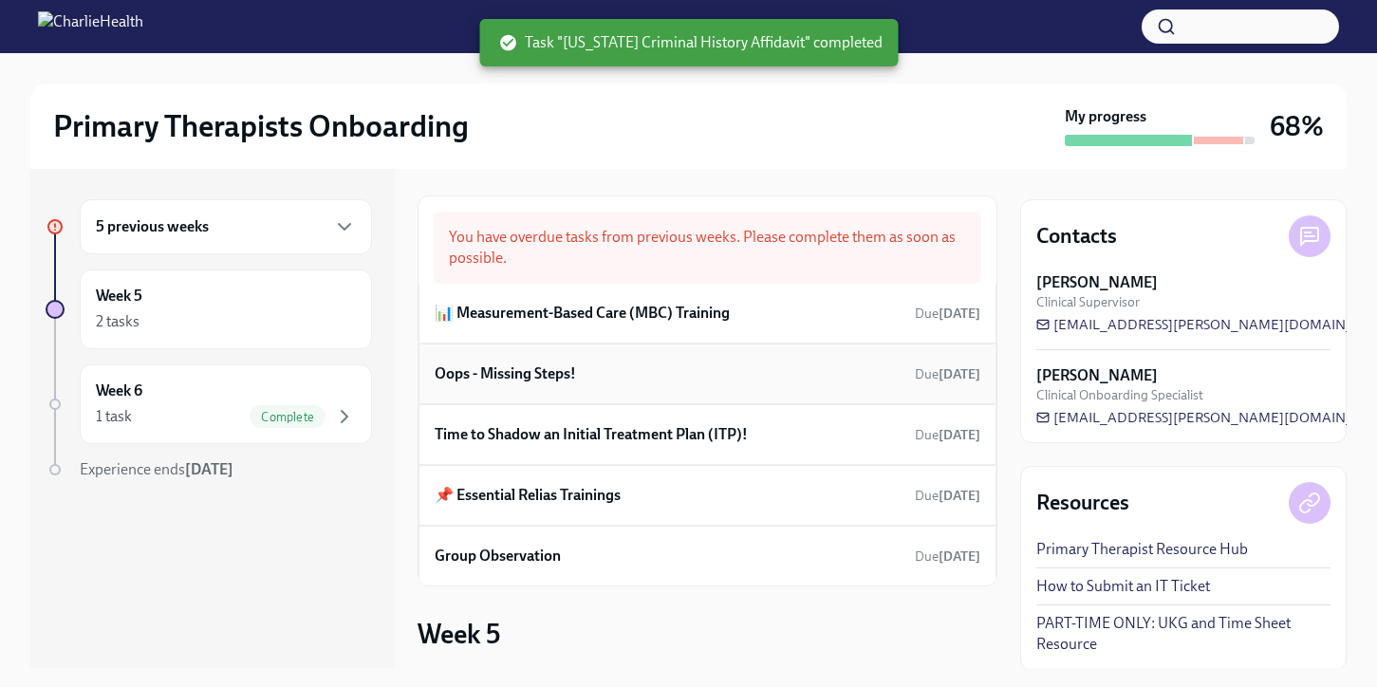
scroll to position [8, 0]
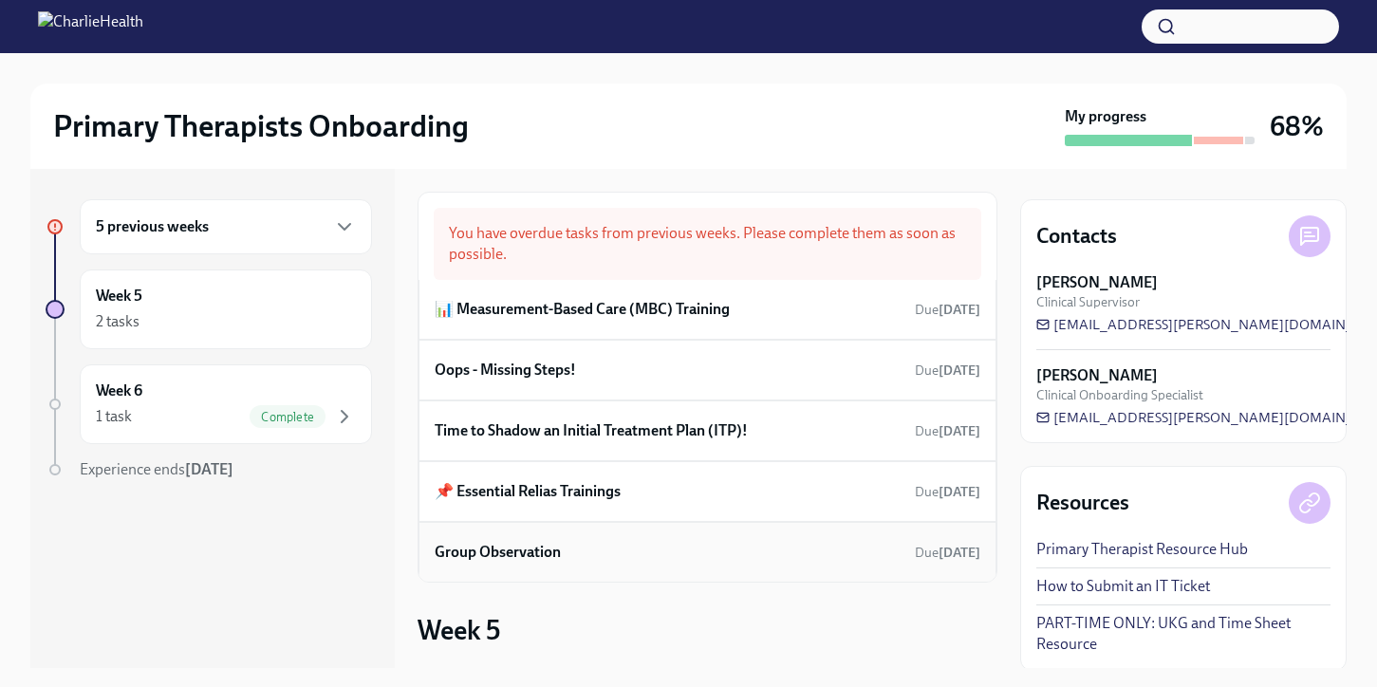
click at [693, 541] on div "Group Observation Due 11 days ago" at bounding box center [708, 552] width 546 height 28
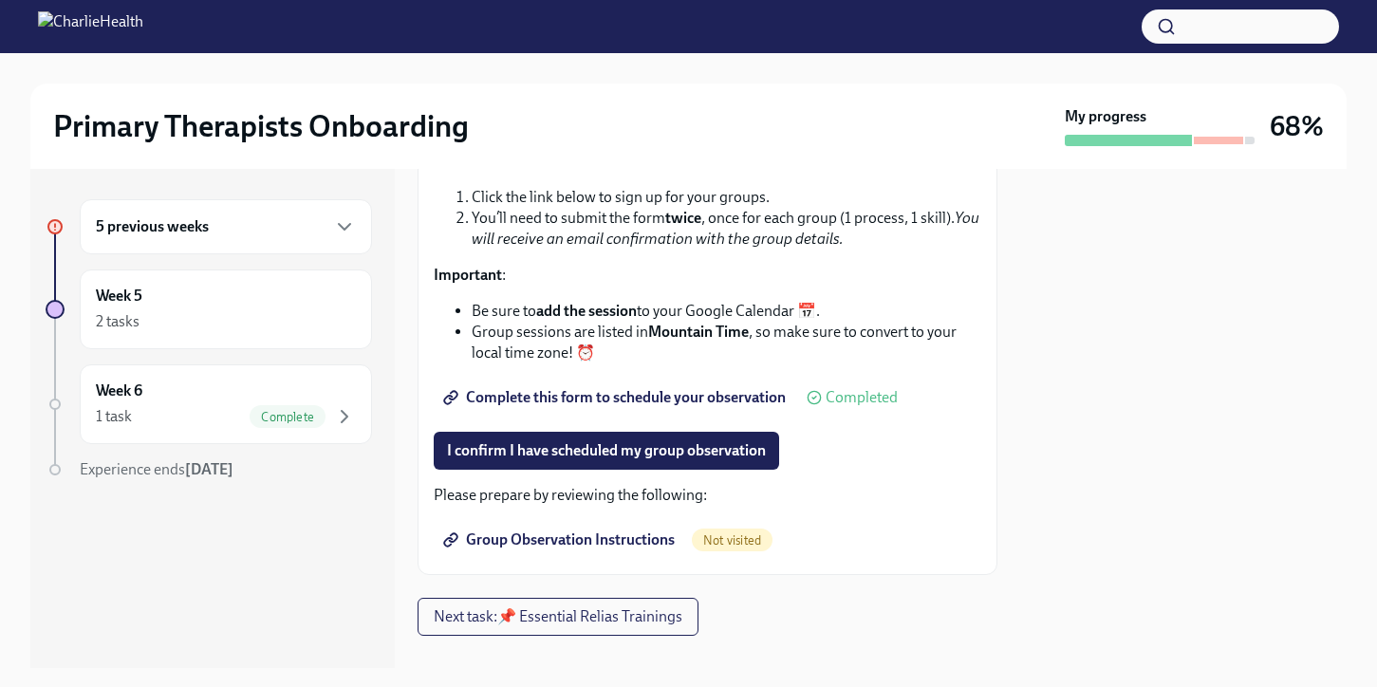
scroll to position [444, 0]
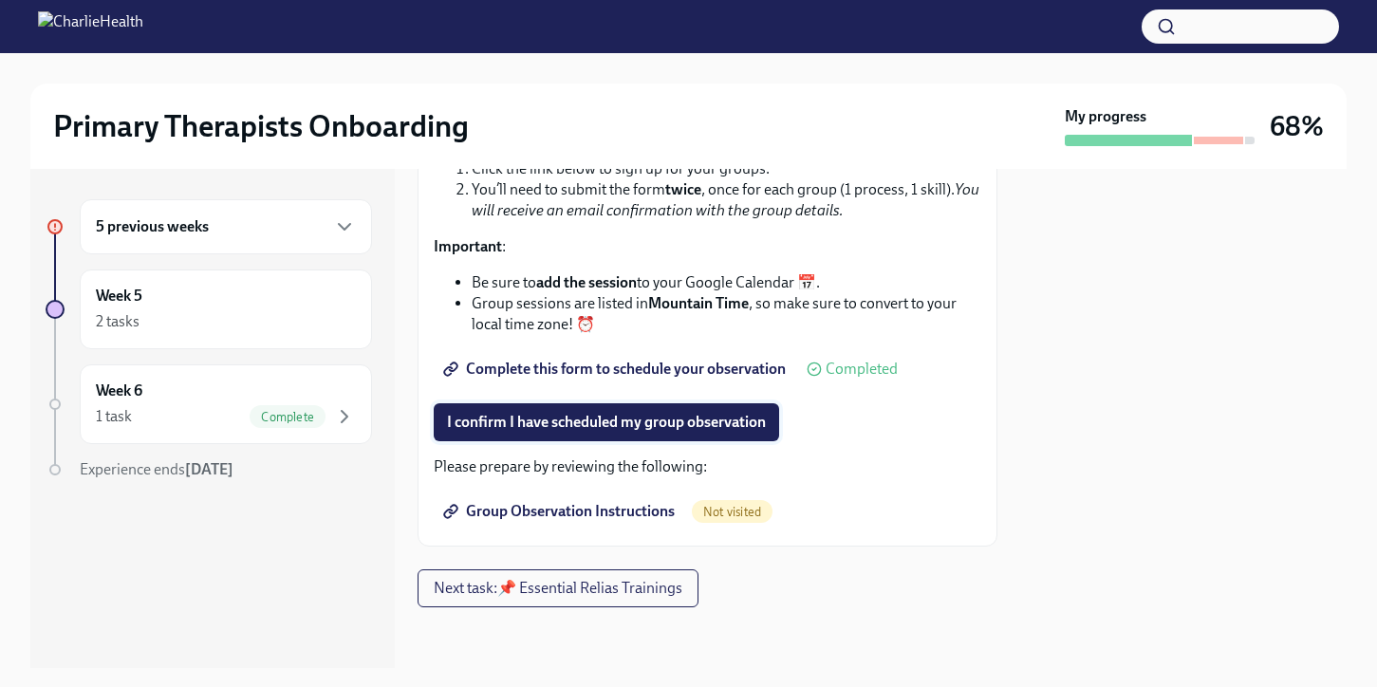
click at [706, 424] on span "I confirm I have scheduled my group observation" at bounding box center [606, 422] width 319 height 19
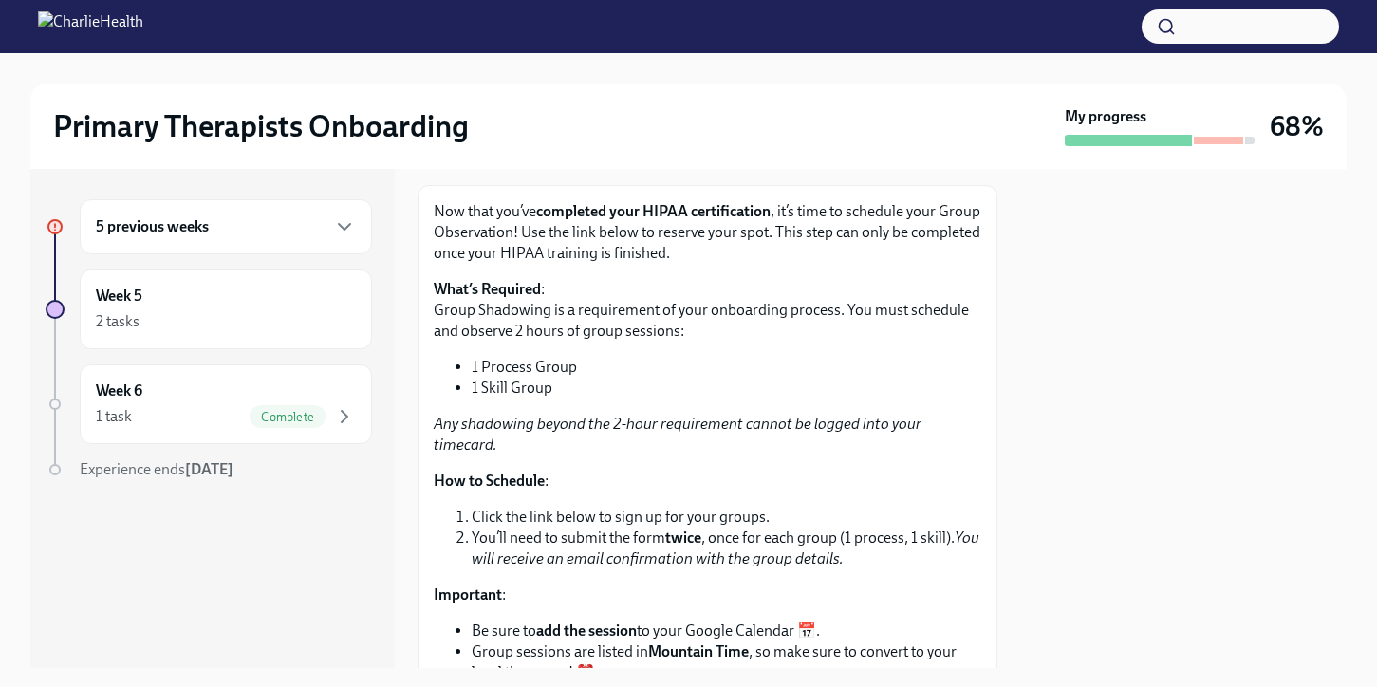
scroll to position [0, 0]
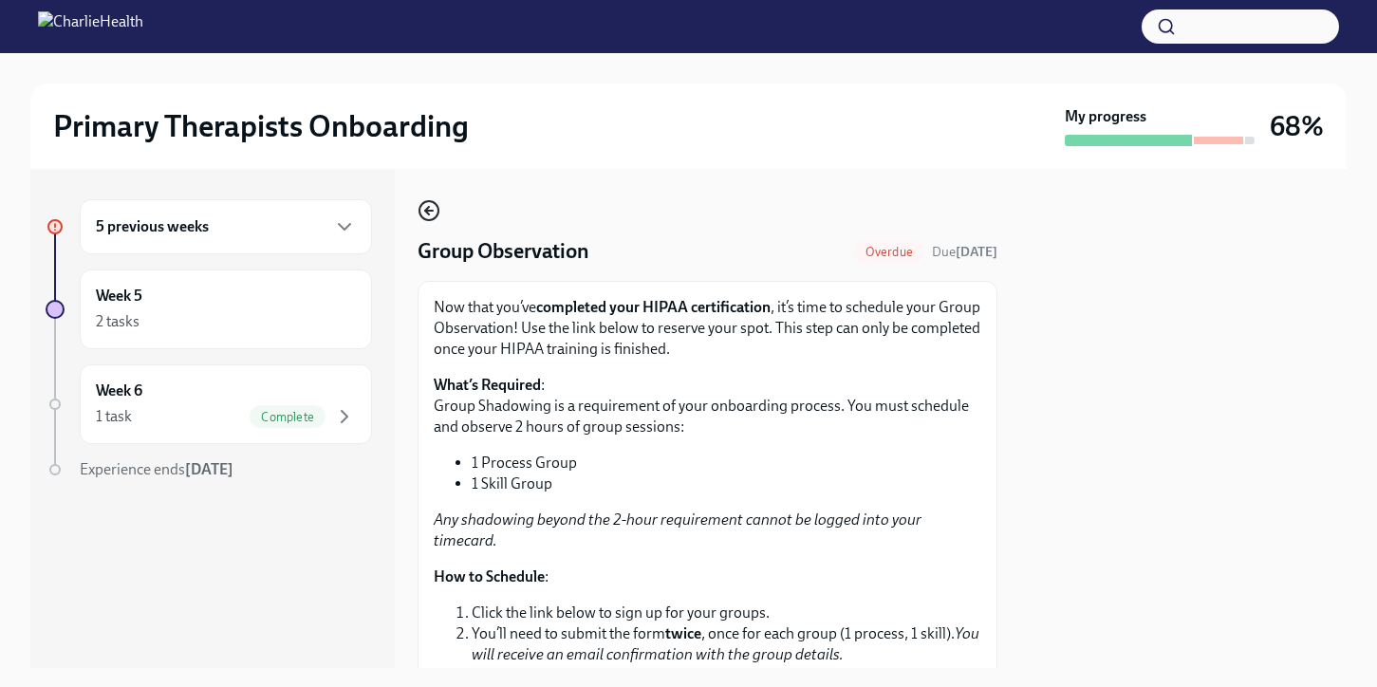
click at [429, 219] on icon "button" at bounding box center [429, 210] width 23 height 23
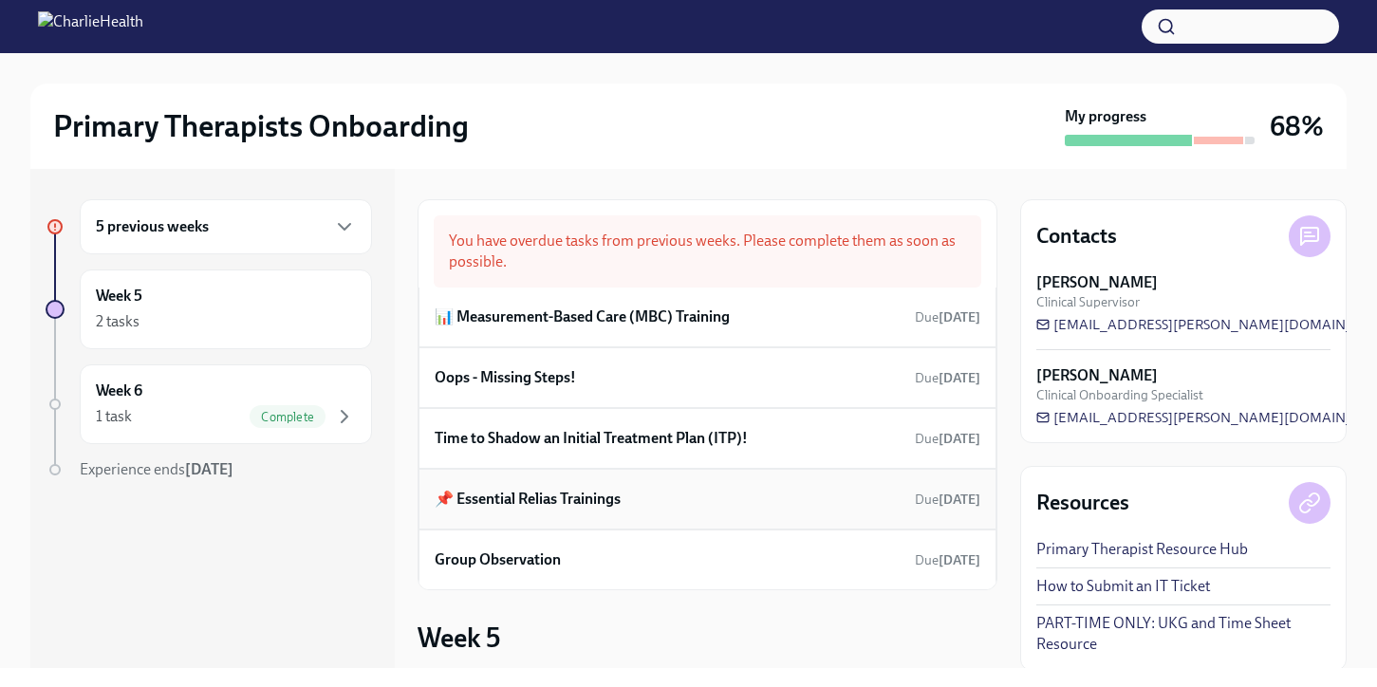
click at [645, 520] on div "📌 Essential Relias Trainings Due Aug 25th" at bounding box center [708, 499] width 578 height 61
click at [568, 497] on h6 "📌 Essential Relias Trainings" at bounding box center [528, 499] width 186 height 21
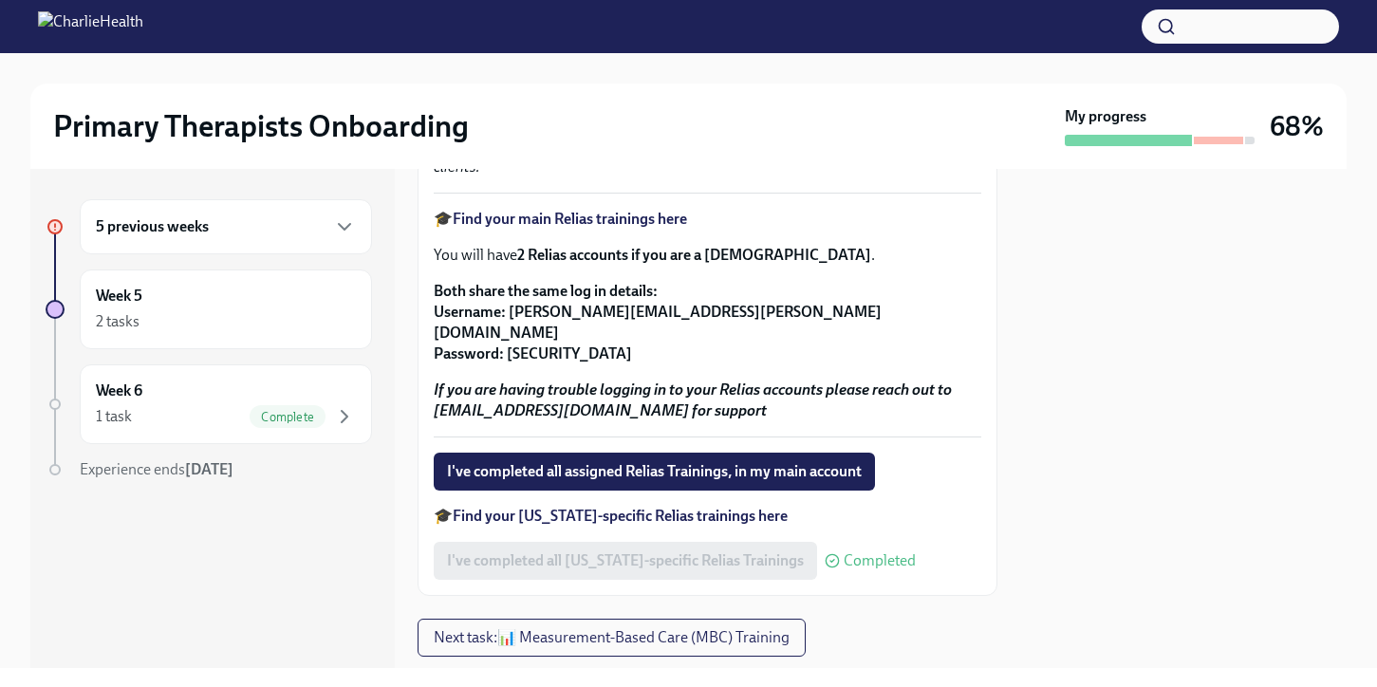
scroll to position [537, 0]
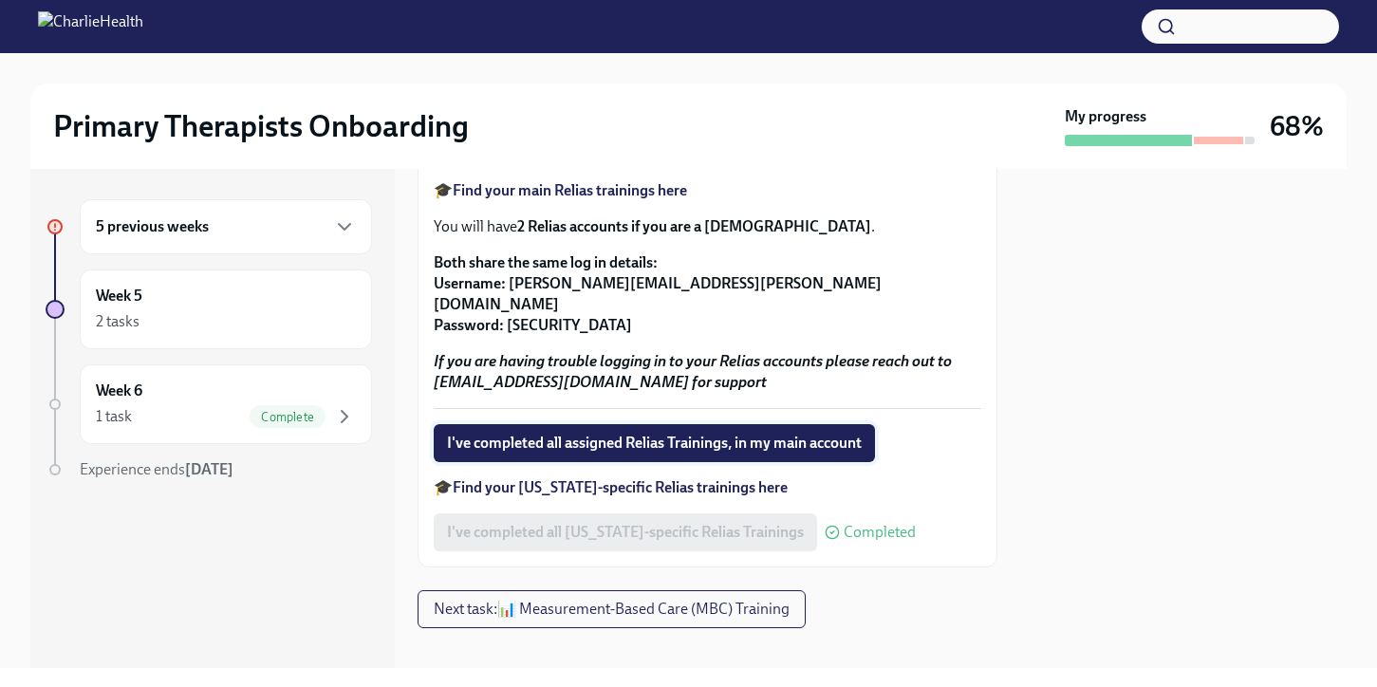
click at [560, 434] on span "I've completed all assigned Relias Trainings, in my main account" at bounding box center [654, 443] width 415 height 19
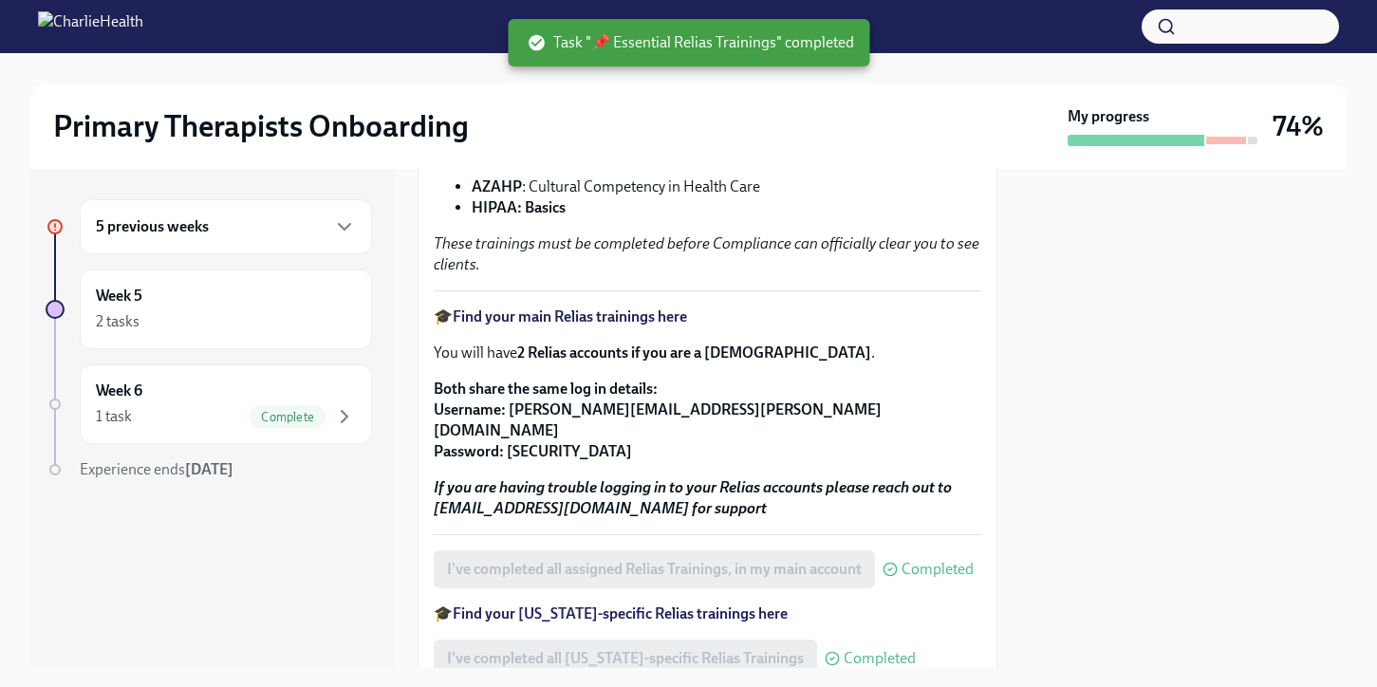
scroll to position [0, 0]
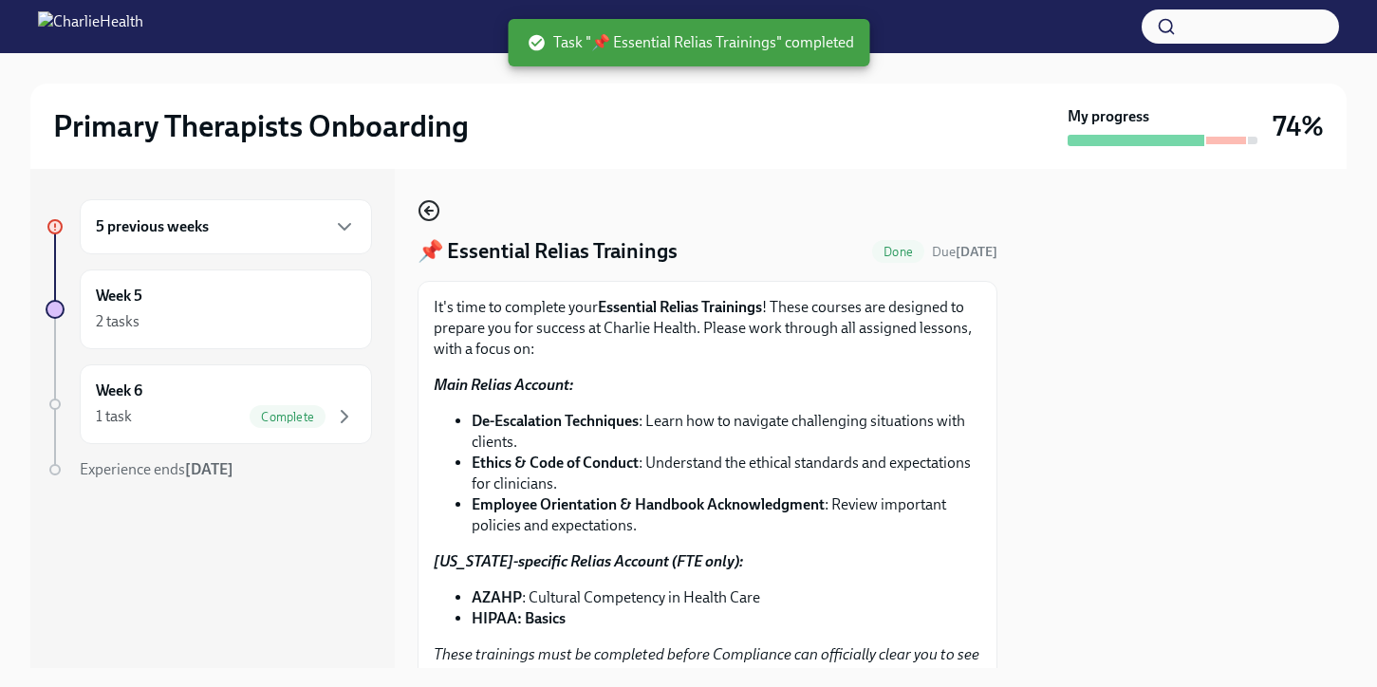
click at [426, 200] on icon "button" at bounding box center [429, 210] width 23 height 23
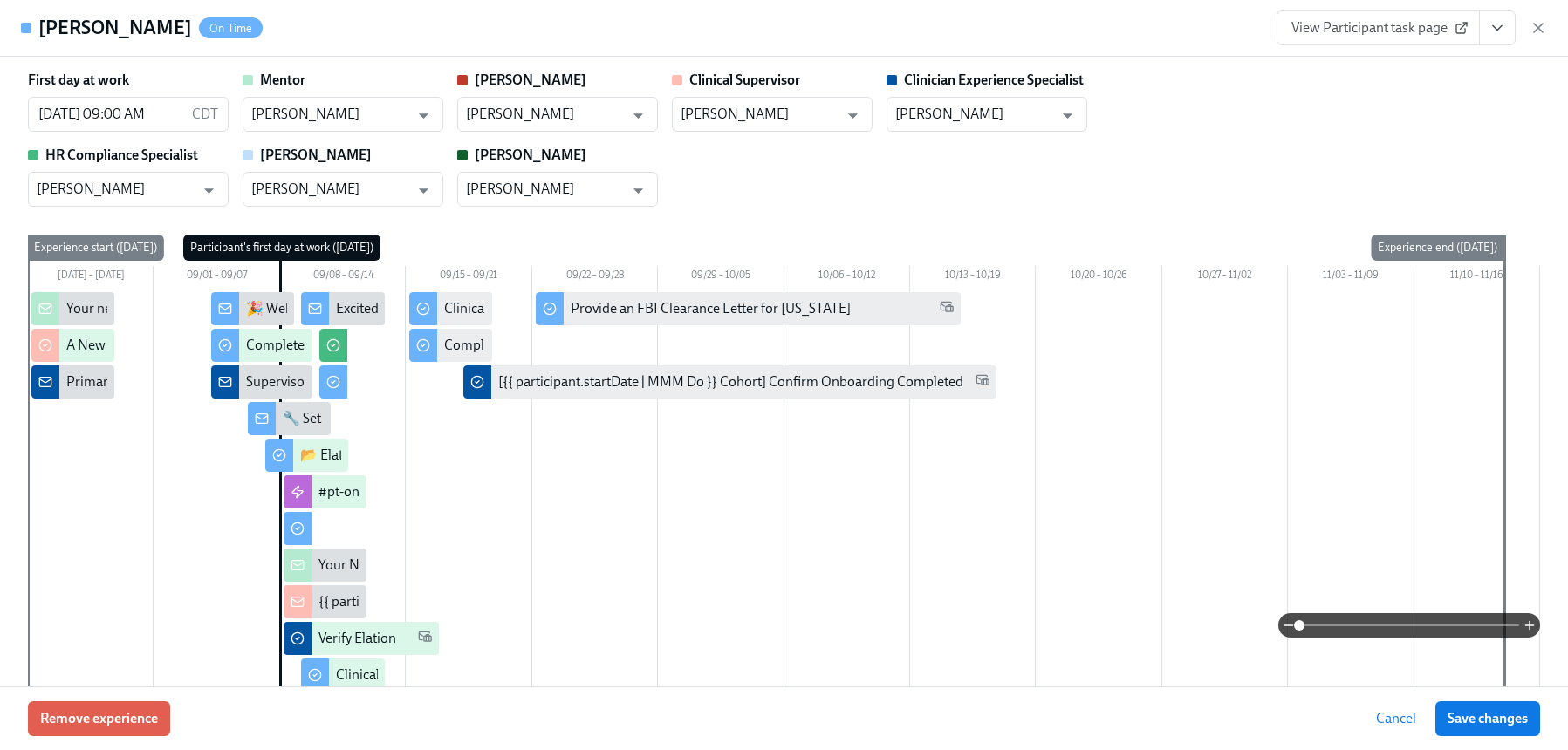
scroll to position [0, 7336]
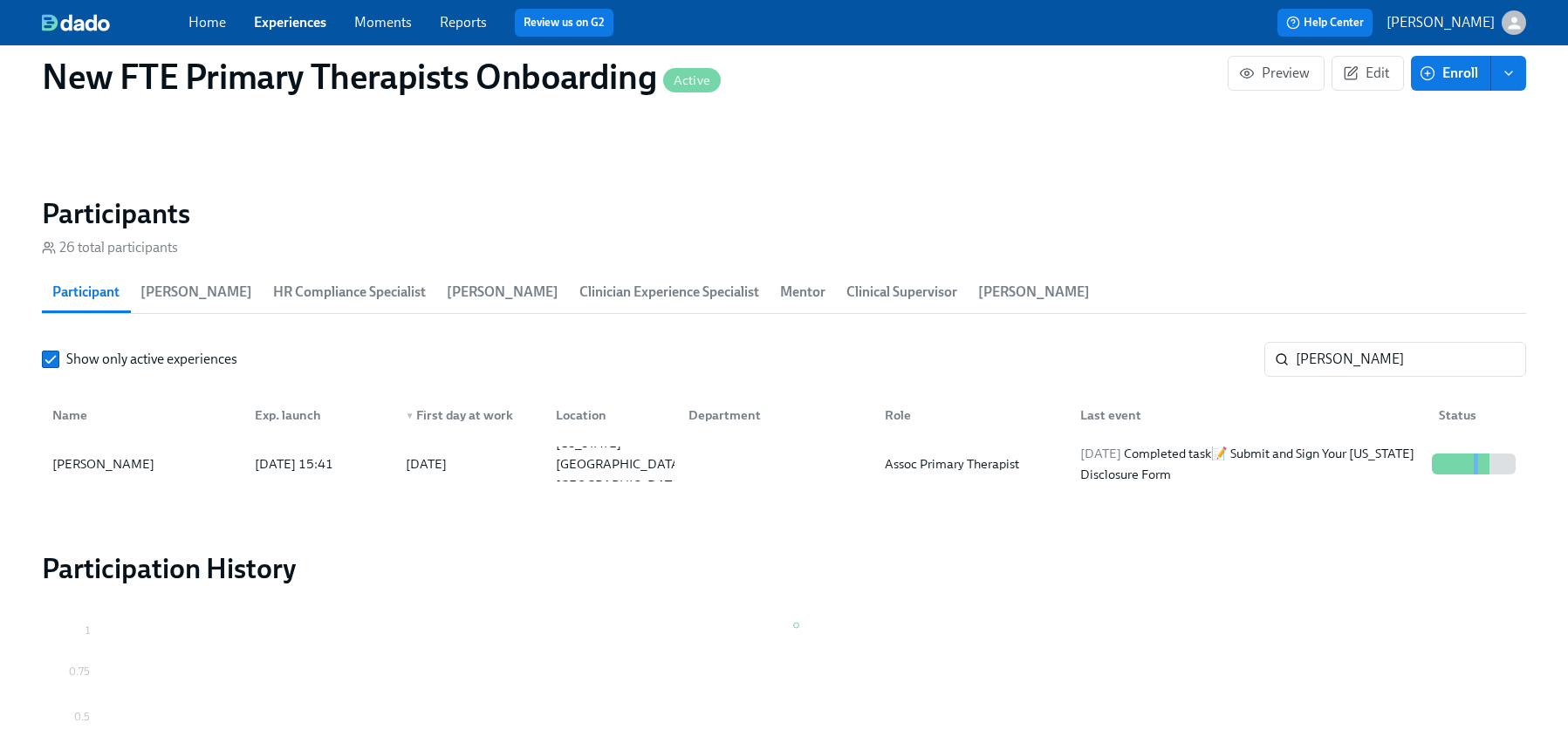
scroll to position [0, 7323]
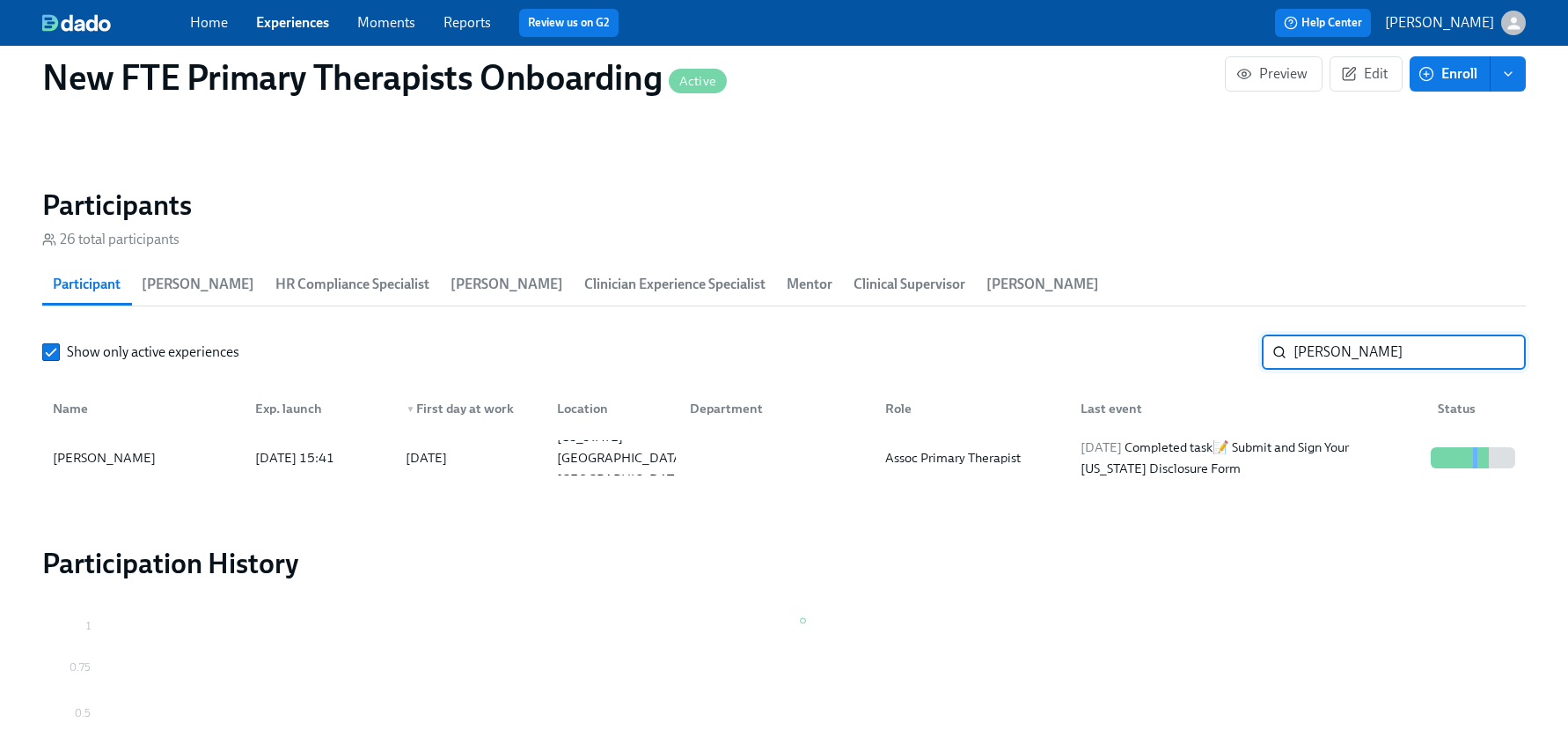
click at [1404, 358] on input "lynd" at bounding box center [1409, 353] width 233 height 35
type input "l"
type input "sam"
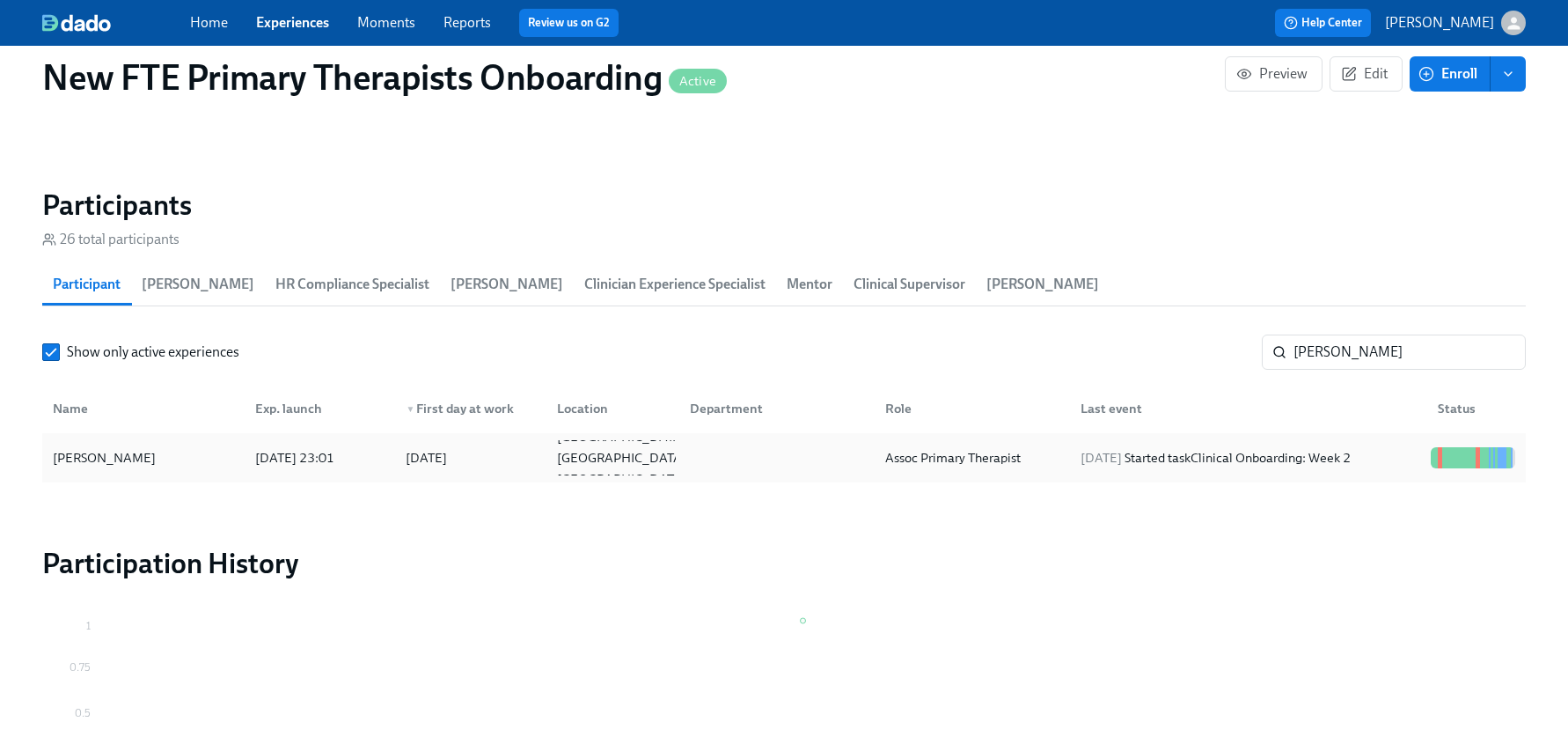
click at [126, 465] on div "Samuel Leopold" at bounding box center [104, 457] width 117 height 21
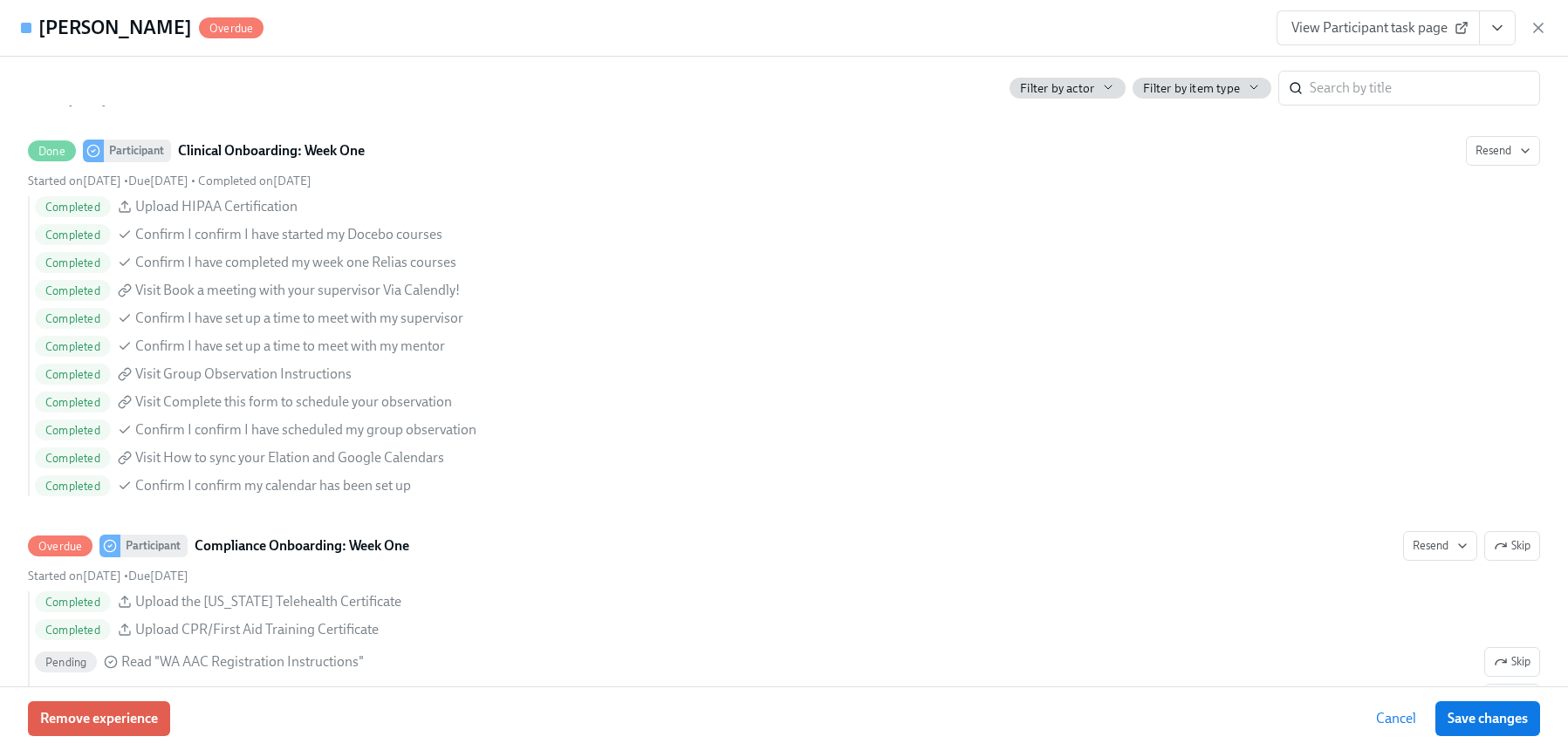
scroll to position [1576, 0]
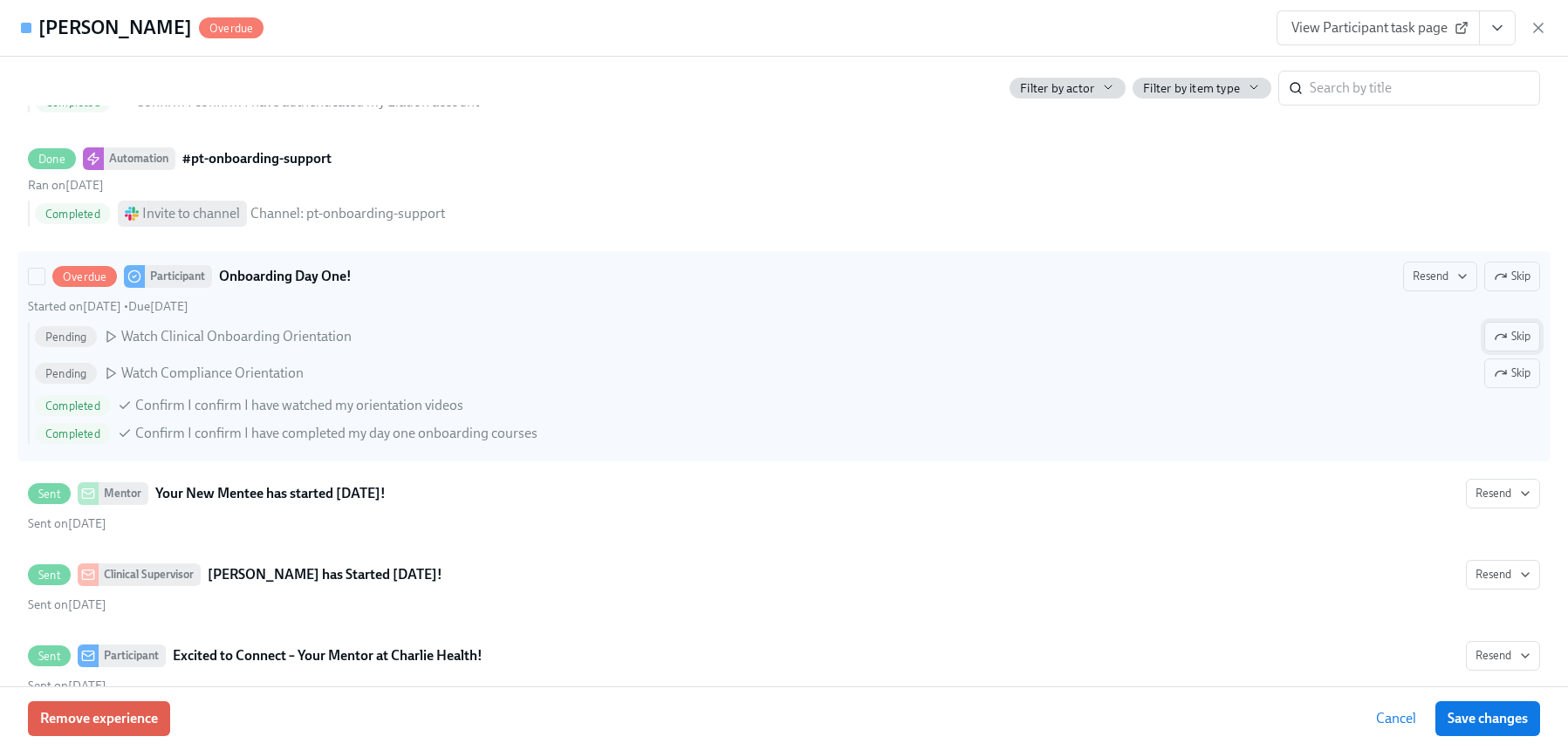
click at [1506, 328] on span "Skip" at bounding box center [1512, 336] width 37 height 17
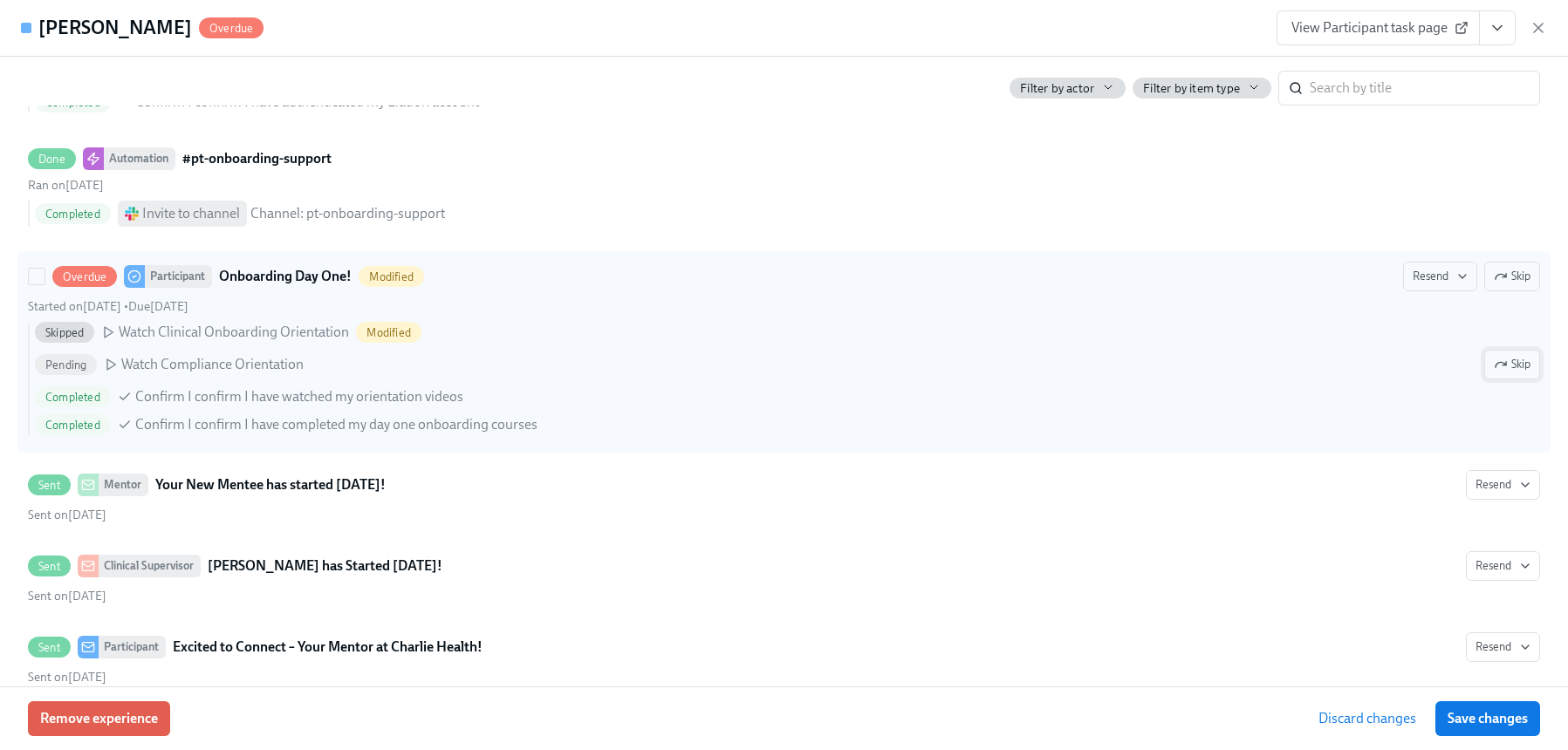
click at [1509, 360] on span "Skip" at bounding box center [1512, 364] width 37 height 17
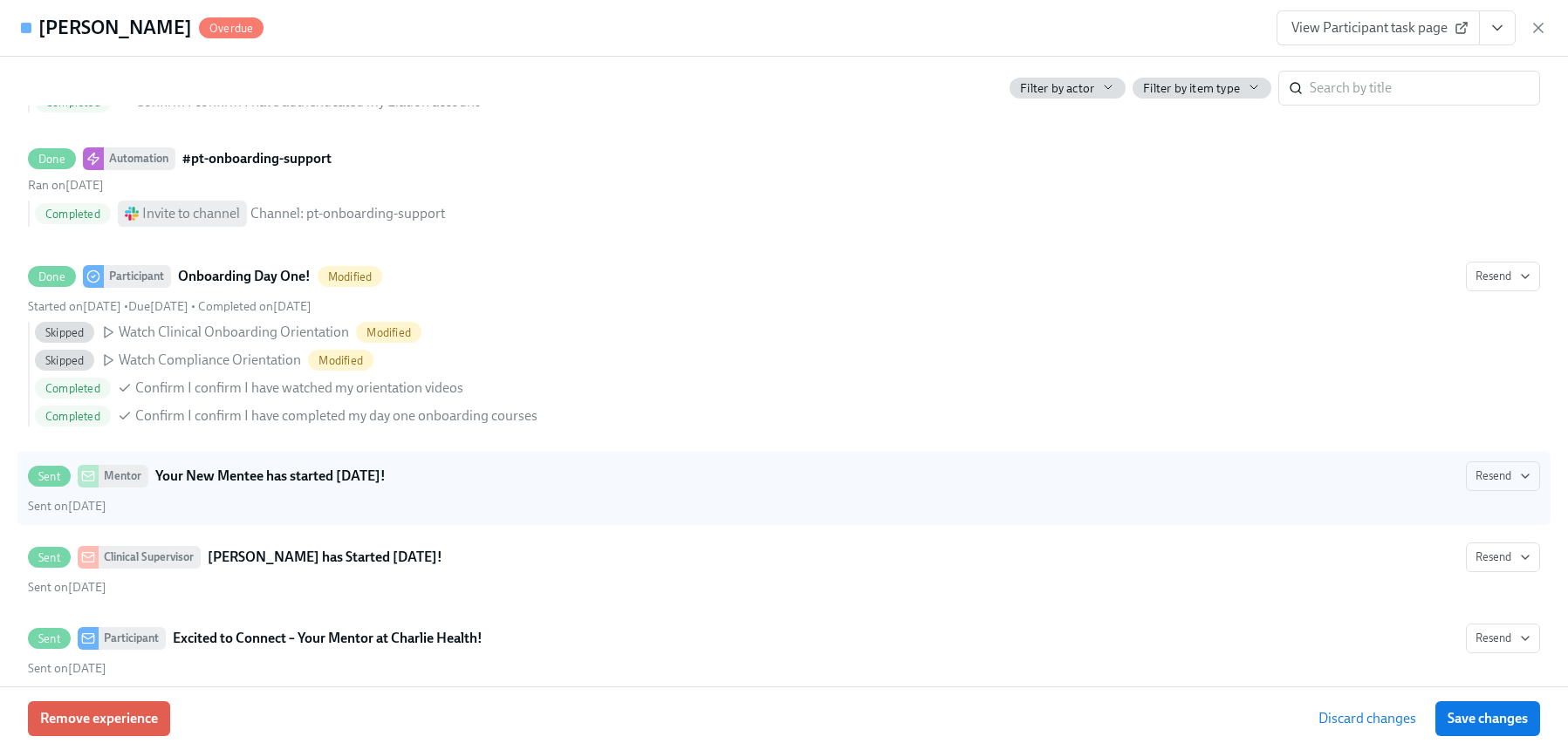
drag, startPoint x: 1474, startPoint y: 729, endPoint x: 855, endPoint y: 523, distance: 652.4
click at [1473, 729] on button "Save changes" at bounding box center [1487, 719] width 105 height 35
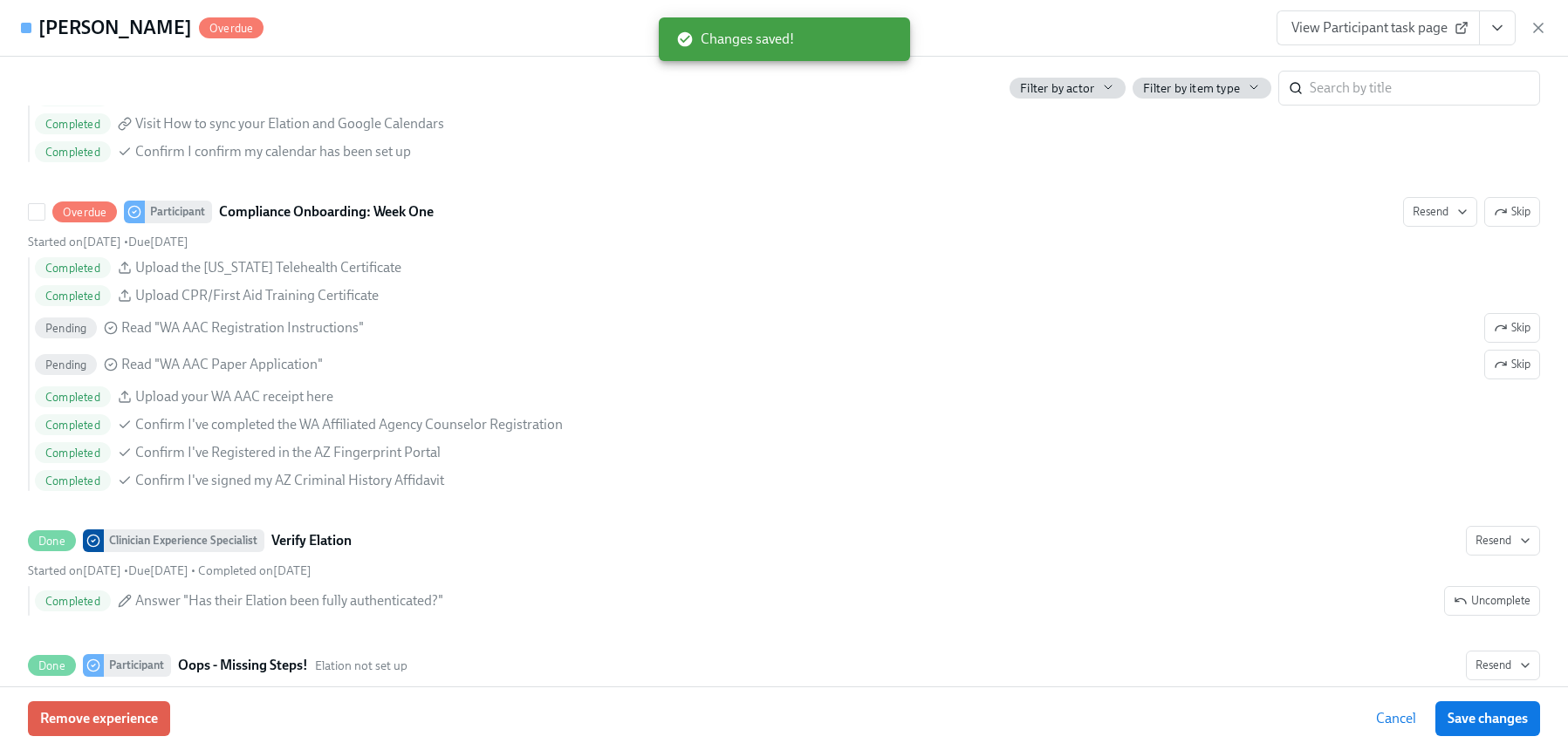
scroll to position [2481, 0]
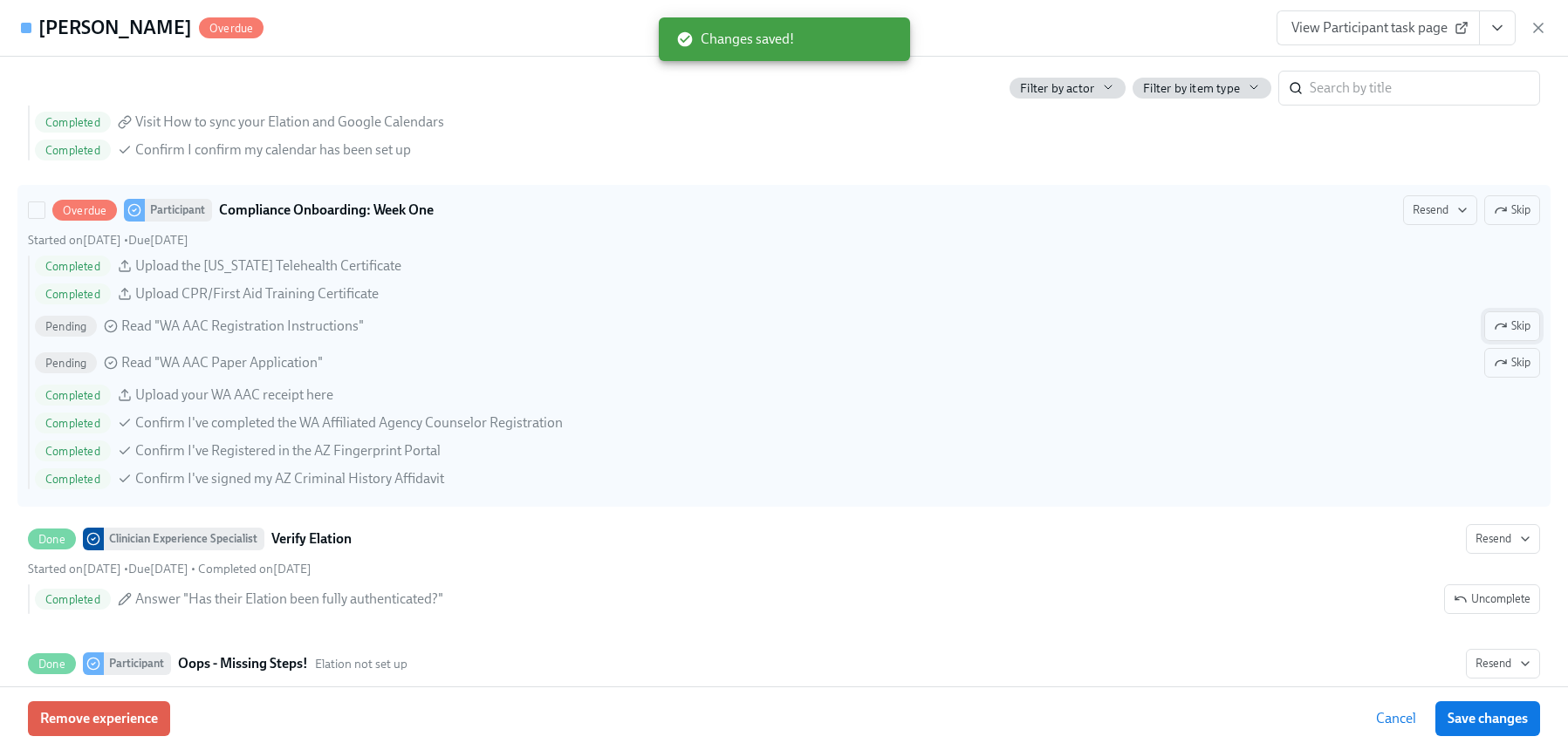
click at [1517, 327] on button "Skip" at bounding box center [1512, 326] width 56 height 29
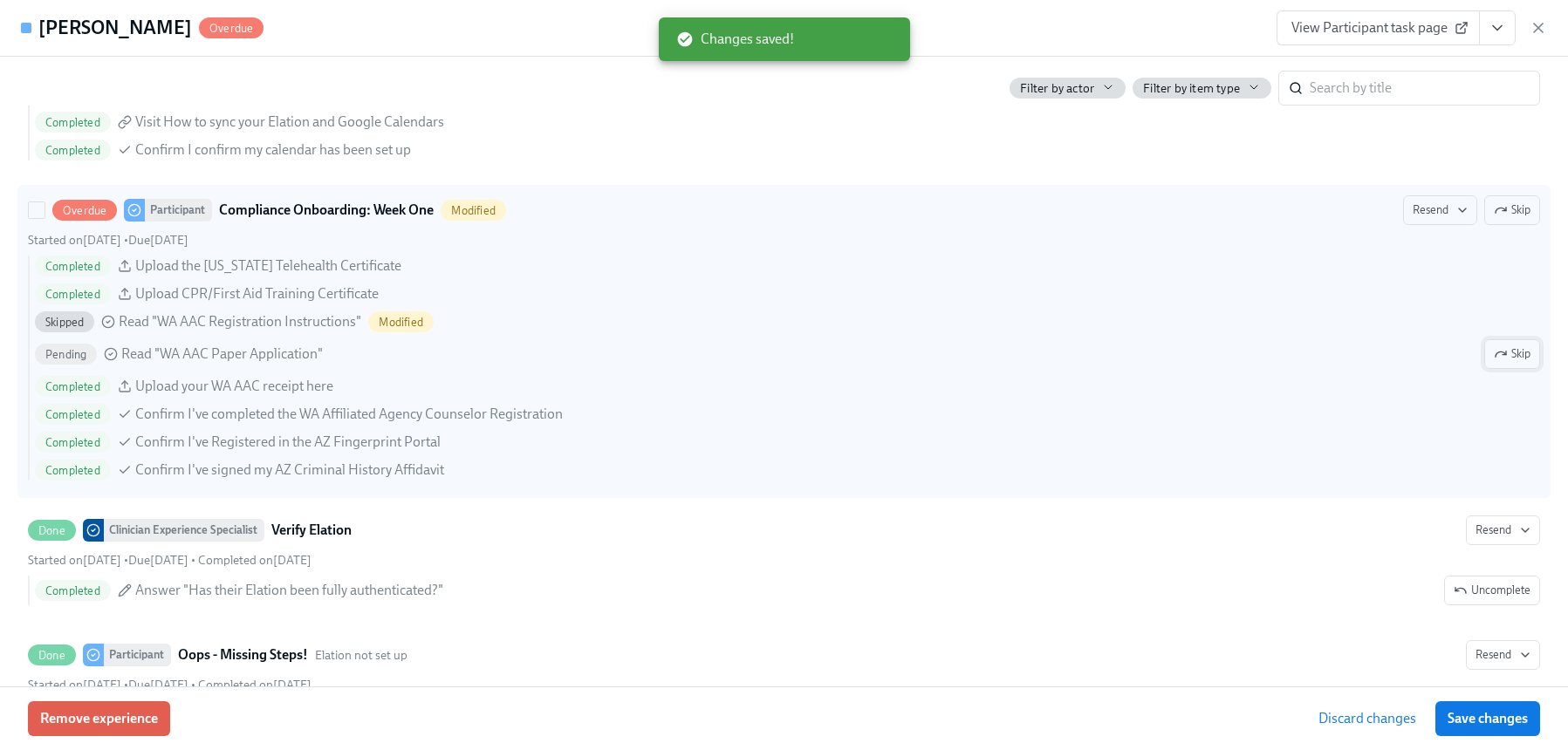
click at [1515, 347] on span "Skip" at bounding box center [1512, 354] width 37 height 17
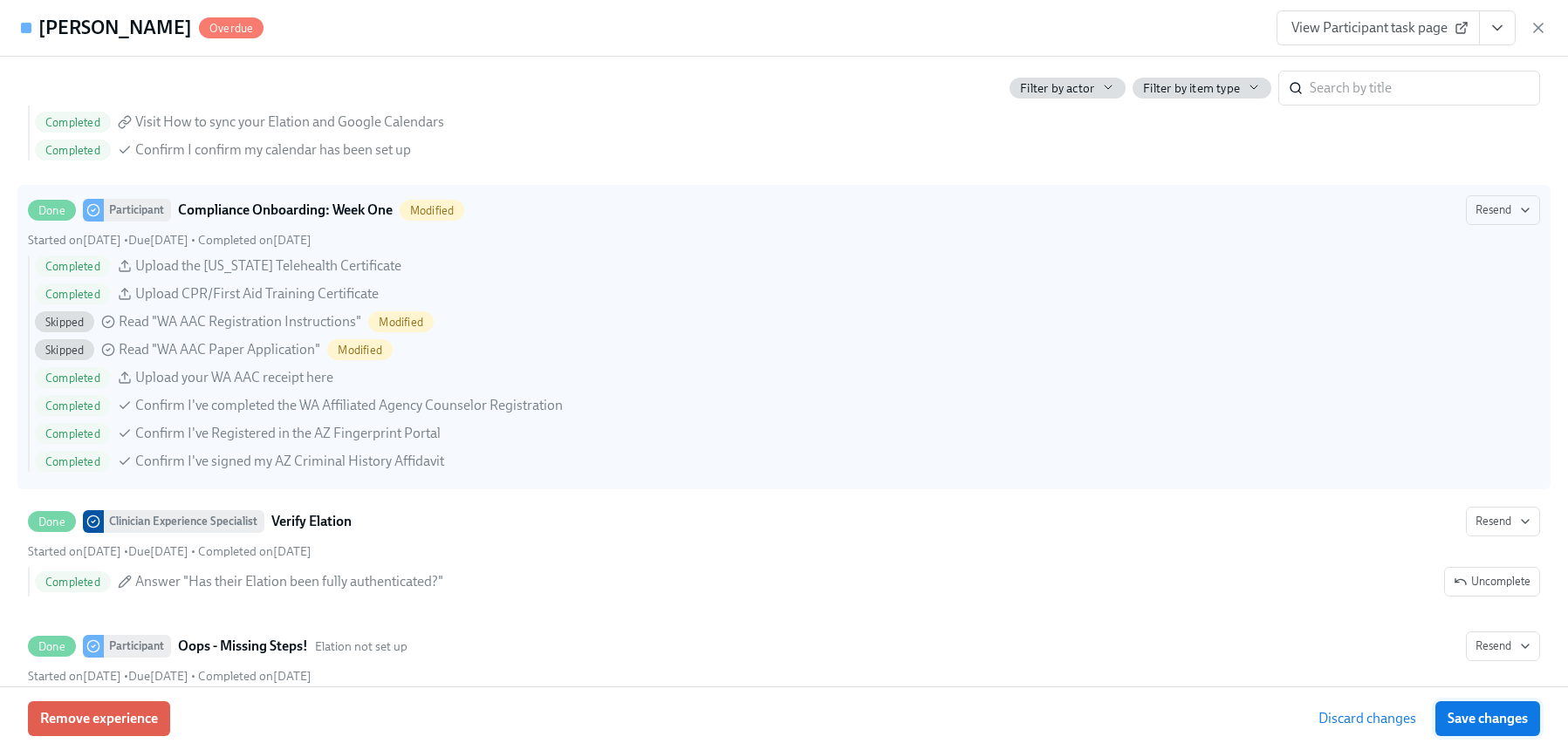
click at [1508, 710] on span "Save changes" at bounding box center [1487, 719] width 80 height 17
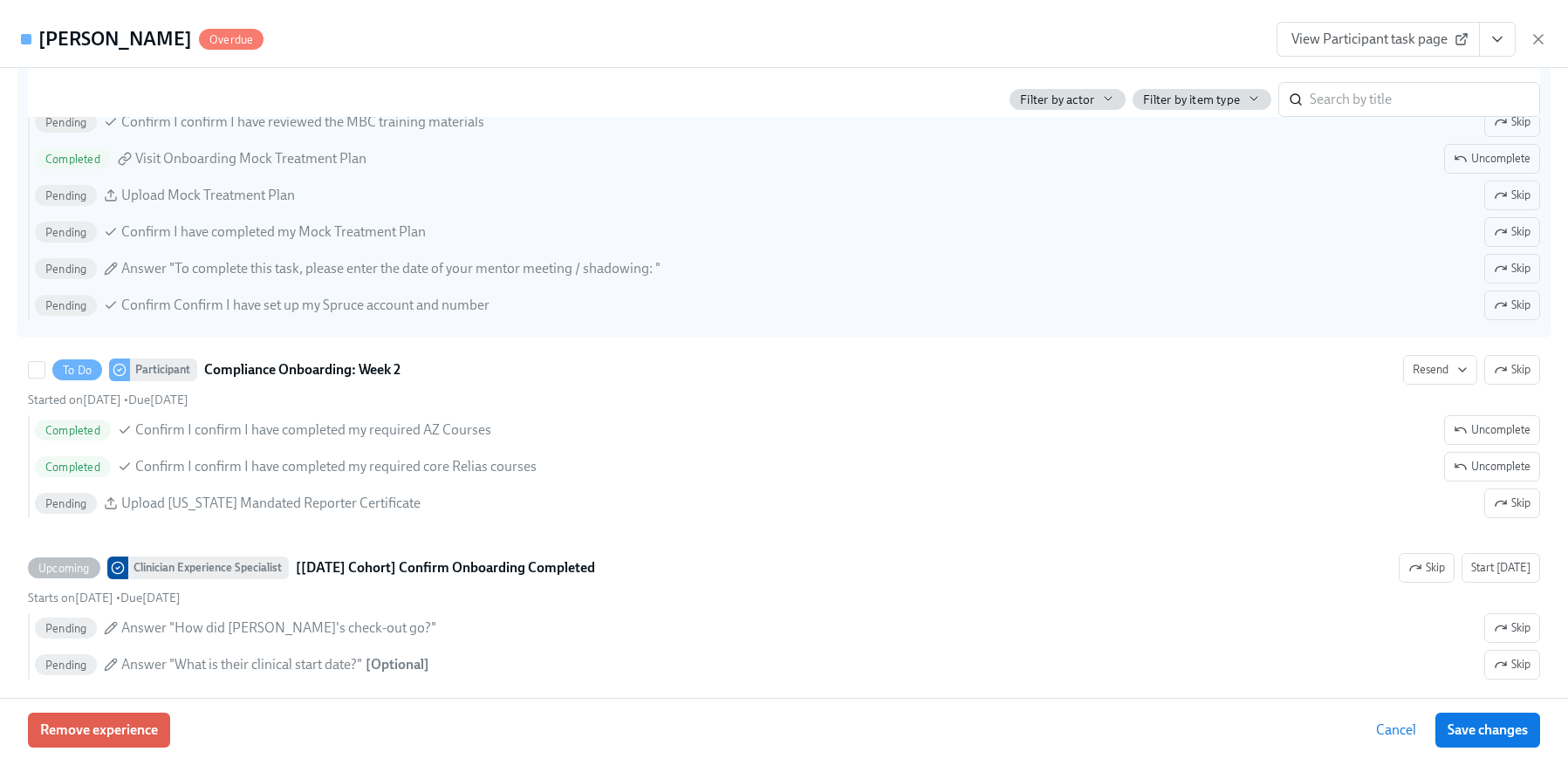
scroll to position [3501, 0]
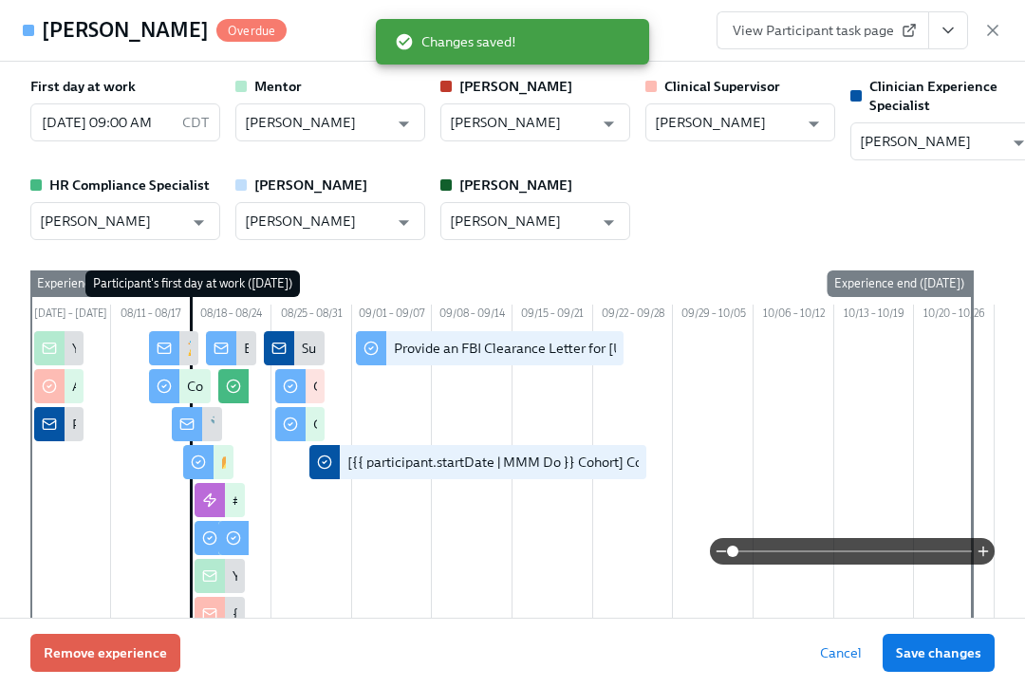
scroll to position [3550, 0]
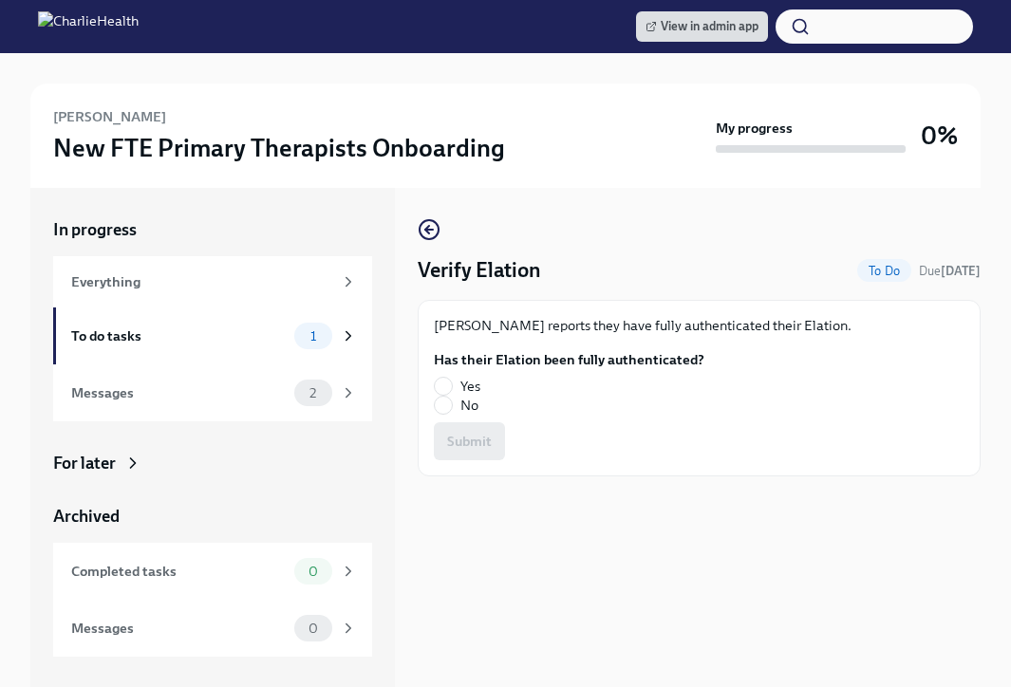
click at [447, 373] on fieldset "Has their Elation been fully authenticated? Yes No" at bounding box center [569, 382] width 271 height 65
click at [442, 383] on input "Yes" at bounding box center [443, 386] width 17 height 17
radio input "true"
click at [464, 428] on button "Submit" at bounding box center [469, 441] width 71 height 38
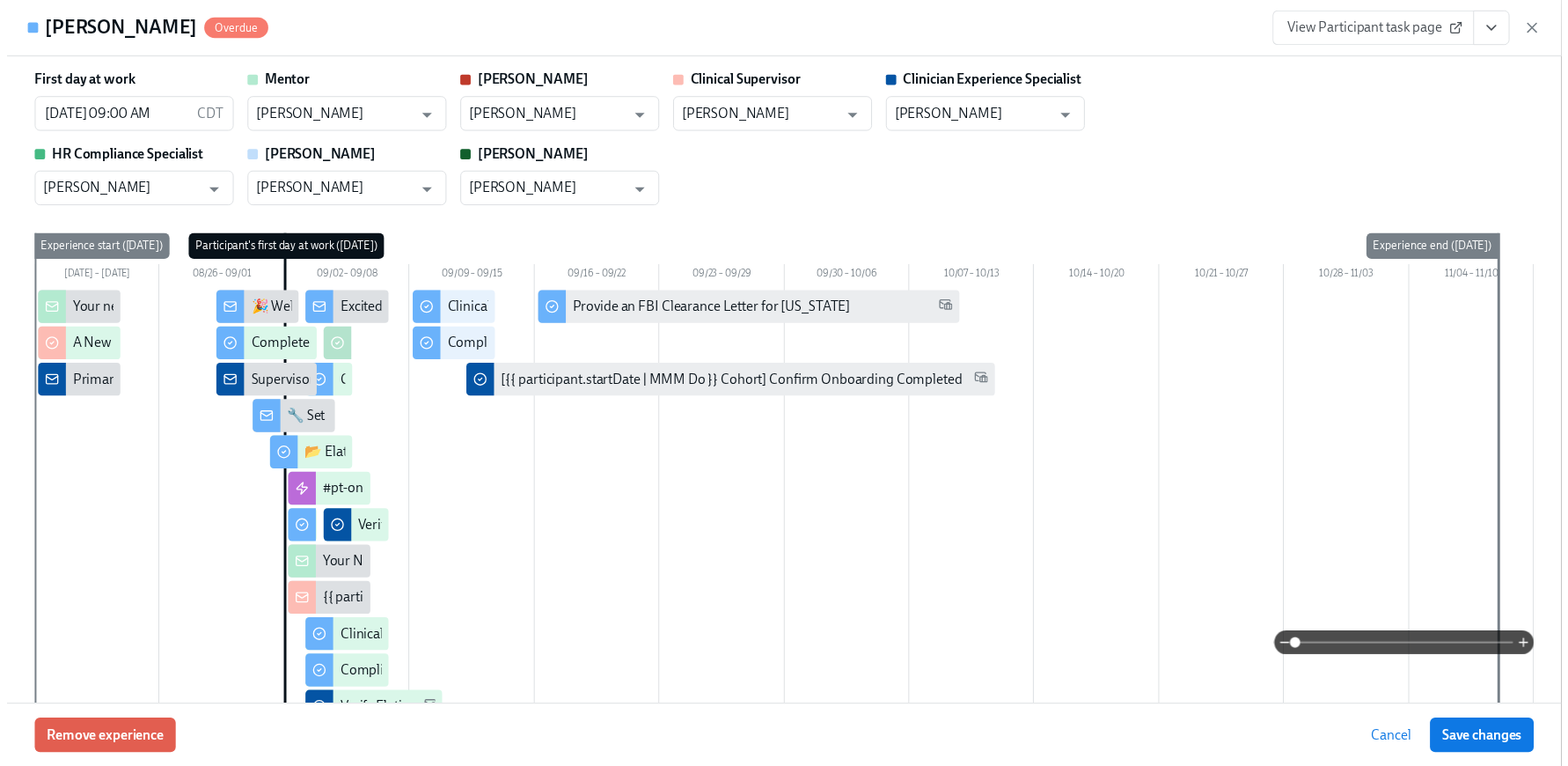
scroll to position [3313, 0]
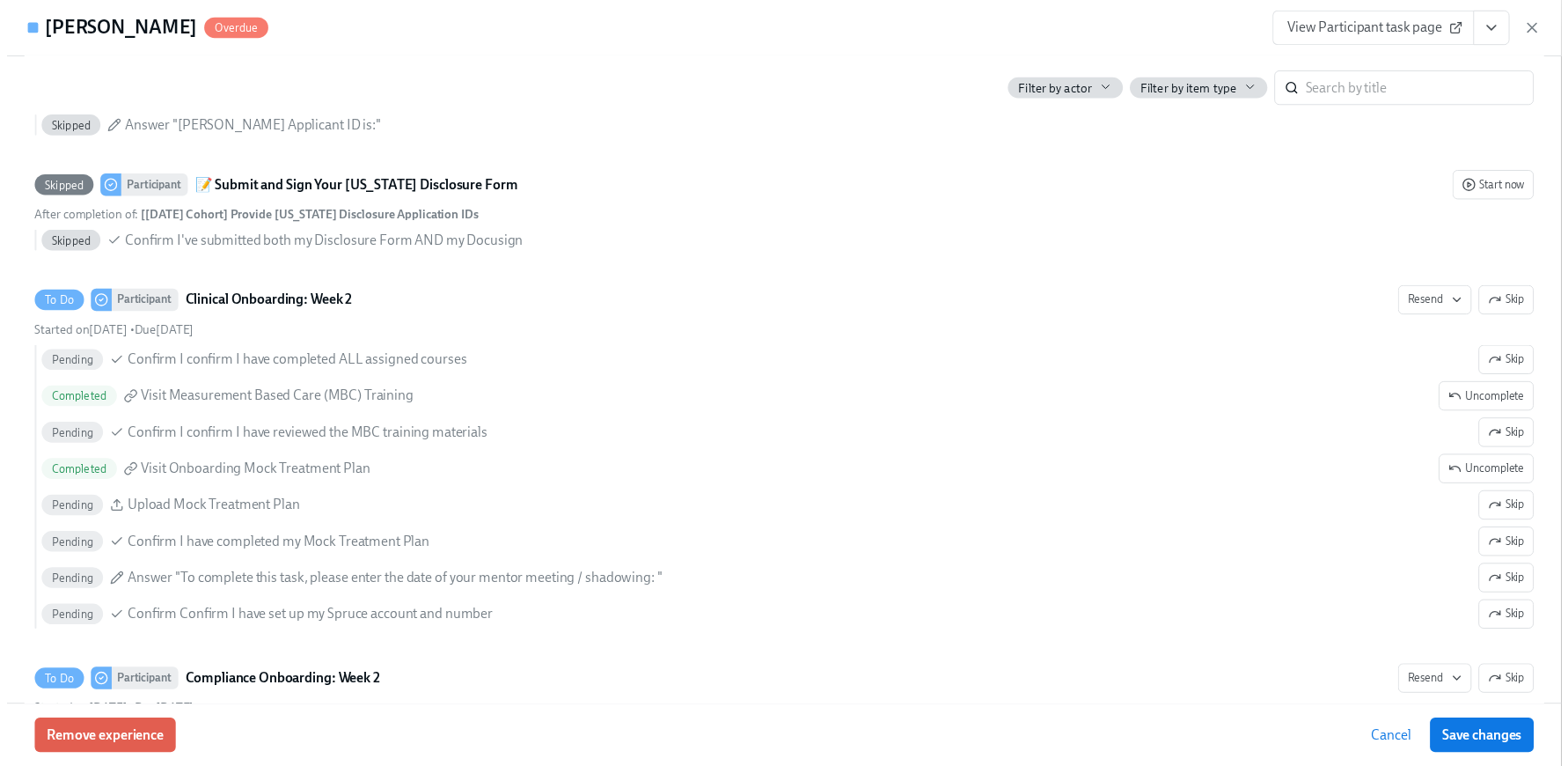
scroll to position [0, 7388]
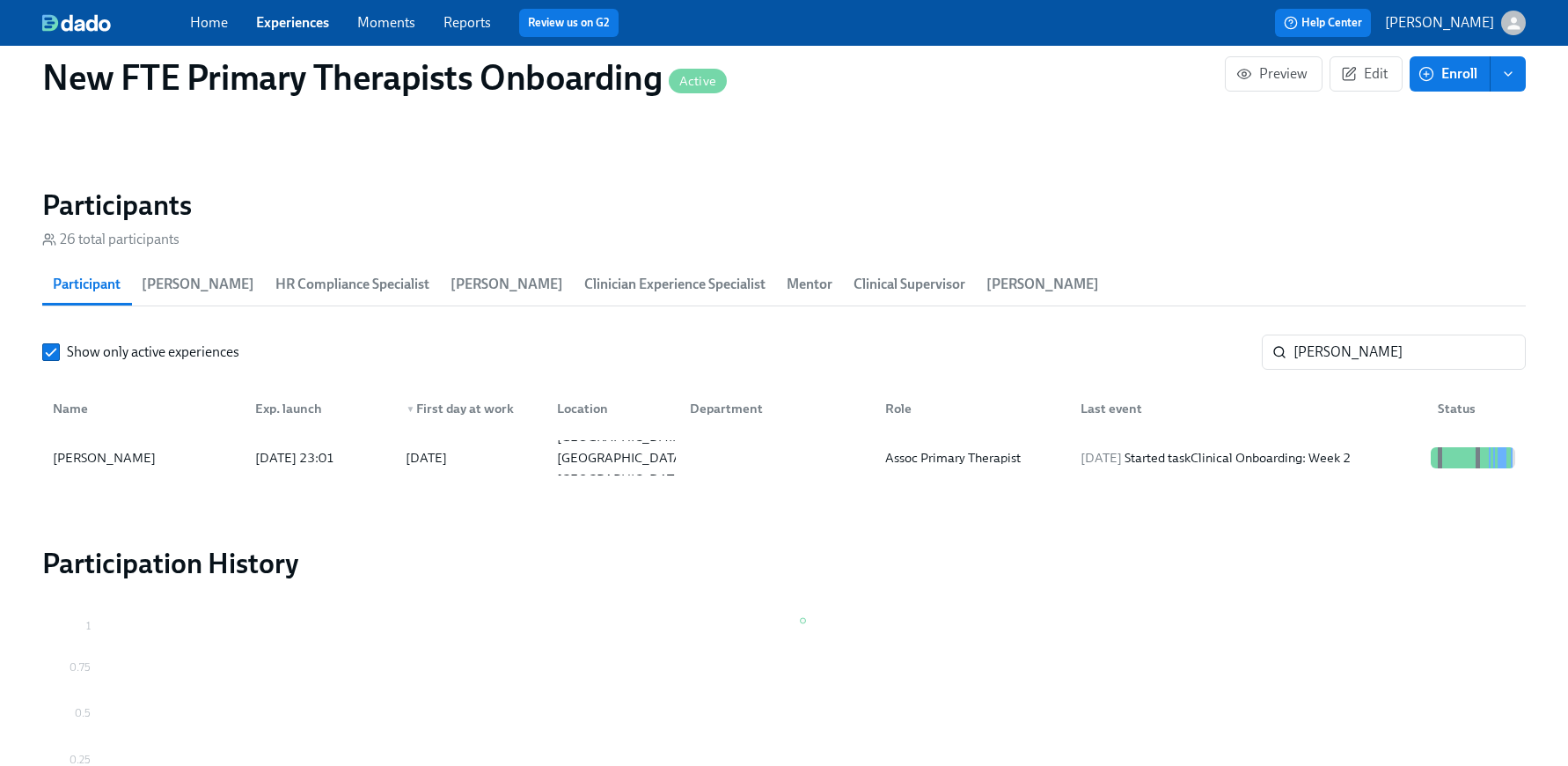
click at [312, 10] on div "Home Experiences Moments Reports Review us on G2" at bounding box center [524, 22] width 668 height 28
click at [304, 25] on link "Experiences" at bounding box center [292, 22] width 73 height 17
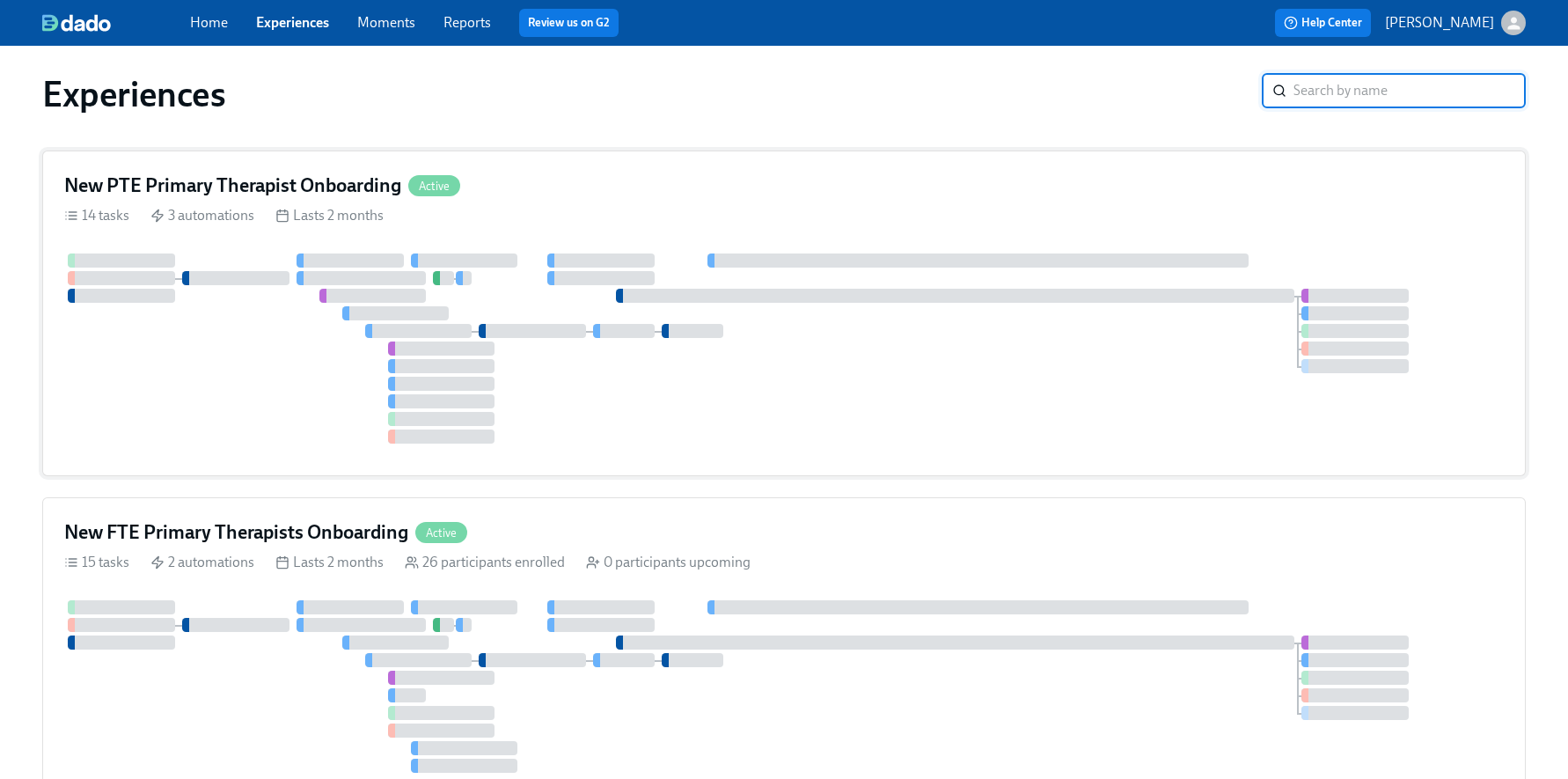
scroll to position [25, 0]
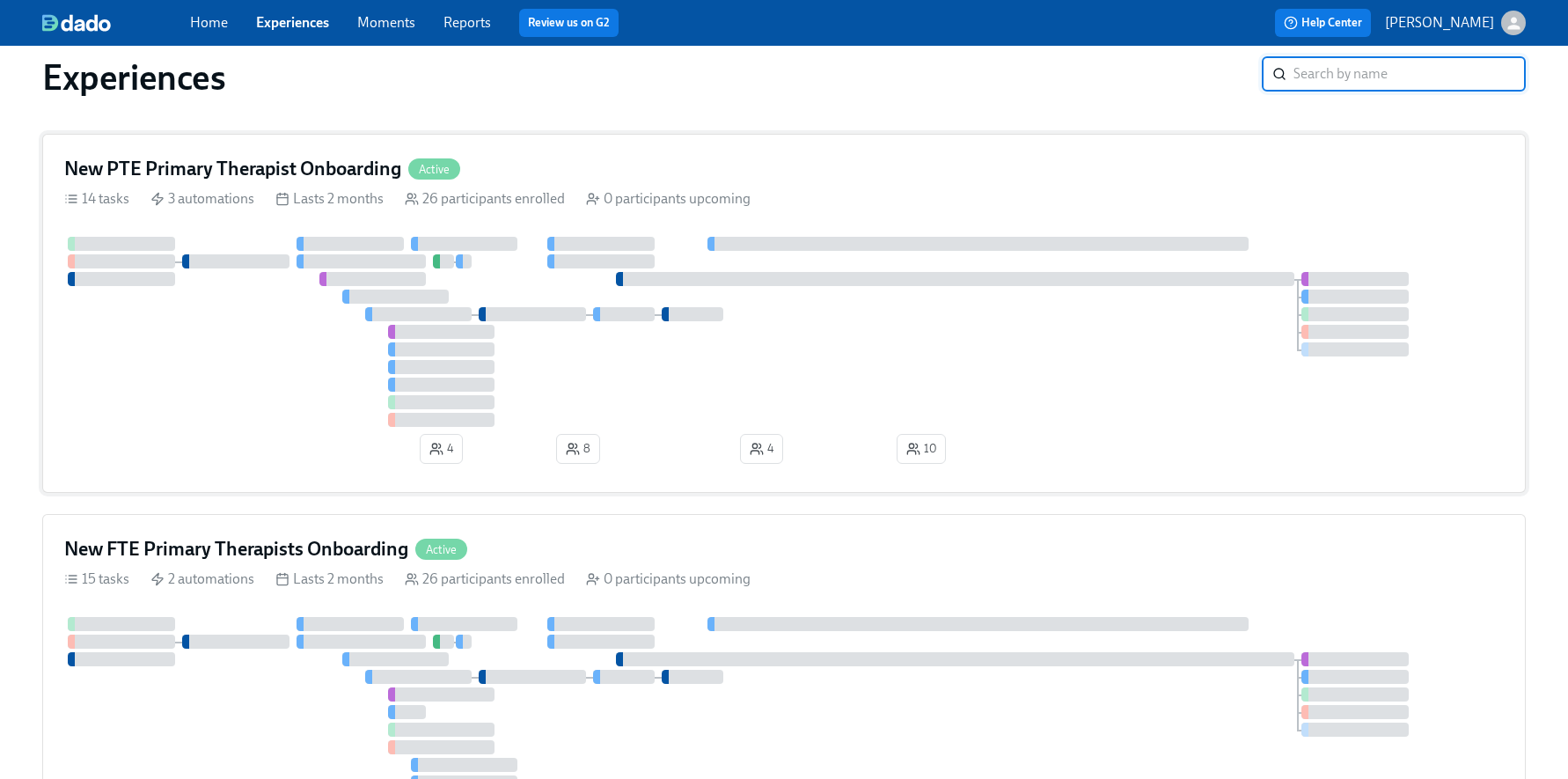
click at [597, 163] on div "New PTE Primary Therapist Onboarding Active" at bounding box center [784, 169] width 1440 height 26
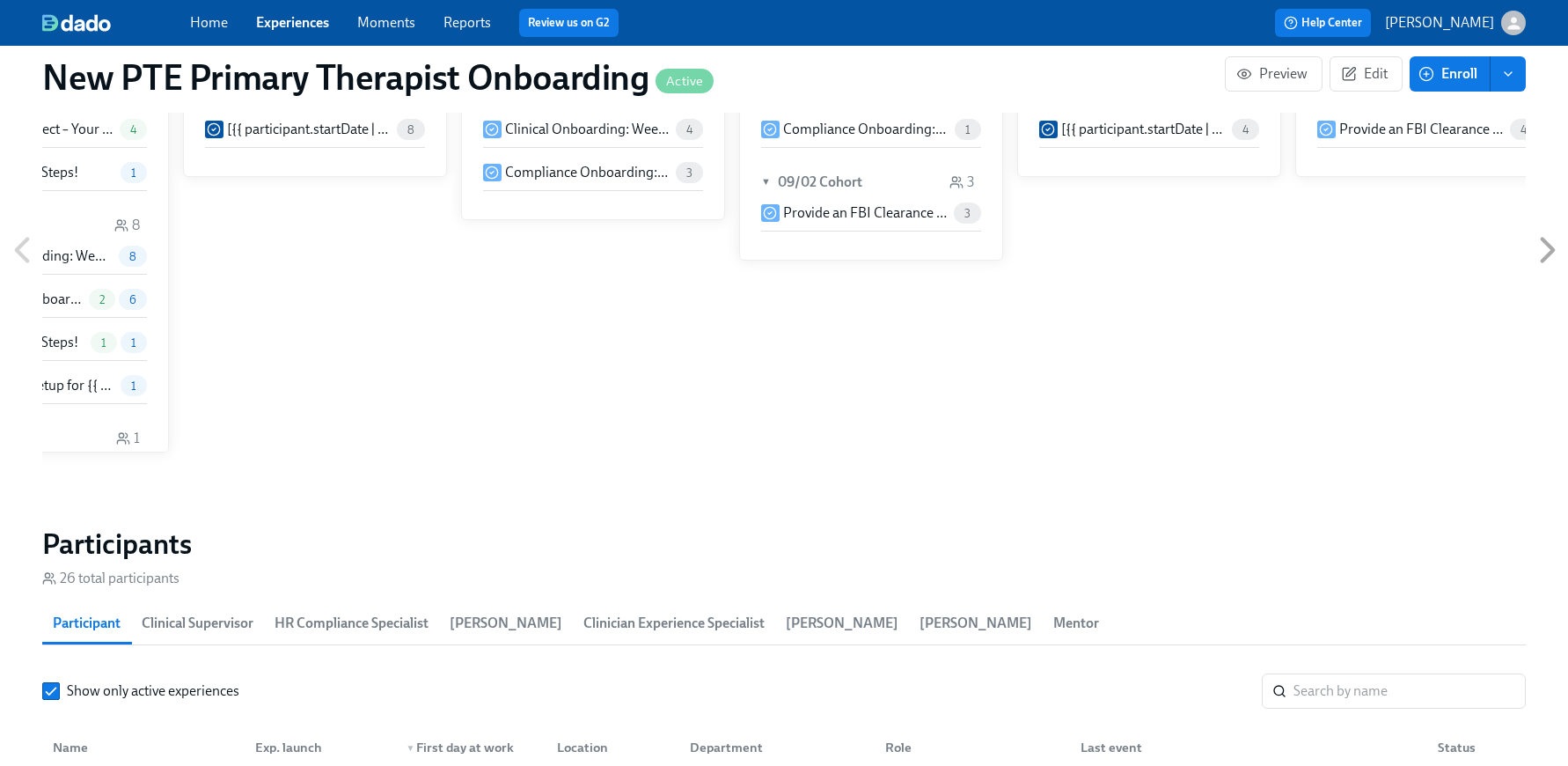
scroll to position [0, 7401]
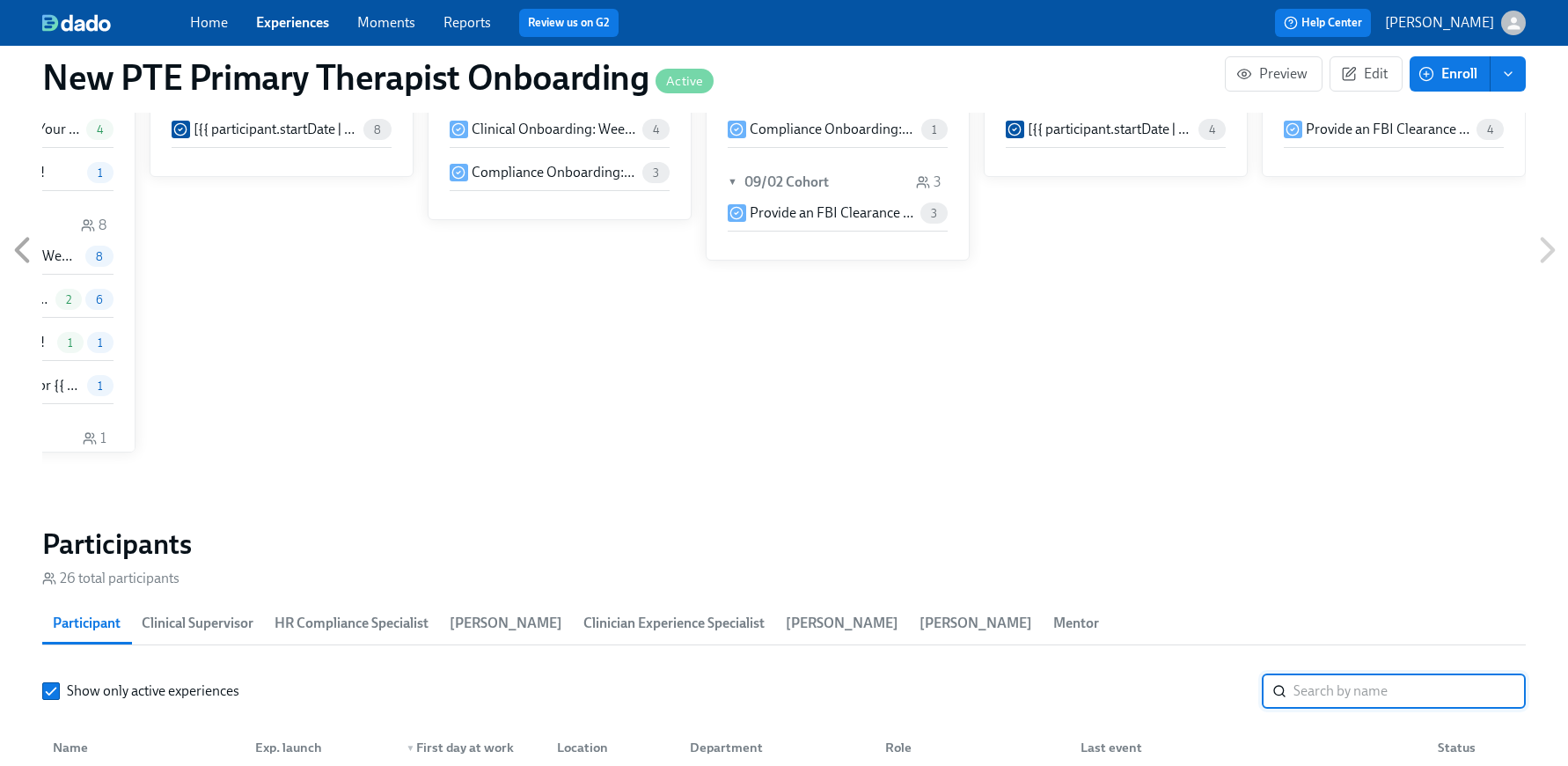
click at [1385, 683] on input "search" at bounding box center [1409, 691] width 233 height 35
type input "j"
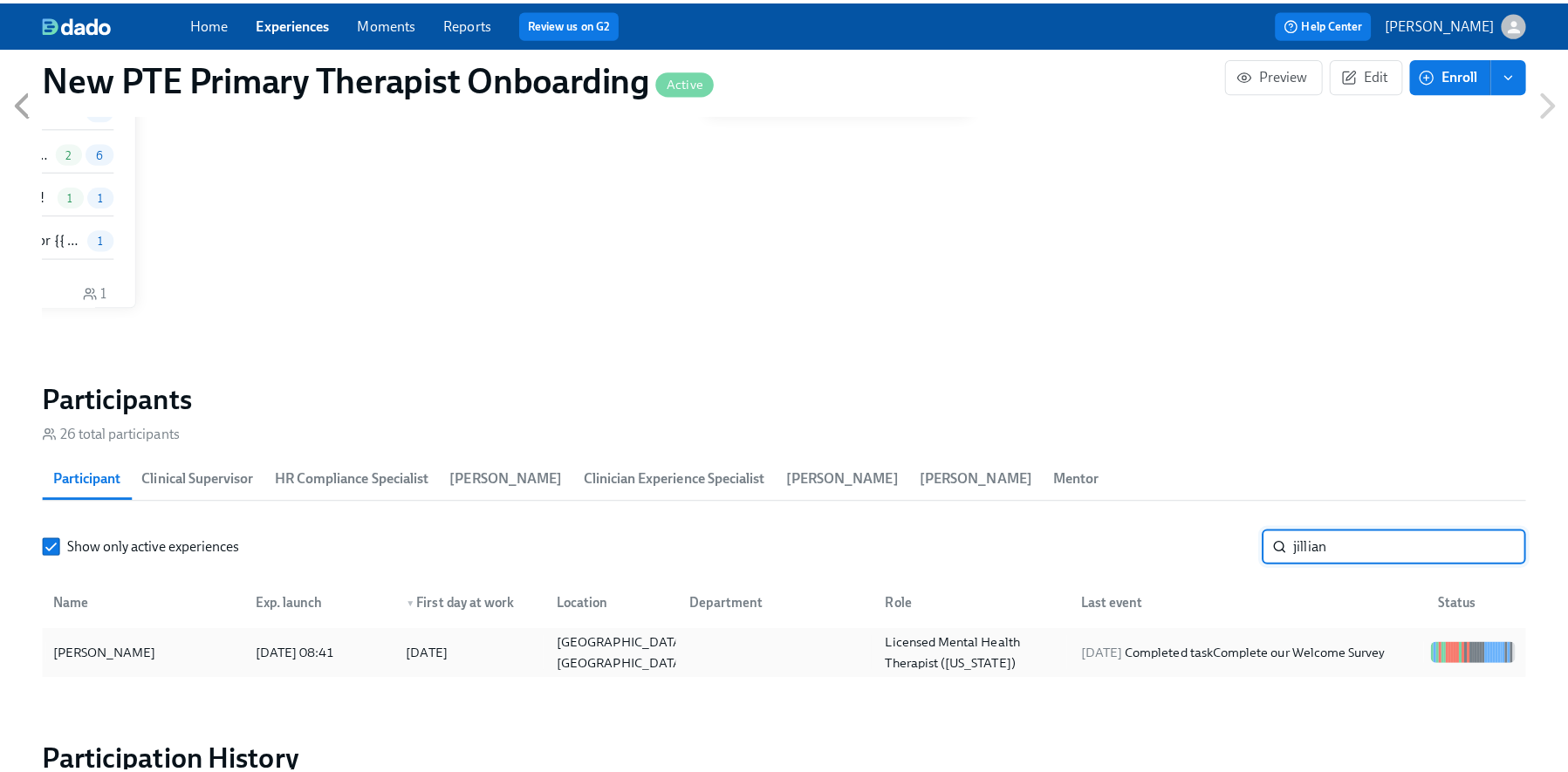
scroll to position [1297, 0]
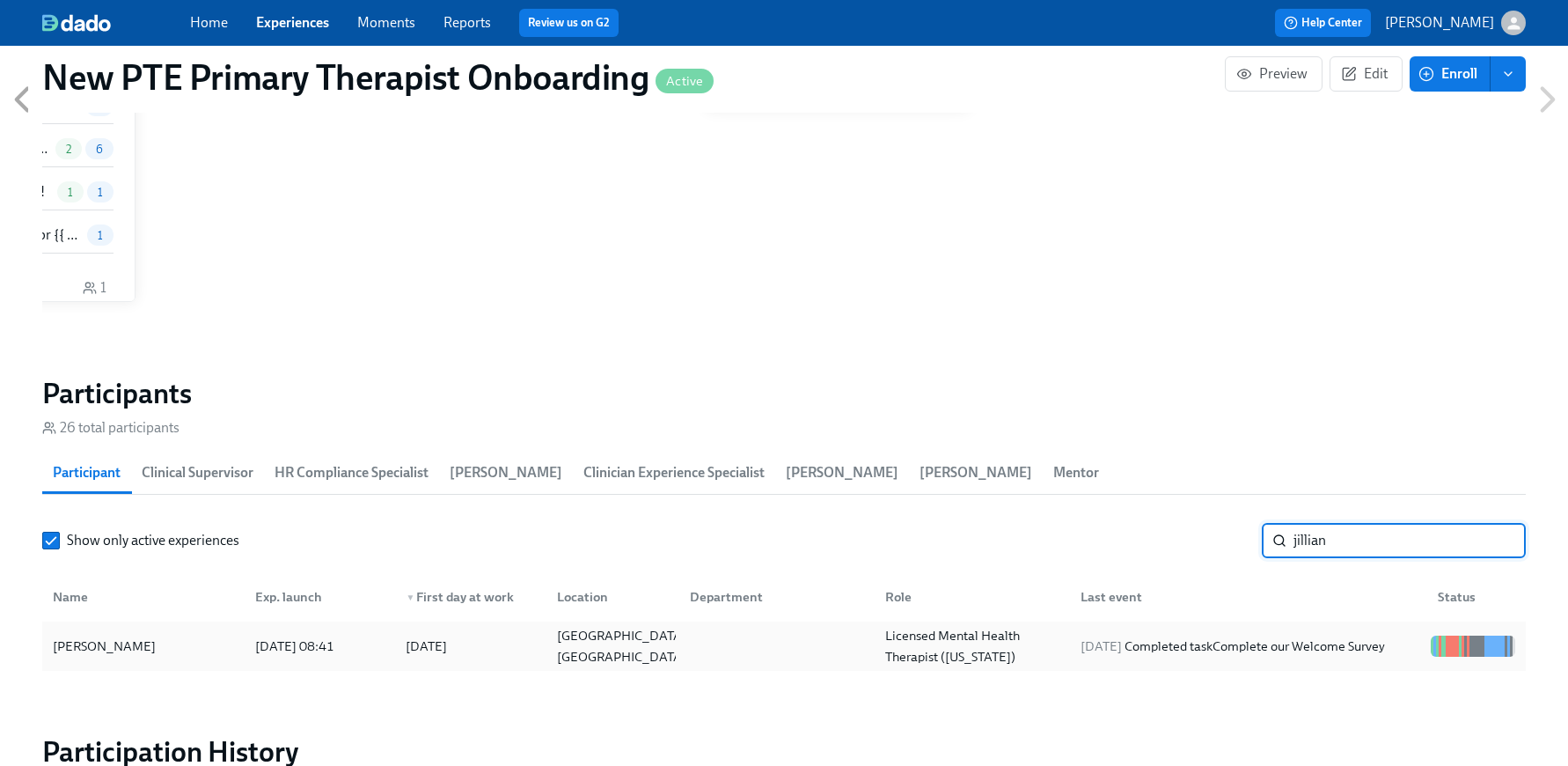
type input "jillian"
click at [141, 646] on div "[PERSON_NAME]" at bounding box center [104, 645] width 117 height 21
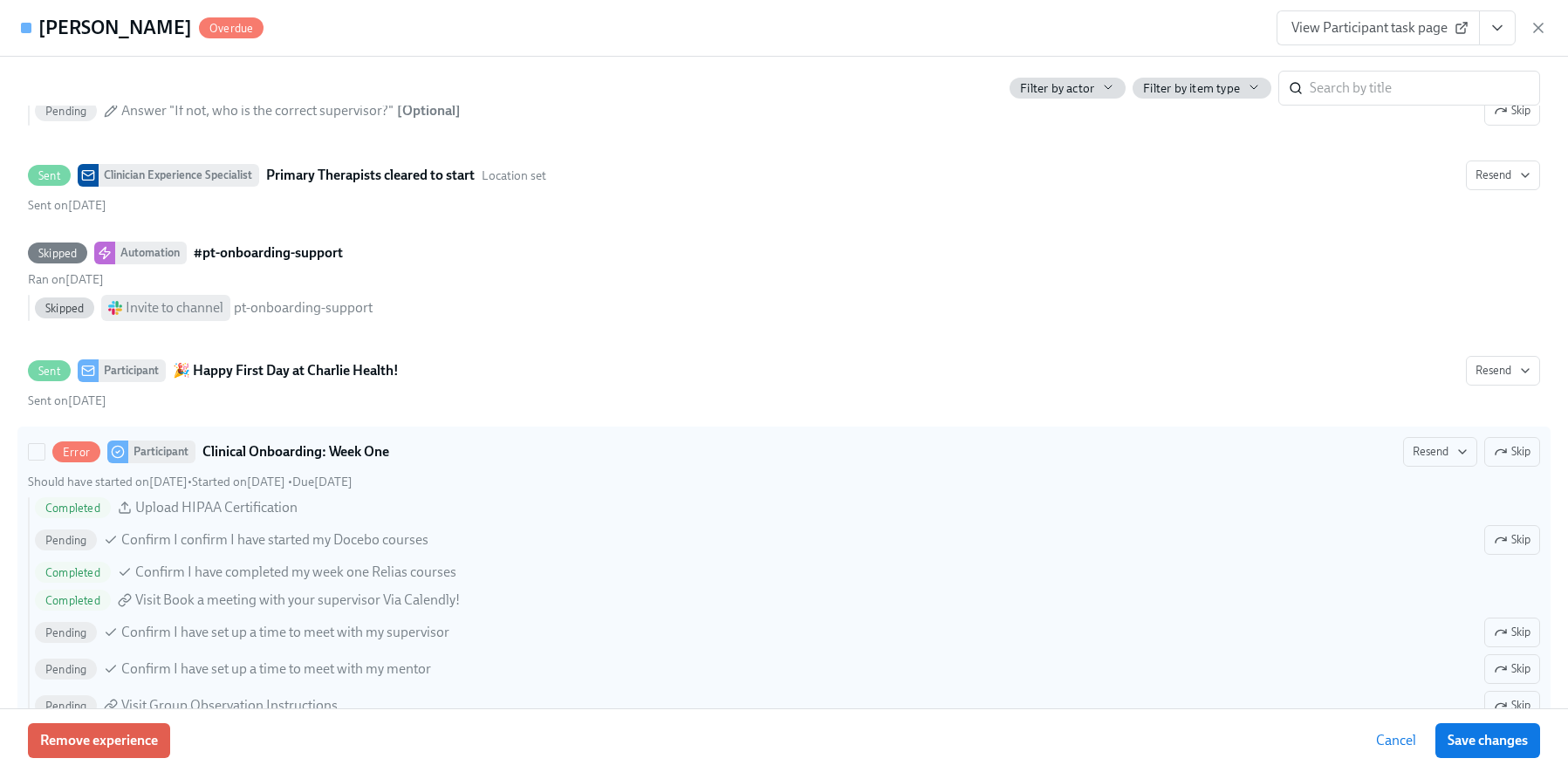
scroll to position [908, 0]
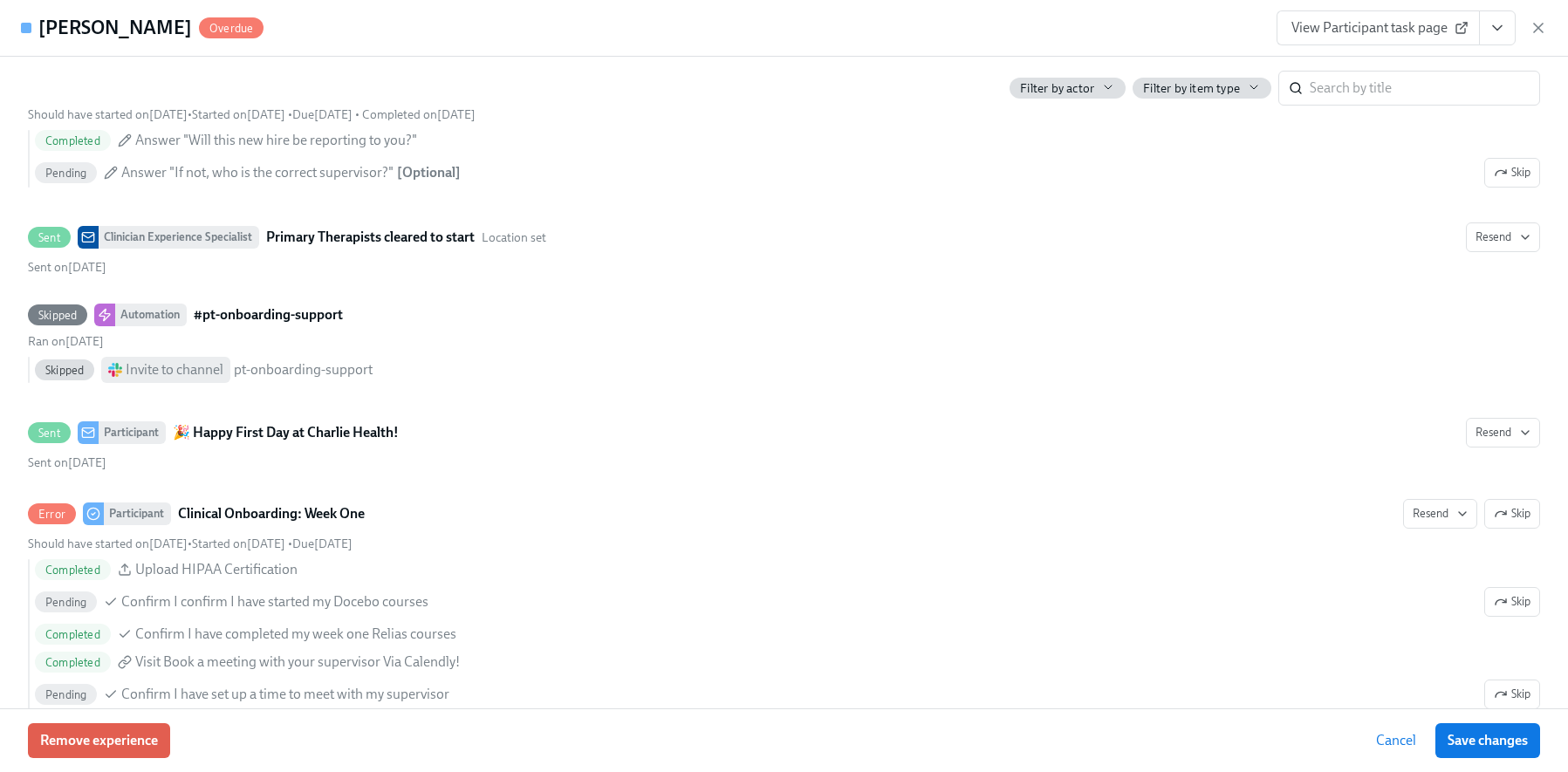
click at [1496, 28] on icon "View task page" at bounding box center [1496, 28] width 8 height 5
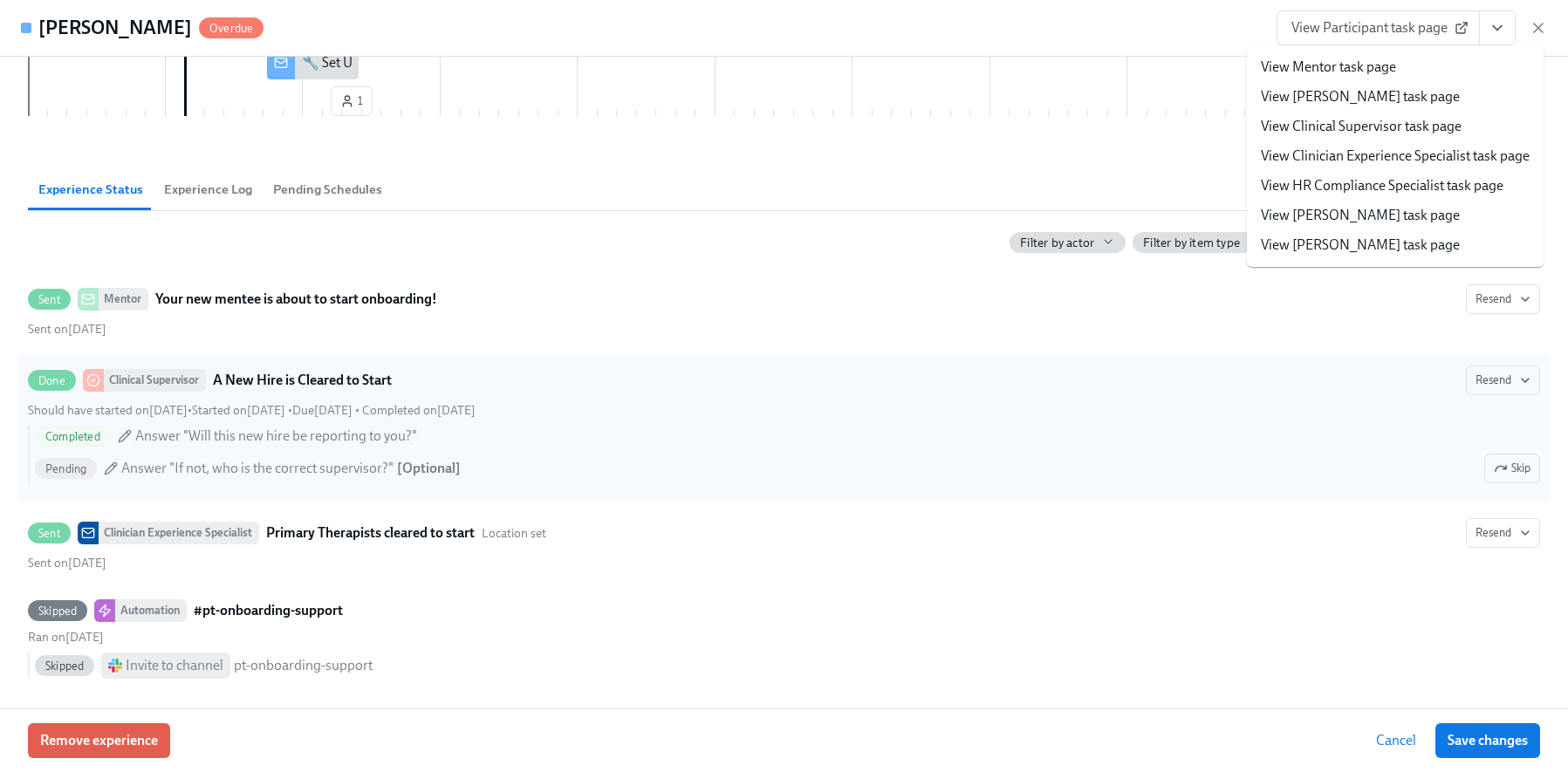
scroll to position [0, 0]
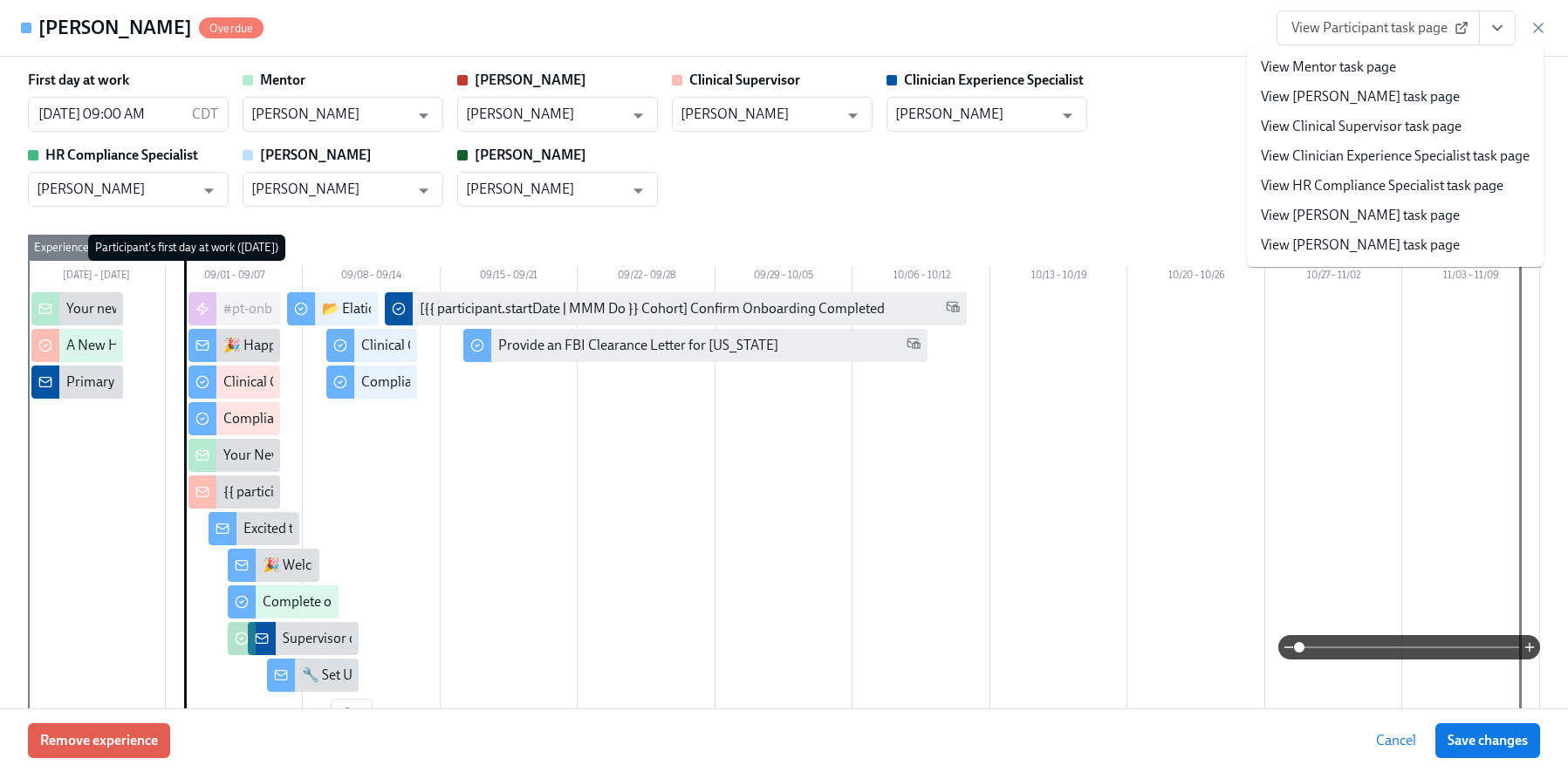
click at [1396, 31] on span "View Participant task page" at bounding box center [1378, 28] width 174 height 17
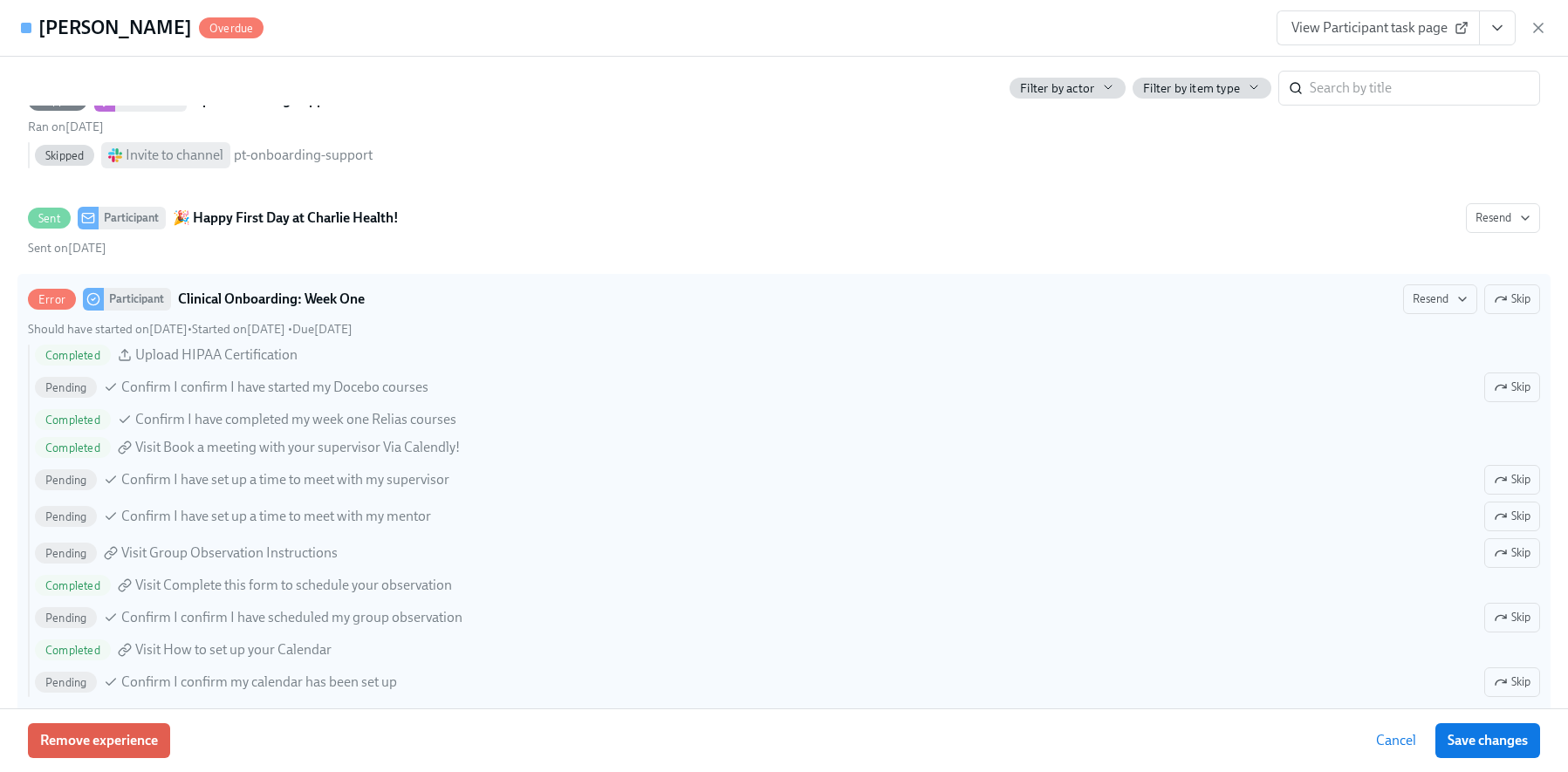
scroll to position [1086, 0]
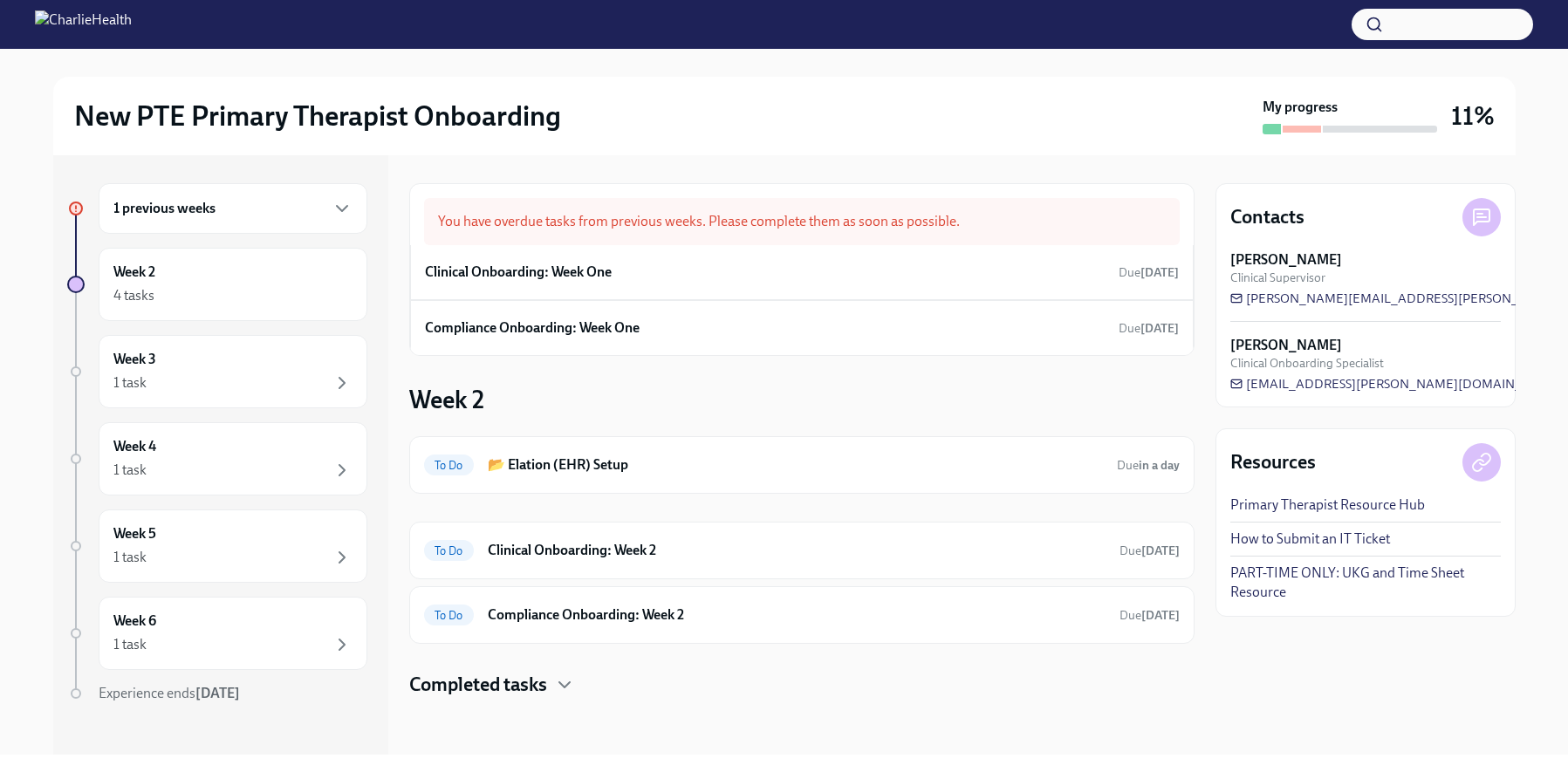
click at [246, 214] on div "1 previous weeks" at bounding box center [233, 208] width 239 height 21
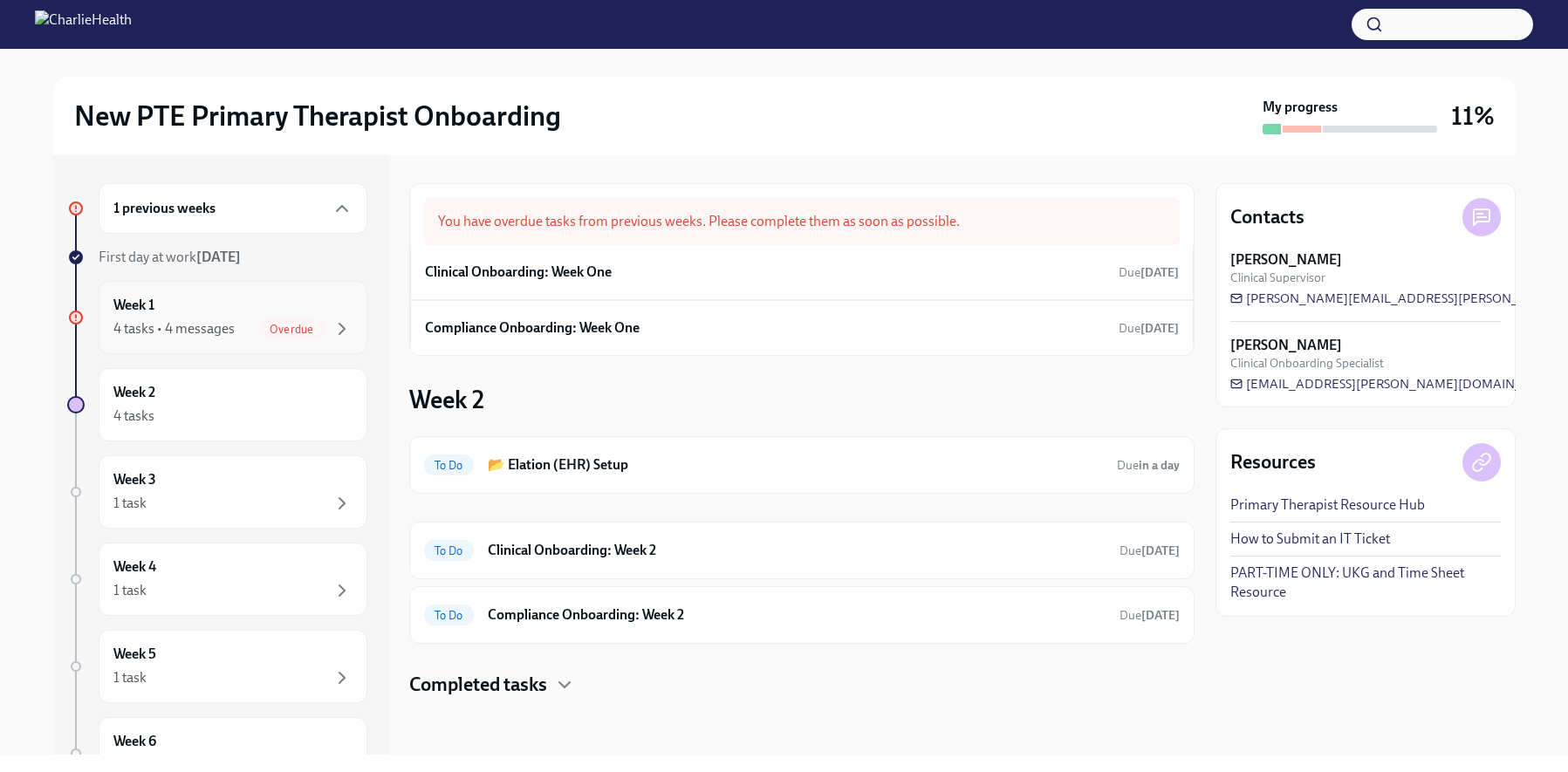
click at [258, 303] on div "Week 1 4 tasks • 4 messages Overdue" at bounding box center [233, 317] width 239 height 43
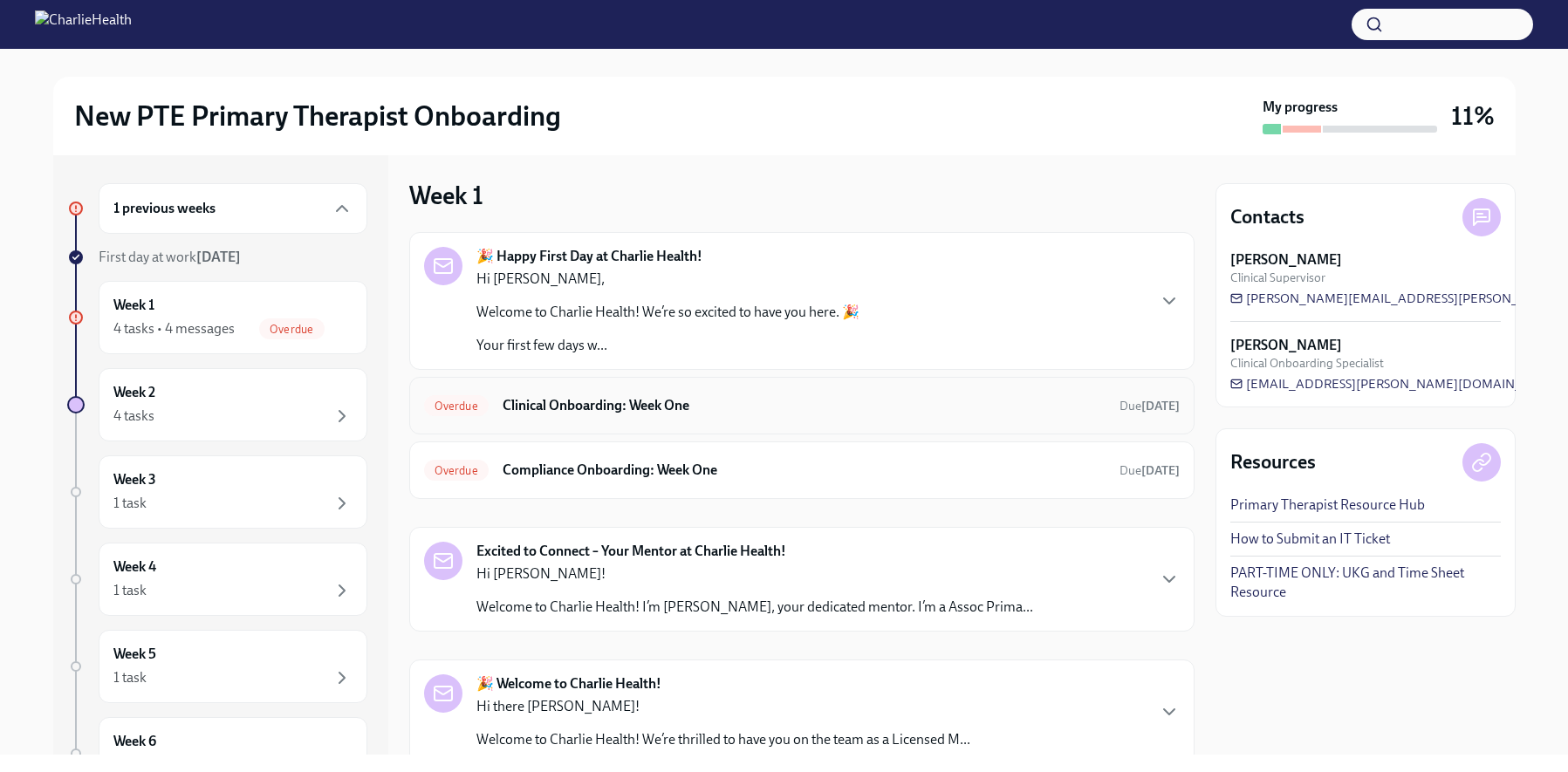
scroll to position [156, 0]
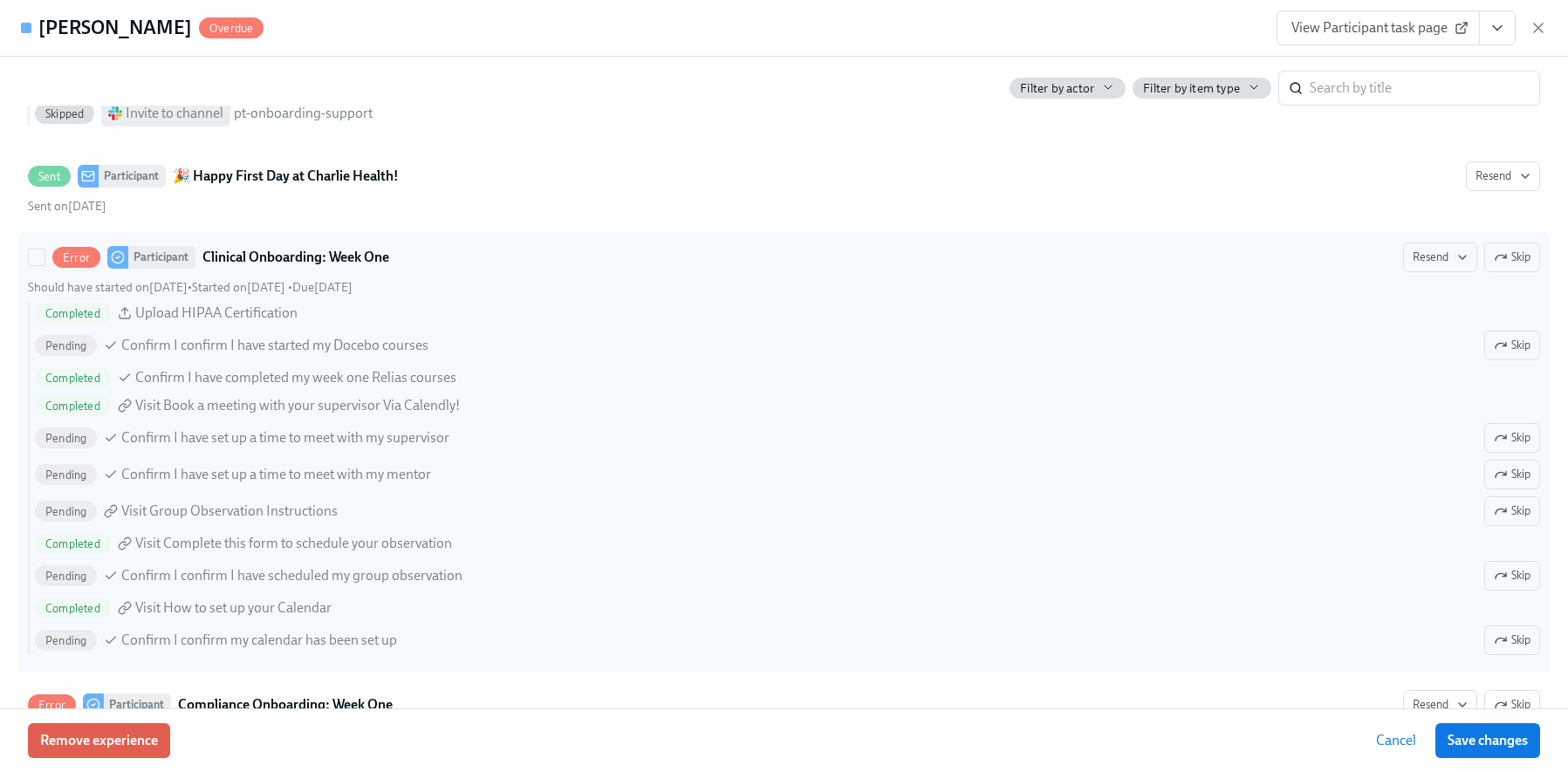
scroll to position [1161, 0]
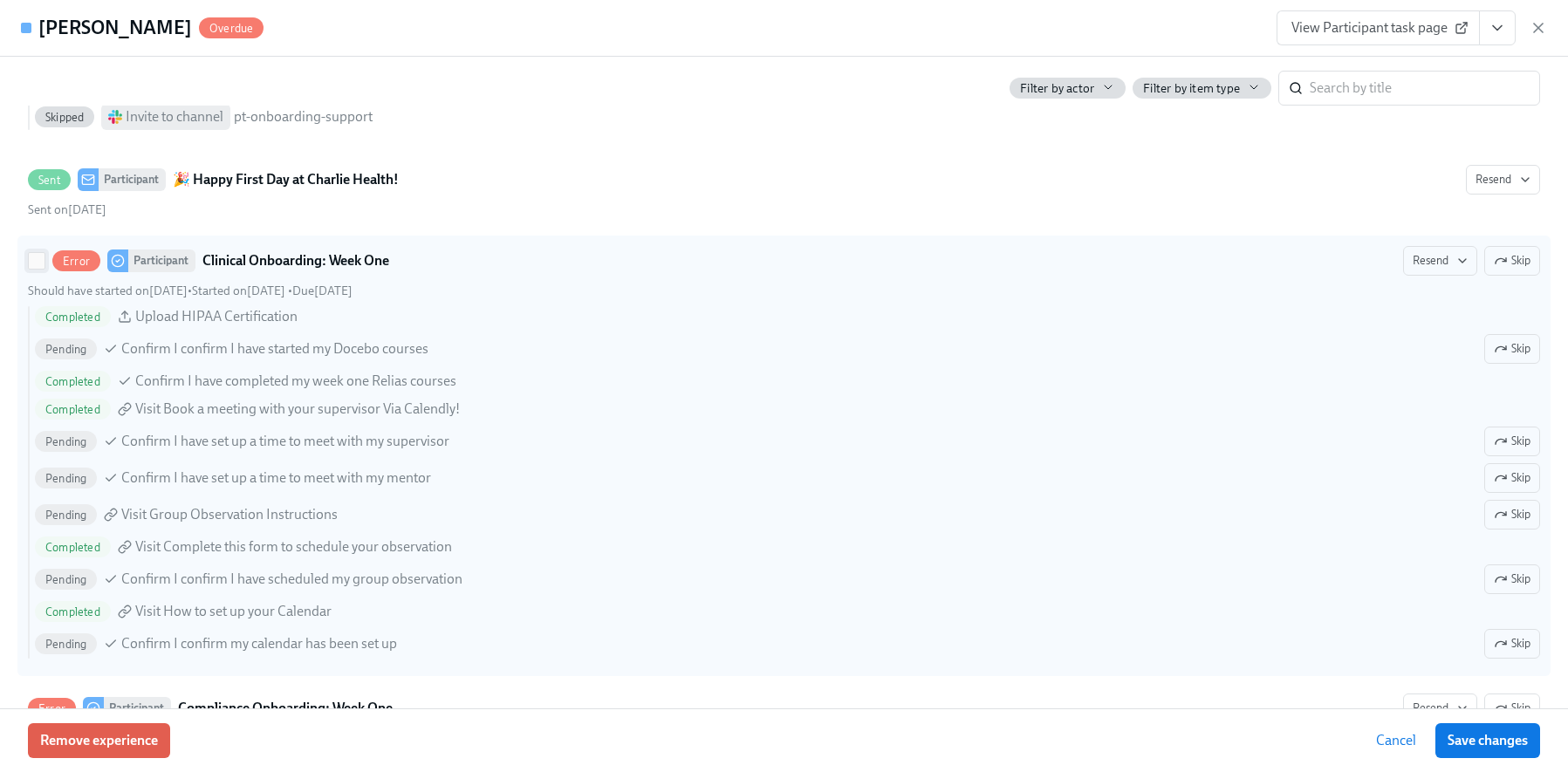
click at [42, 261] on input "Error Participant Clinical Onboarding: Week One Resend Skip Should have started…" at bounding box center [36, 260] width 16 height 16
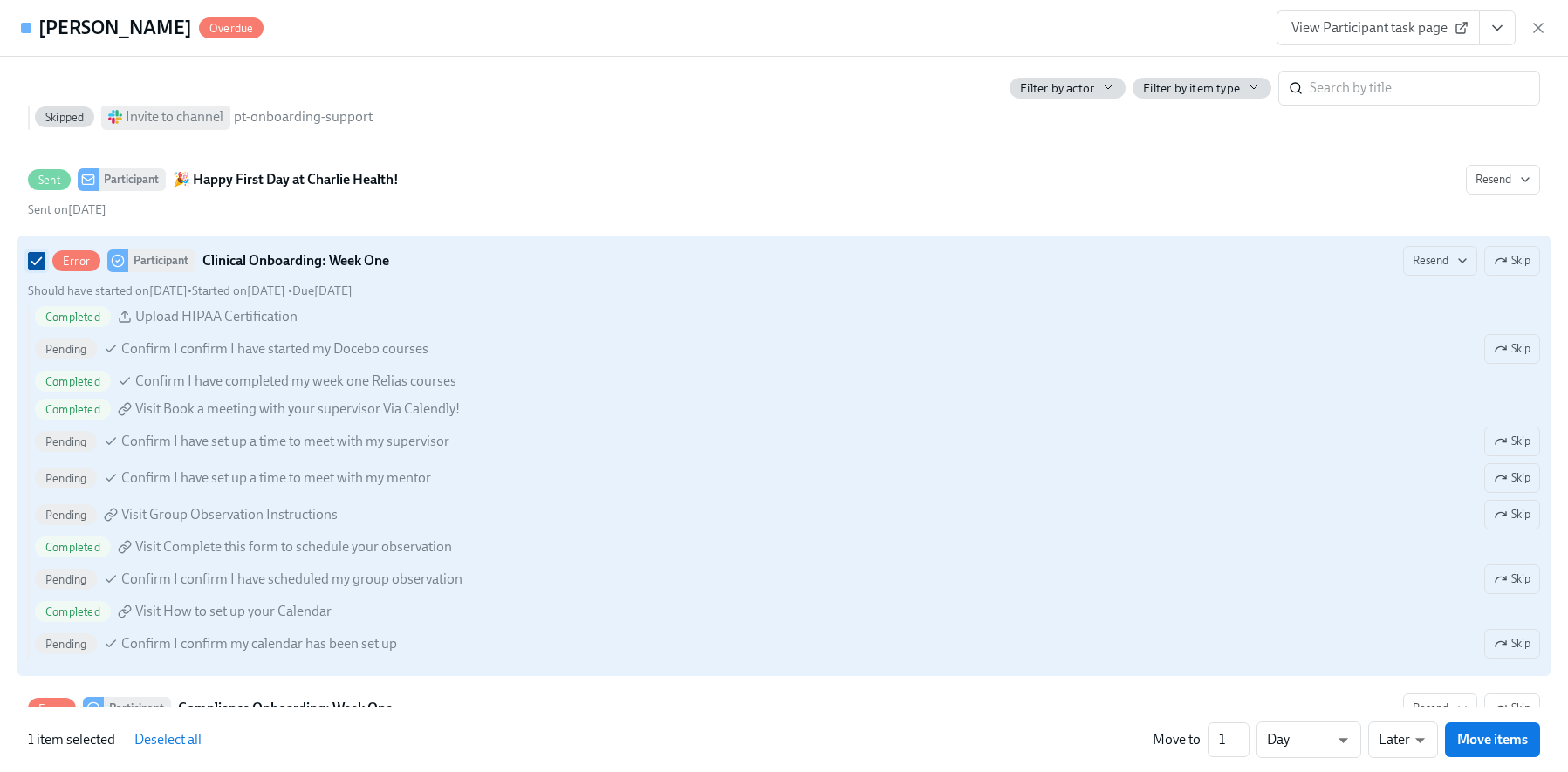
click at [42, 261] on input "Error Participant Clinical Onboarding: Week One Resend Skip Should have started…" at bounding box center [36, 260] width 16 height 16
checkbox input "false"
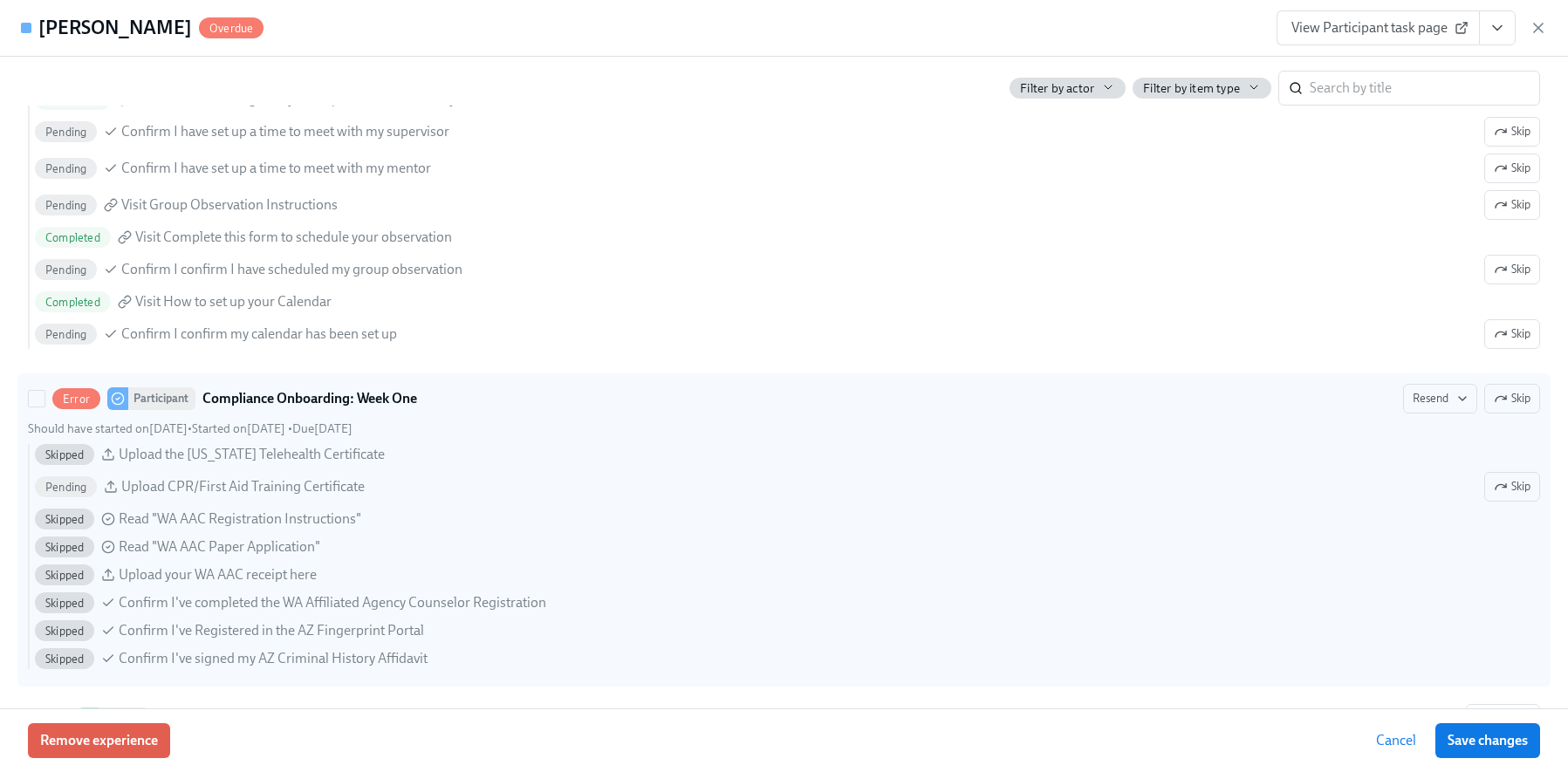
scroll to position [1471, 0]
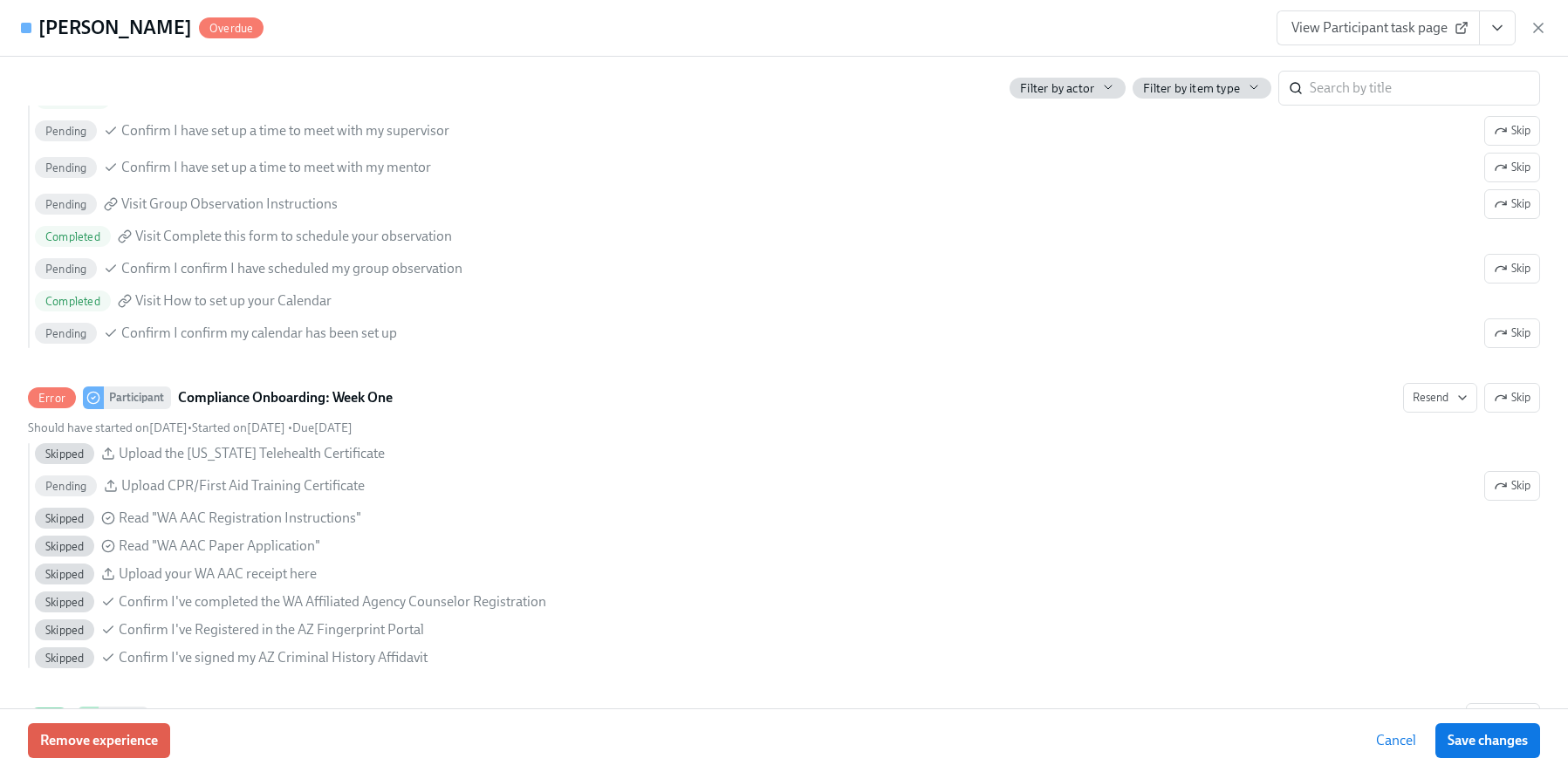
click at [1335, 29] on span "View Participant task page" at bounding box center [1378, 28] width 174 height 17
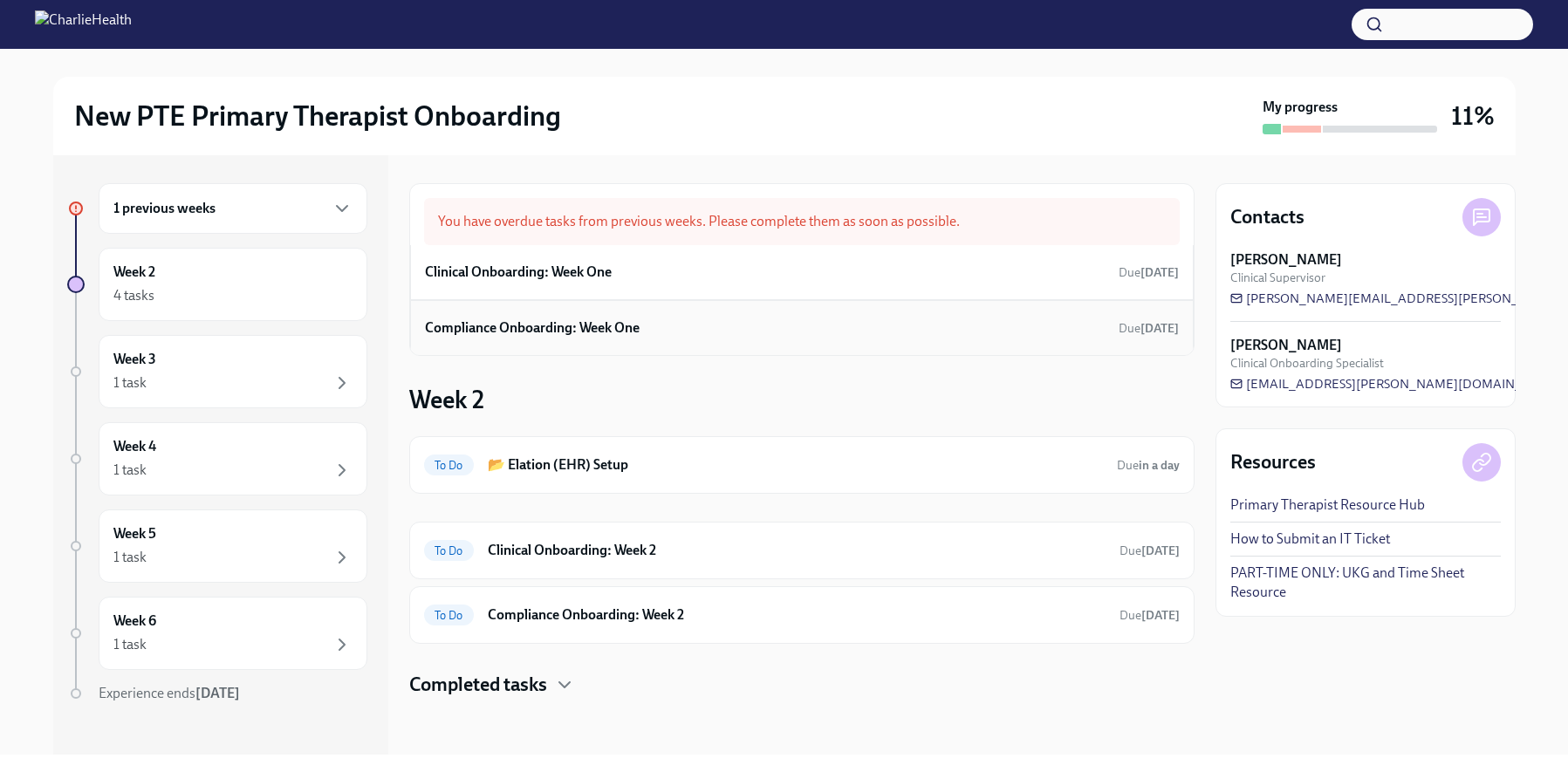
click at [682, 336] on div "Compliance Onboarding: Week One Due [DATE]" at bounding box center [801, 328] width 754 height 26
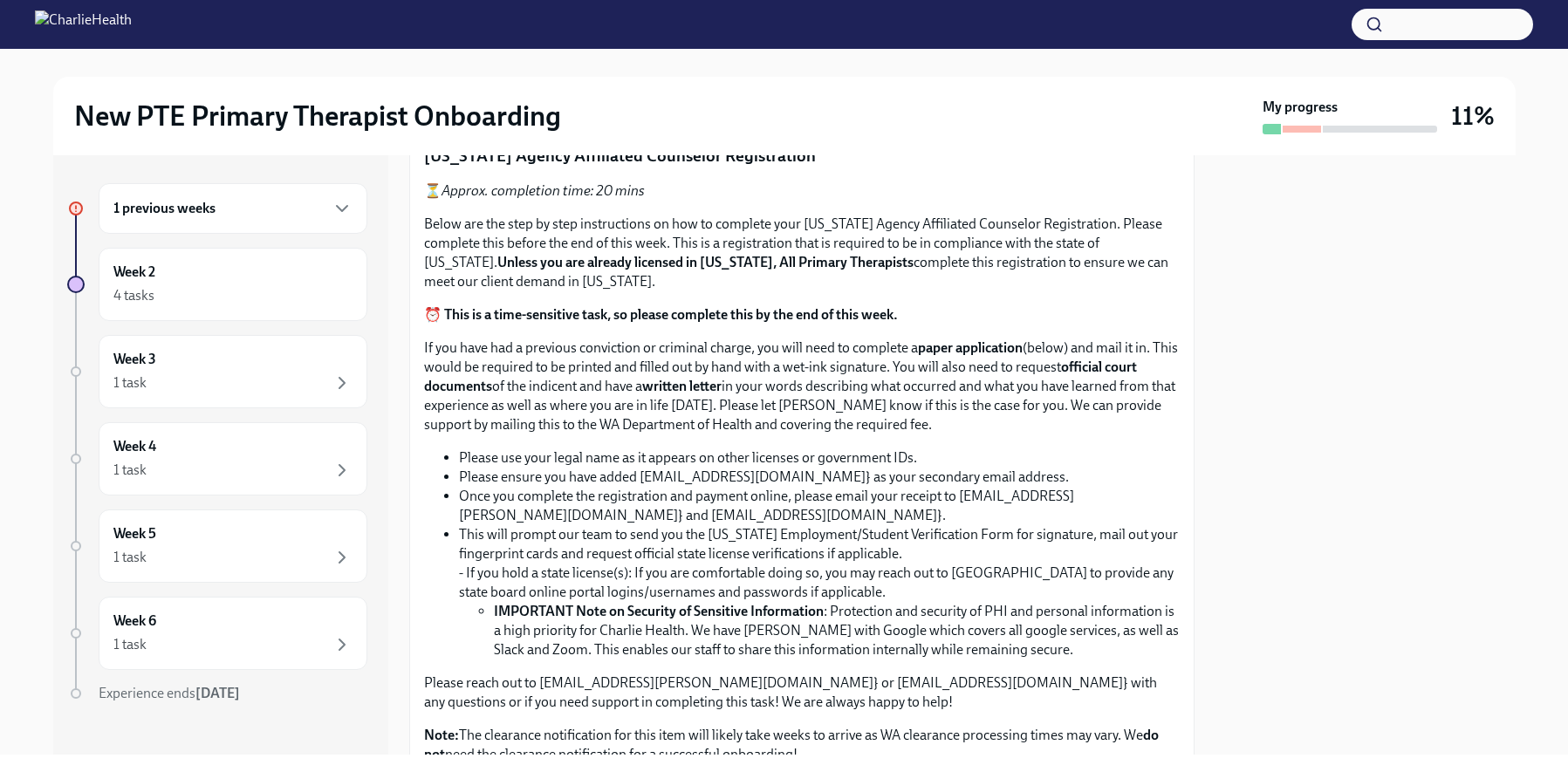
scroll to position [1118, 0]
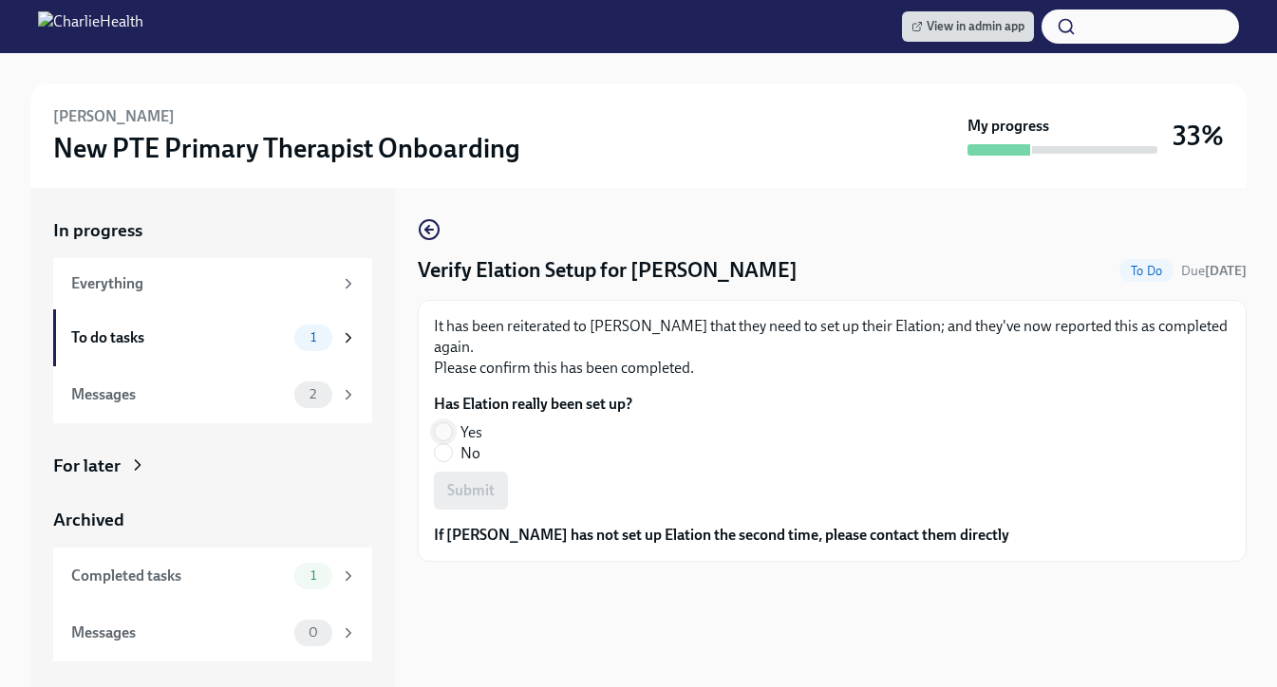
click at [441, 434] on input "Yes" at bounding box center [443, 431] width 17 height 17
radio input "true"
click at [476, 486] on span "Submit" at bounding box center [470, 490] width 47 height 19
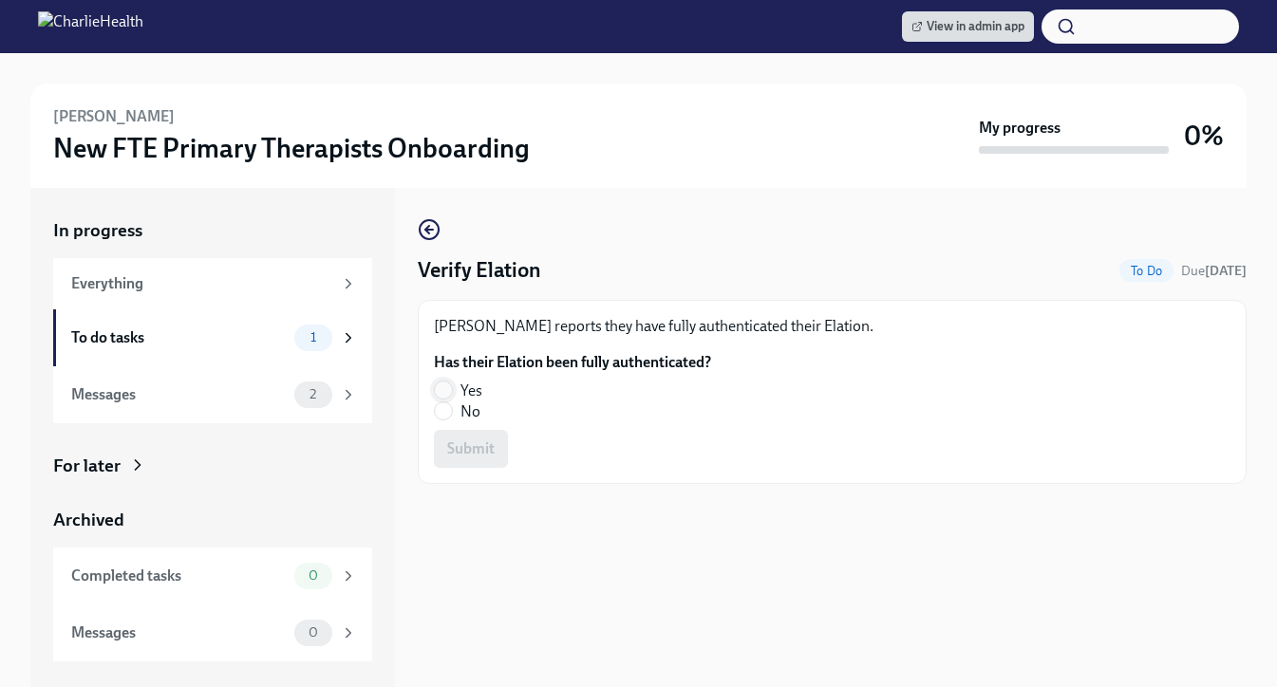
click at [443, 398] on input "Yes" at bounding box center [443, 390] width 17 height 17
radio input "true"
click at [469, 437] on button "Submit" at bounding box center [471, 449] width 74 height 38
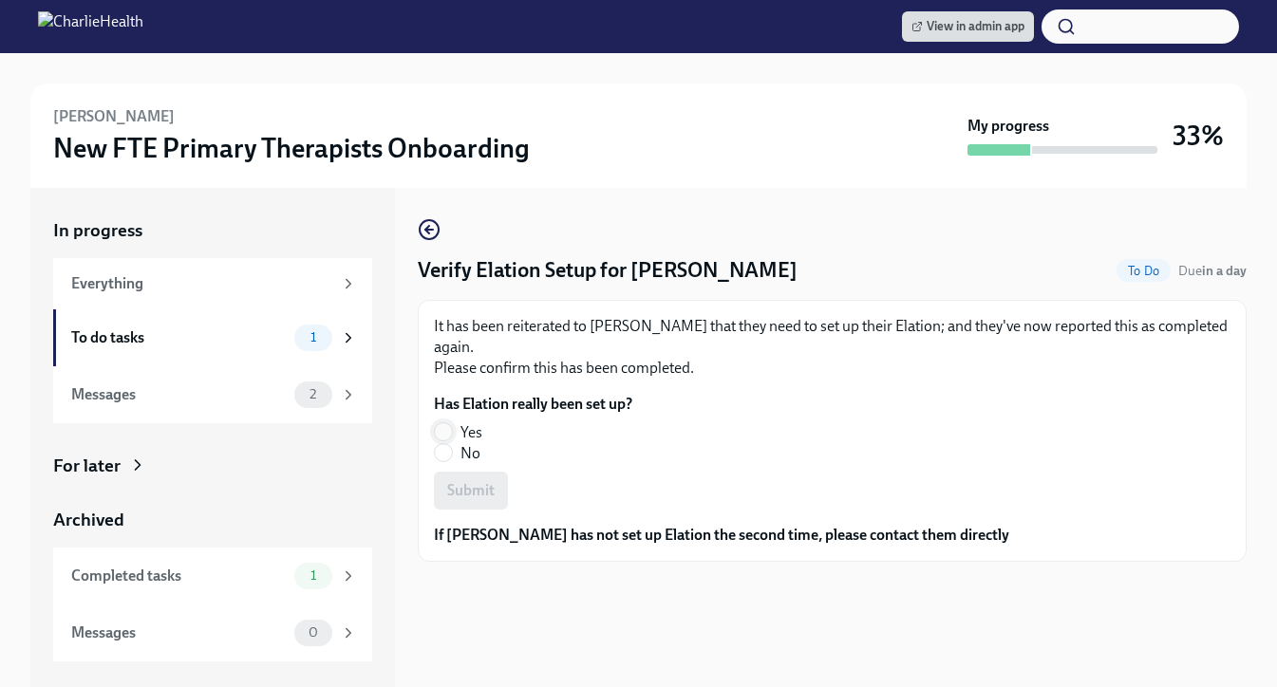
click at [451, 435] on input "Yes" at bounding box center [443, 431] width 17 height 17
radio input "true"
drag, startPoint x: 457, startPoint y: 500, endPoint x: 505, endPoint y: 492, distance: 48.2
click at [457, 499] on span "Submit" at bounding box center [470, 490] width 47 height 19
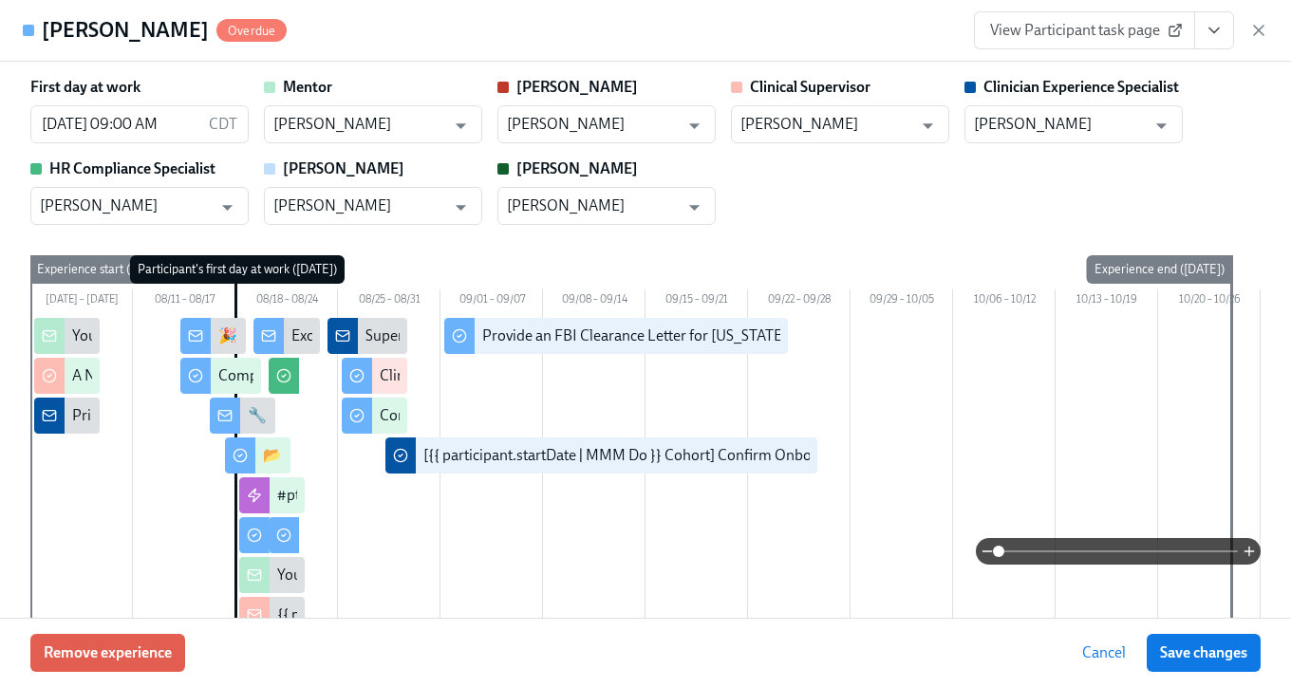
scroll to position [3554, 0]
